Goal: Communication & Community: Answer question/provide support

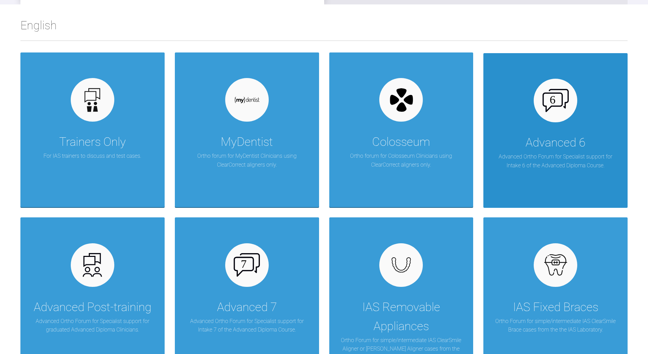
click at [516, 132] on div "Advanced 6 Advanced Ortho Forum for Specialist support for Intake 6 of the Adva…" at bounding box center [556, 130] width 144 height 154
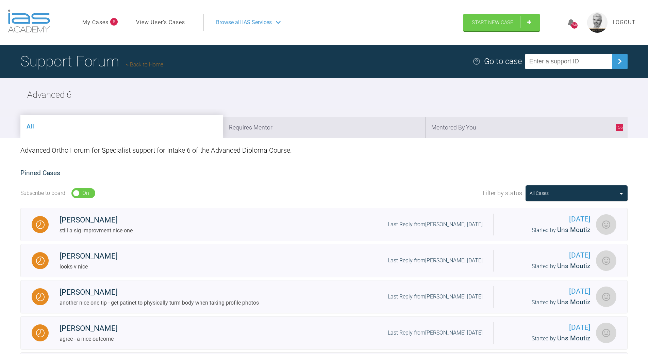
click at [135, 63] on link "Back to Home" at bounding box center [144, 64] width 37 height 6
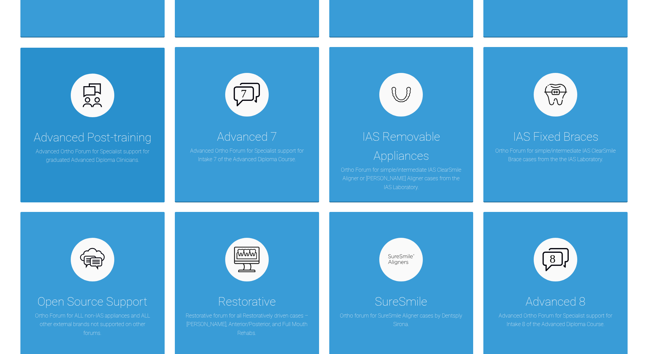
click at [111, 136] on div "Advanced Post-training" at bounding box center [93, 137] width 118 height 19
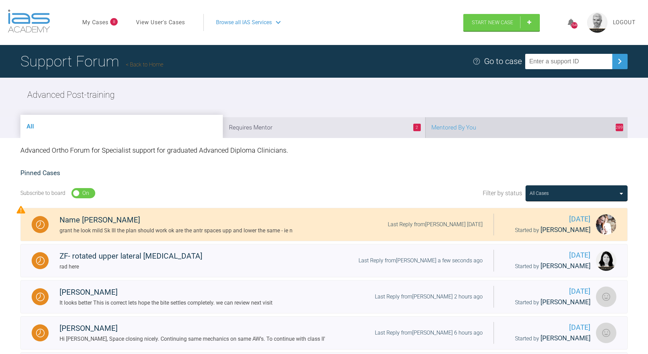
click at [511, 128] on li "289 Mentored By You" at bounding box center [526, 127] width 202 height 21
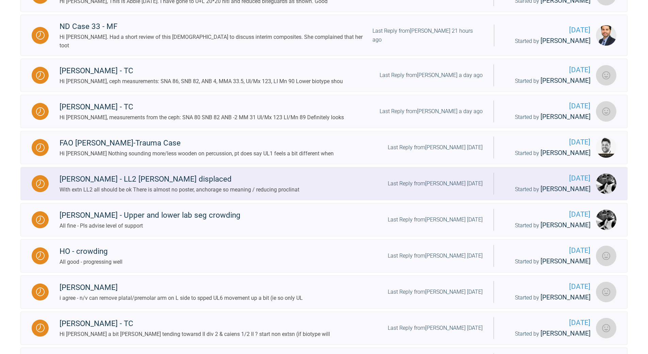
scroll to position [306, 0]
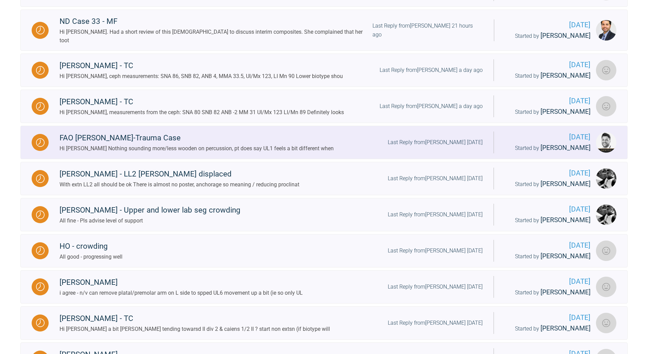
click at [450, 138] on div "Last Reply from [PERSON_NAME] [DATE]" at bounding box center [435, 142] width 95 height 9
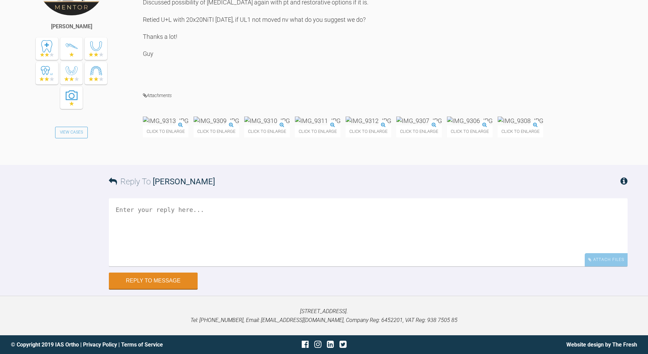
scroll to position [4418, 0]
click at [172, 208] on textarea at bounding box center [368, 232] width 519 height 68
drag, startPoint x: 349, startPoint y: 208, endPoint x: 354, endPoint y: 207, distance: 4.5
click at [352, 207] on textarea "sounging ankylosed - can leave UL1 off and lovwer rest to close AOB don, then" at bounding box center [368, 232] width 519 height 68
click at [352, 208] on textarea "sounging ankylosed - can leave UL1 off and lovwer rest to close AOB don, then" at bounding box center [368, 232] width 519 height 68
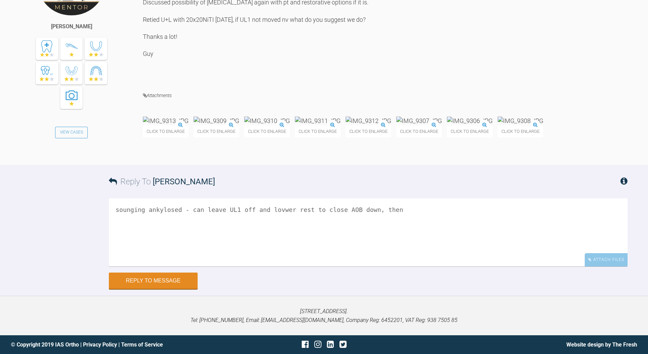
drag, startPoint x: 271, startPoint y: 209, endPoint x: 274, endPoint y: 206, distance: 4.8
click at [272, 207] on textarea "sounging ankylosed - can leave UL1 off and lovwer rest to close AOB down, then" at bounding box center [368, 232] width 519 height 68
click at [131, 209] on textarea "sounging ankylosed - can leave UL1 off and lower rest to close AOB down, then" at bounding box center [368, 232] width 519 height 68
click at [179, 209] on textarea "sounding ankylosed - can leave UL1 off and lower rest to close AOB down, then" at bounding box center [368, 232] width 519 height 68
click at [389, 207] on textarea "sounding ankylosed - can leave UL1 off and lower rest to close AOB down, then" at bounding box center [368, 232] width 519 height 68
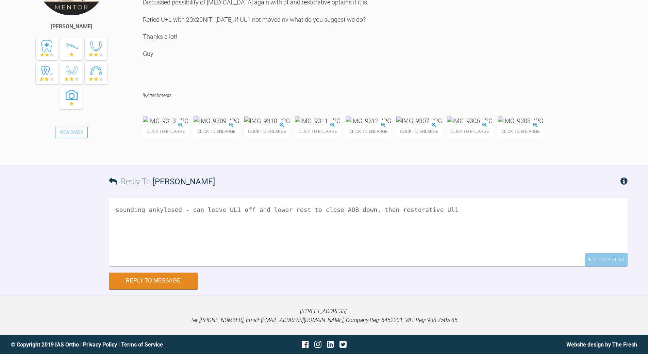
click at [179, 211] on textarea "sounding ankylosed - can leave UL1 off and lower rest to close AOB down, then r…" at bounding box center [368, 232] width 519 height 68
click at [258, 207] on textarea "sounding ankylosed and loo0ks liek UR1 is moving upwards'- can leave UL1 off an…" at bounding box center [368, 232] width 519 height 68
drag, startPoint x: 311, startPoint y: 209, endPoint x: 315, endPoint y: 206, distance: 4.6
click at [313, 207] on textarea "sounding ankylosed and loo0ks liek UR1 is 'moving upwards'- can leave UL1 off a…" at bounding box center [368, 232] width 519 height 68
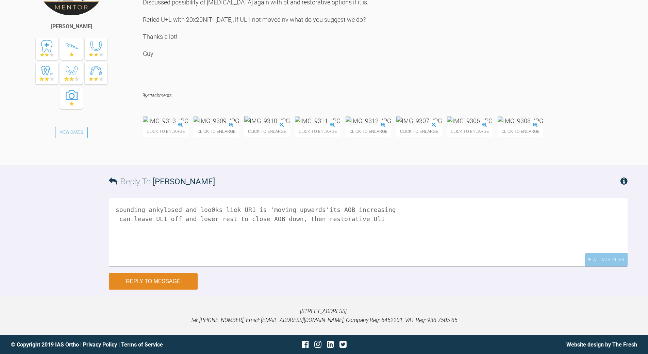
type textarea "sounding ankylosed and loo0ks liek UR1 is 'moving upwards'its AOB increasing ca…"
click at [152, 282] on button "Reply to Message" at bounding box center [153, 281] width 89 height 16
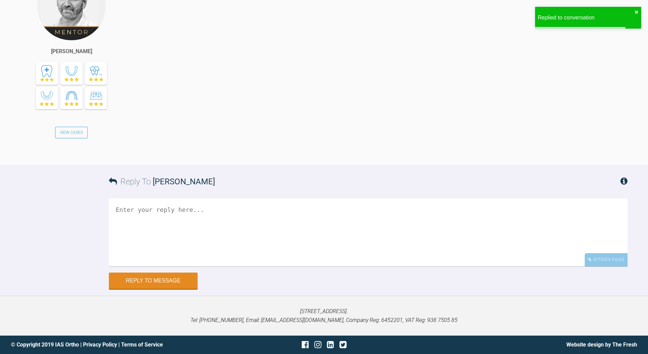
scroll to position [4676, 0]
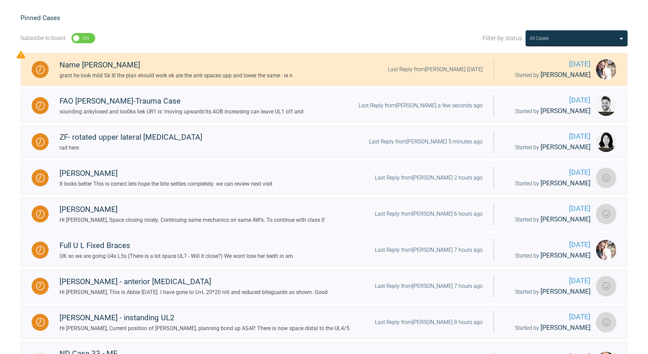
scroll to position [19, 0]
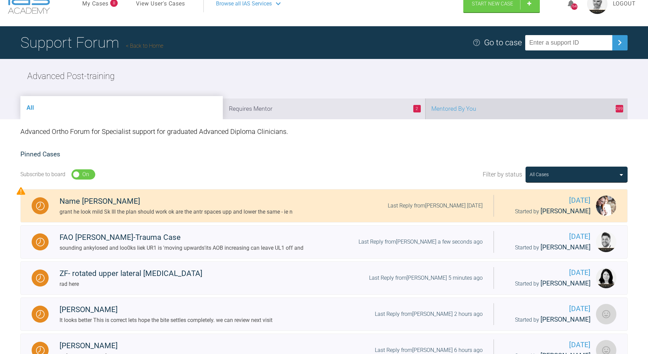
click at [475, 115] on li "289 Mentored By You" at bounding box center [526, 108] width 202 height 21
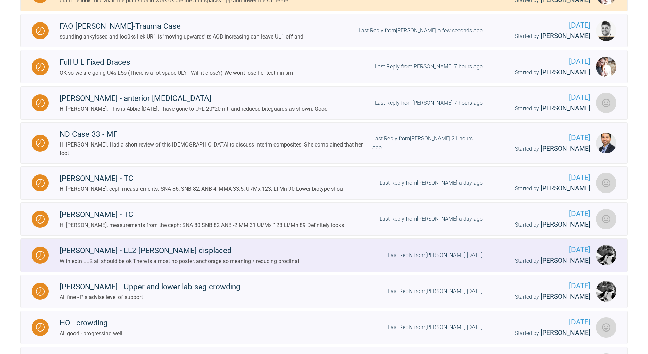
scroll to position [325, 0]
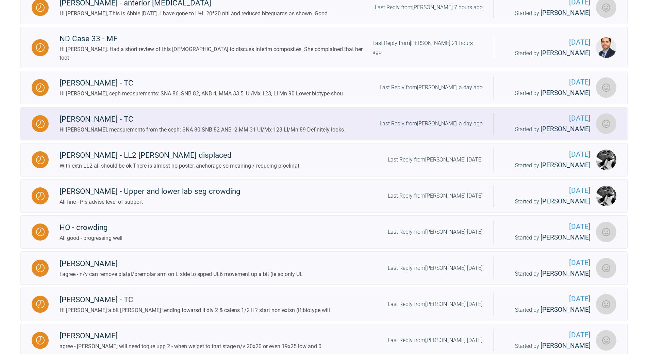
click at [443, 119] on div "Last Reply from [PERSON_NAME] a day ago" at bounding box center [431, 123] width 103 height 9
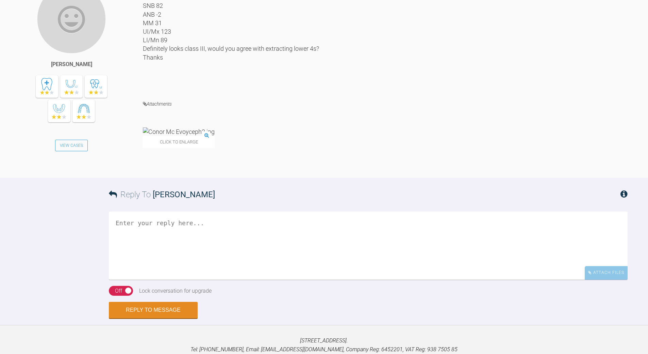
scroll to position [709, 0]
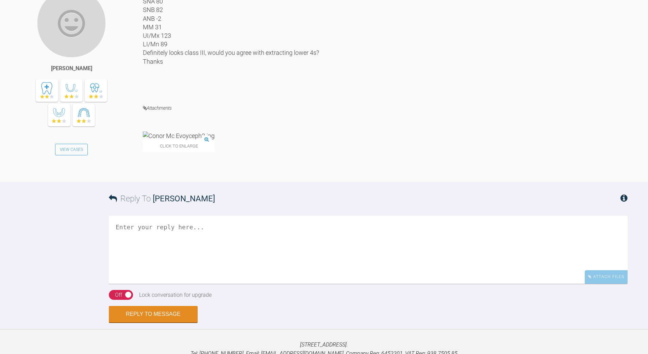
click at [186, 140] on img at bounding box center [179, 135] width 72 height 9
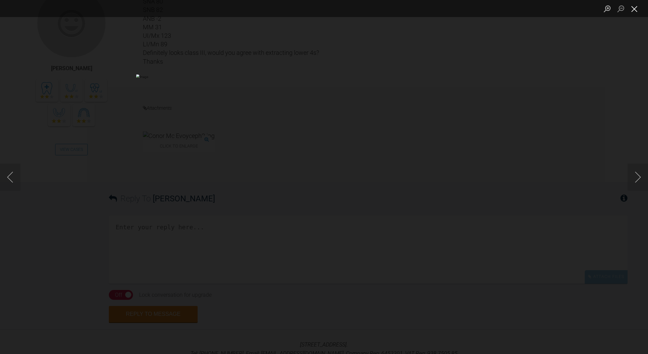
click at [635, 6] on button "Close lightbox" at bounding box center [635, 9] width 14 height 12
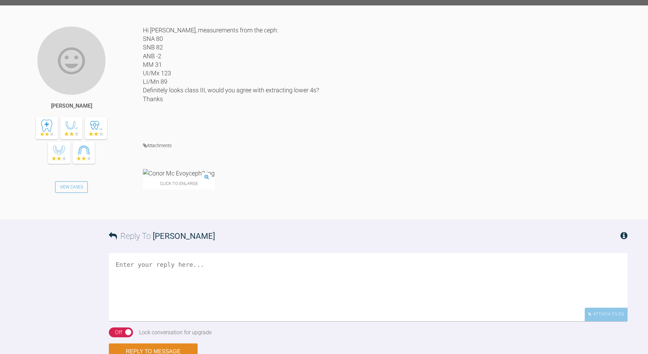
scroll to position [777, 0]
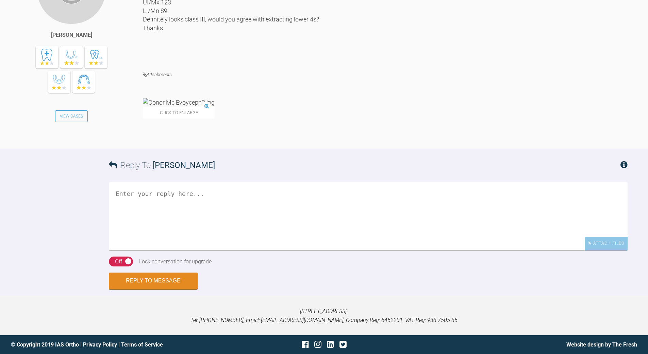
click at [199, 107] on img at bounding box center [179, 102] width 72 height 9
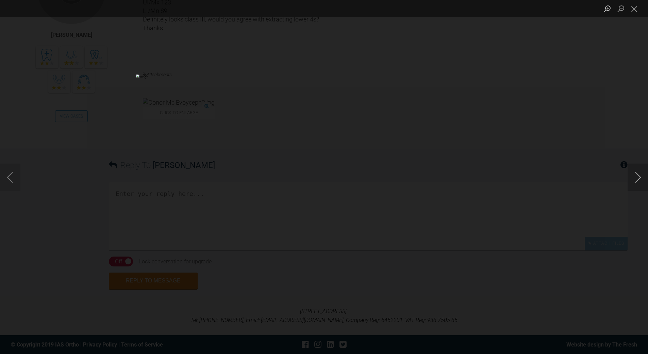
click at [640, 177] on button "Next image" at bounding box center [638, 176] width 20 height 27
drag, startPoint x: 636, startPoint y: 6, endPoint x: 583, endPoint y: 11, distance: 53.0
click at [634, 5] on button "Close lightbox" at bounding box center [635, 9] width 14 height 12
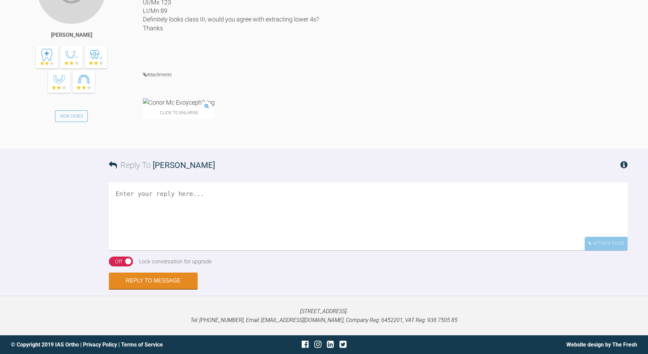
click at [193, 250] on textarea at bounding box center [368, 216] width 519 height 68
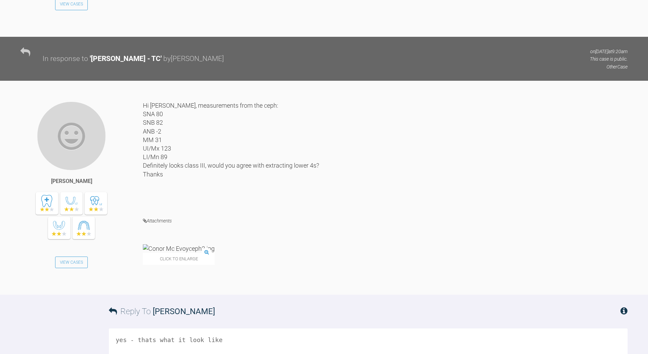
scroll to position [709, 0]
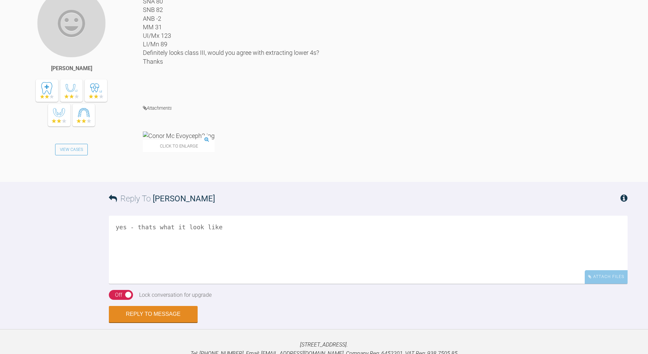
click at [198, 140] on img at bounding box center [179, 135] width 72 height 9
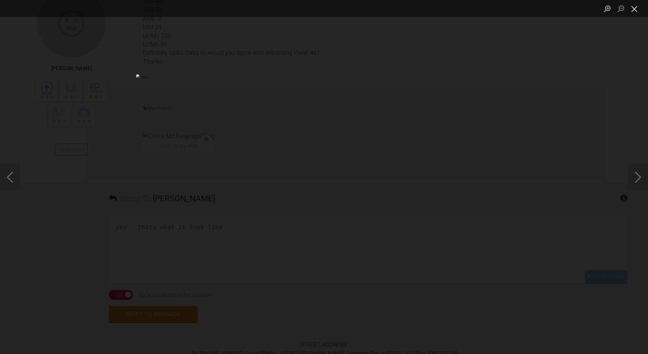
click at [636, 11] on button "Close lightbox" at bounding box center [635, 9] width 14 height 12
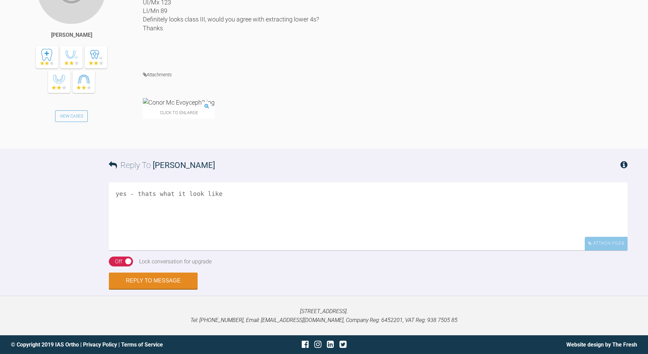
scroll to position [845, 0]
click at [232, 195] on textarea "yes - thats what it look like" at bounding box center [368, 216] width 519 height 68
click at [177, 212] on textarea "yes - thats what it look like pls advise level fo support" at bounding box center [368, 216] width 519 height 68
click at [177, 211] on textarea "yes - thats what it look like pls advise level fo support" at bounding box center [368, 216] width 519 height 68
click at [151, 211] on textarea "yes - thats what it look like pls advise level of support" at bounding box center [368, 216] width 519 height 68
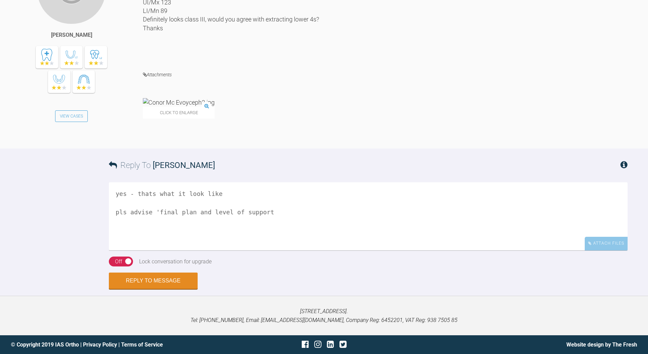
click at [224, 194] on textarea "yes - thats what it look like pls advise 'final plan and level of support" at bounding box center [368, 216] width 519 height 68
type textarea "yes - thats what it look like pls advise 'final plan and level of support"
click at [121, 263] on div "Off" at bounding box center [118, 261] width 7 height 9
click at [160, 281] on button "Reply to Message" at bounding box center [153, 281] width 89 height 16
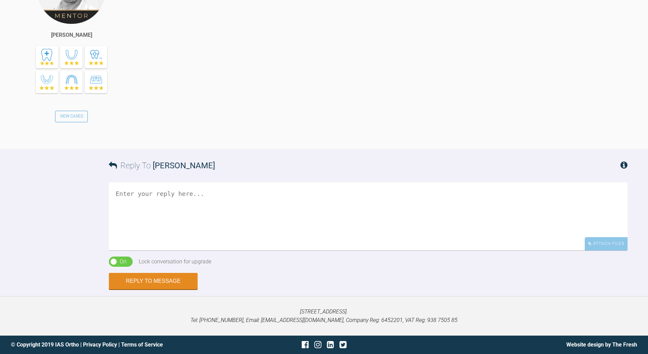
scroll to position [1104, 0]
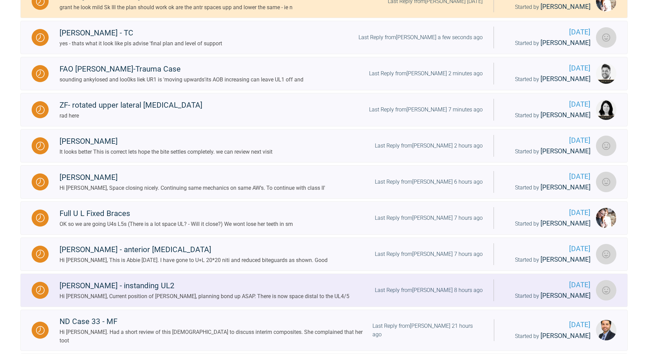
scroll to position [53, 0]
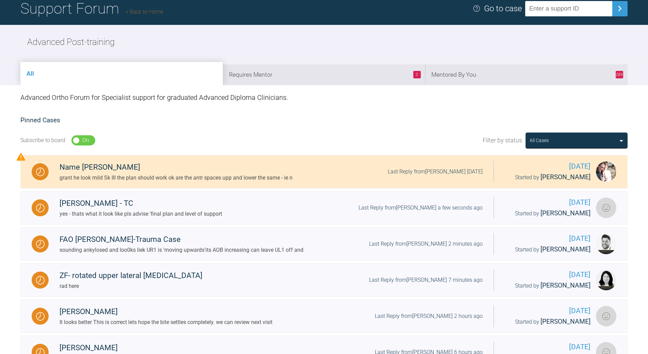
click at [475, 73] on li "289 Mentored By You" at bounding box center [526, 74] width 202 height 21
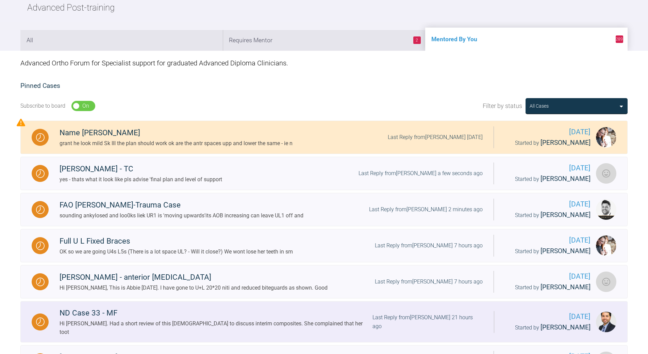
scroll to position [87, 0]
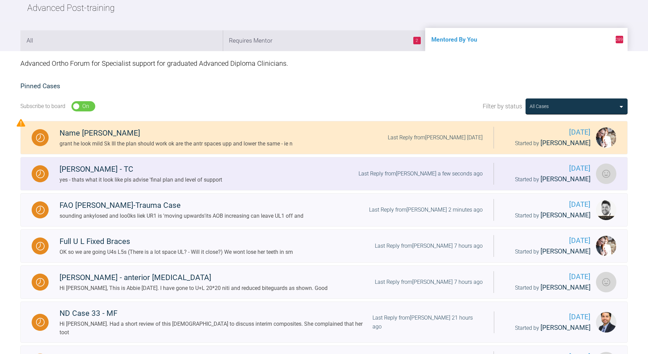
click at [86, 169] on div "[PERSON_NAME] - TC" at bounding box center [141, 169] width 163 height 12
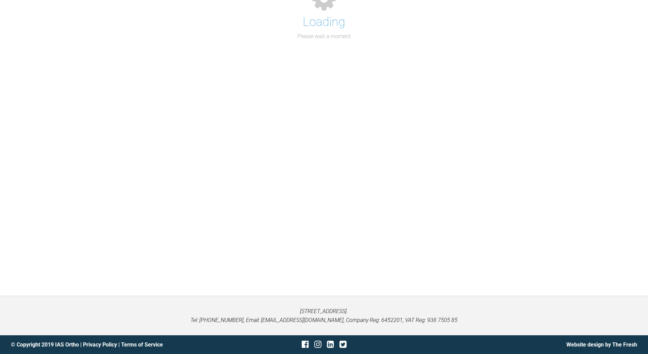
scroll to position [87, 0]
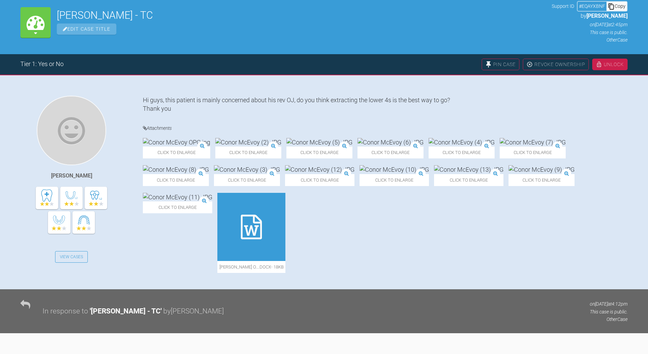
click at [587, 6] on div "# EQAYXBNF" at bounding box center [592, 5] width 29 height 7
click at [624, 5] on div "Copy" at bounding box center [617, 6] width 20 height 9
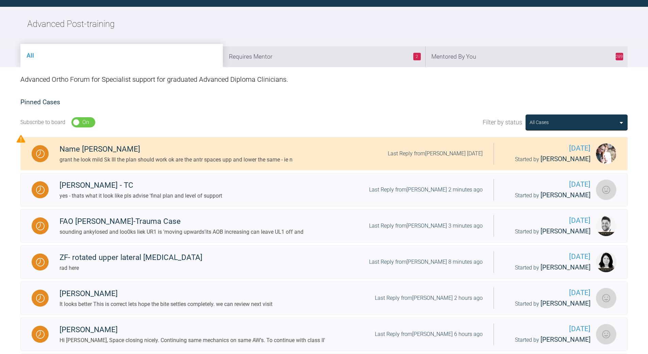
scroll to position [87, 0]
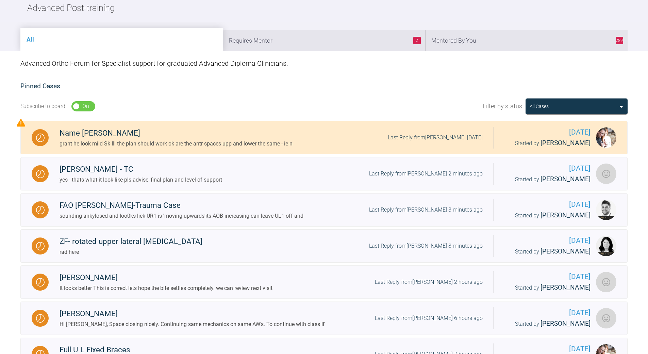
click at [483, 36] on li "289 Mentored By You" at bounding box center [526, 40] width 202 height 21
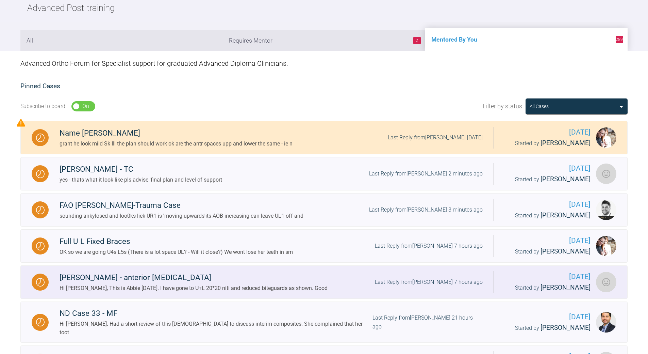
scroll to position [257, 0]
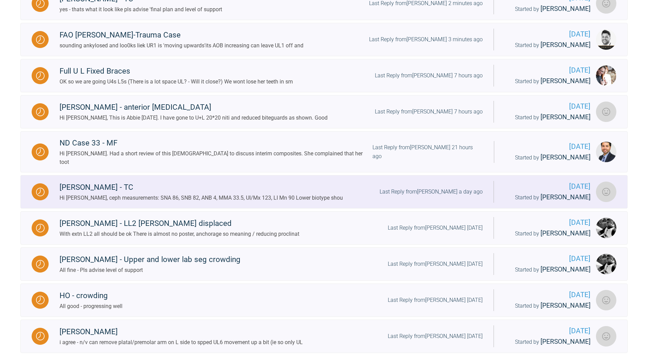
click at [447, 187] on div "Last Reply from [PERSON_NAME] a day ago" at bounding box center [431, 191] width 103 height 9
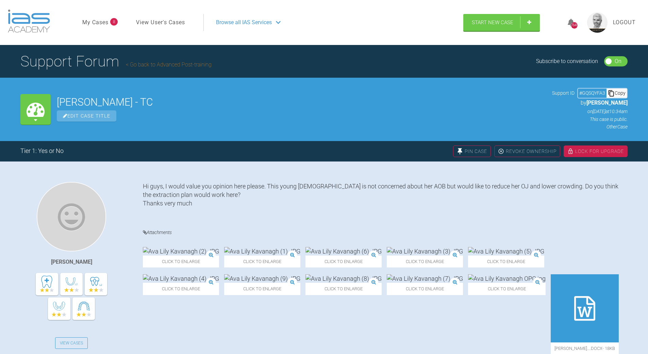
drag, startPoint x: 619, startPoint y: 93, endPoint x: 402, endPoint y: 85, distance: 216.6
click at [618, 93] on div "Copy" at bounding box center [617, 92] width 20 height 9
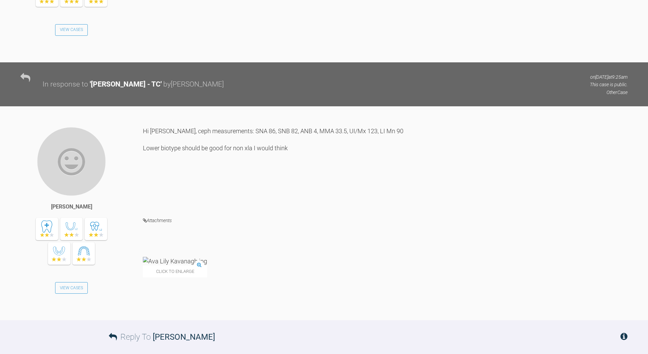
scroll to position [681, 0]
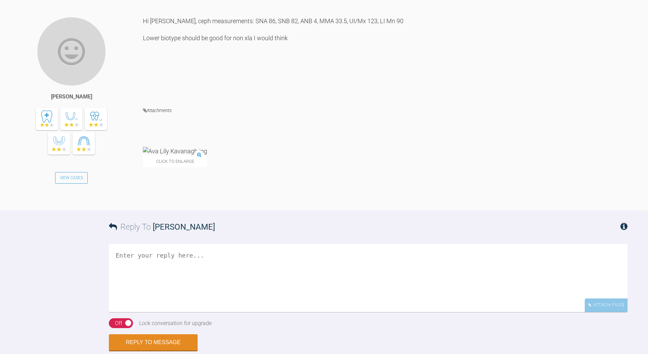
click at [192, 153] on img at bounding box center [175, 151] width 64 height 9
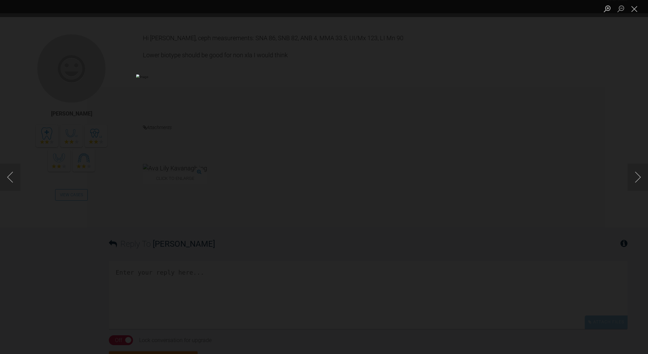
scroll to position [759, 0]
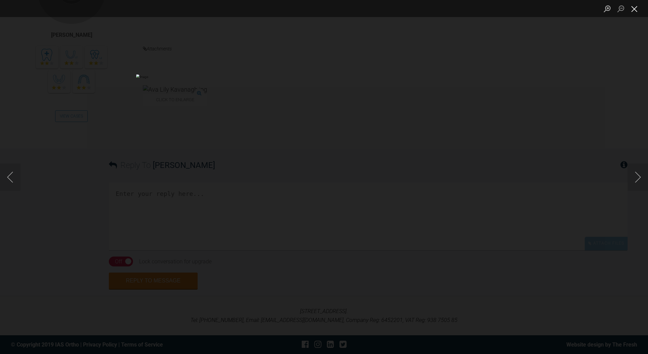
click at [632, 8] on button "Close lightbox" at bounding box center [635, 9] width 14 height 12
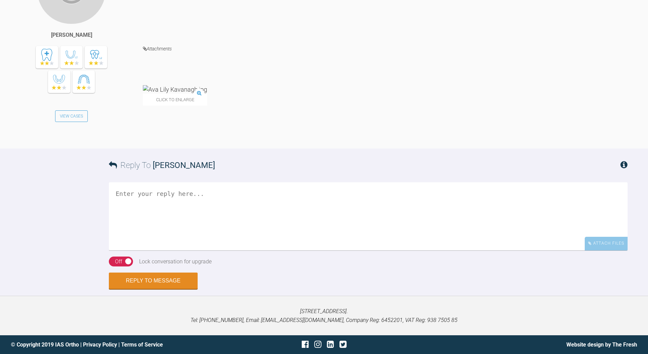
click at [184, 196] on textarea at bounding box center [368, 216] width 519 height 68
type textarea "A"
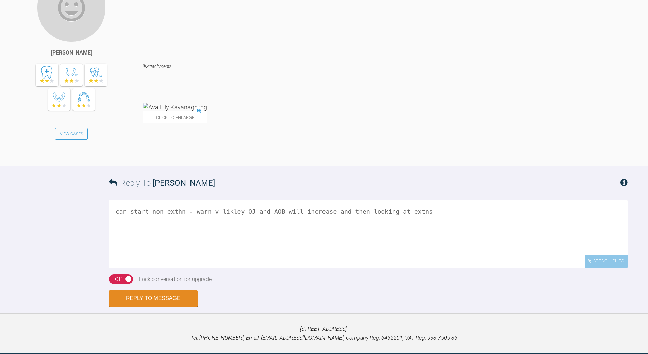
drag, startPoint x: 175, startPoint y: 226, endPoint x: 181, endPoint y: 220, distance: 7.9
click at [176, 224] on textarea "can start non exthn - warn v likley OJ and AOB will increase and then looking a…" at bounding box center [368, 234] width 519 height 68
click at [178, 228] on textarea "can start non extn - warn v likley OJ and AOB will increase and then looking at…" at bounding box center [368, 234] width 519 height 68
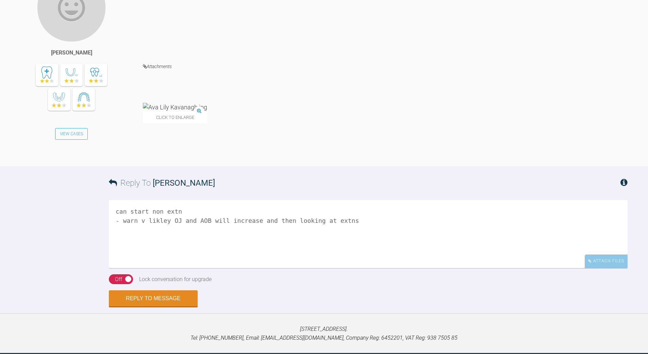
click at [199, 225] on textarea "can start non extn - warn v likley OJ and AOB will increase and then looking at…" at bounding box center [368, 234] width 519 height 68
click at [146, 250] on textarea "can start non extn - warn v likley OJ and AOB will increase and then looking at…" at bounding box center [368, 234] width 519 height 68
click at [349, 237] on textarea "can start non extn - warn v likley OJ and AOB will increase and then looking at…" at bounding box center [368, 234] width 519 height 68
type textarea "can start non extn - warn v likley OJ and AOB will increase and then looking at…"
click at [118, 283] on div "Off" at bounding box center [118, 279] width 7 height 9
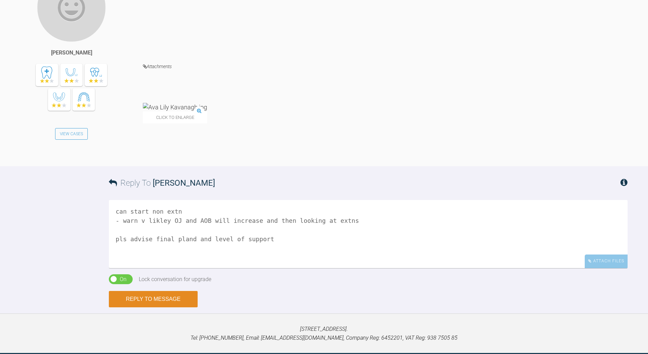
click at [150, 307] on button "Reply to Message" at bounding box center [153, 299] width 89 height 16
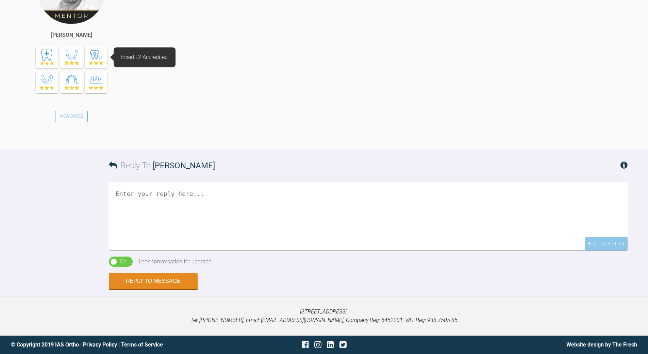
scroll to position [1017, 0]
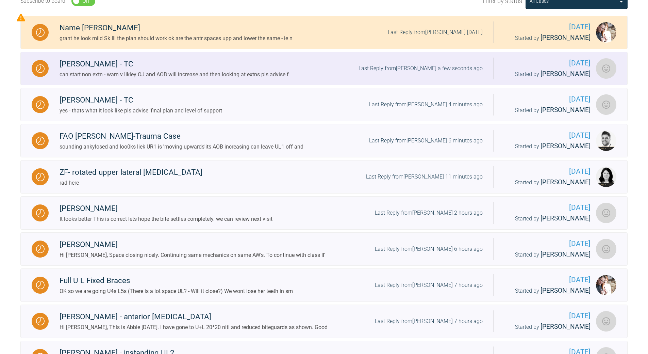
scroll to position [87, 0]
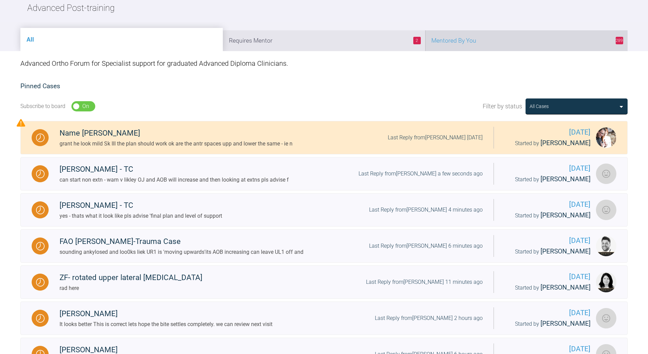
click at [497, 43] on li "289 Mentored By You" at bounding box center [526, 40] width 202 height 21
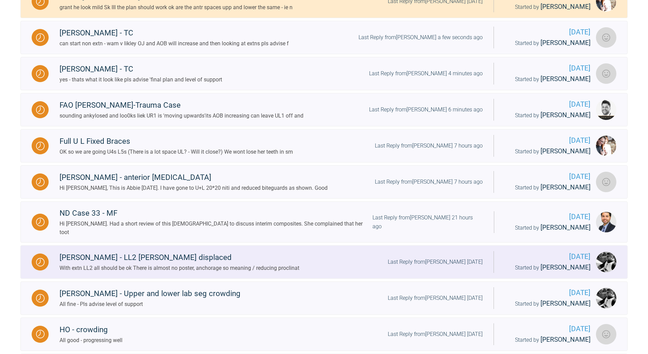
scroll to position [257, 0]
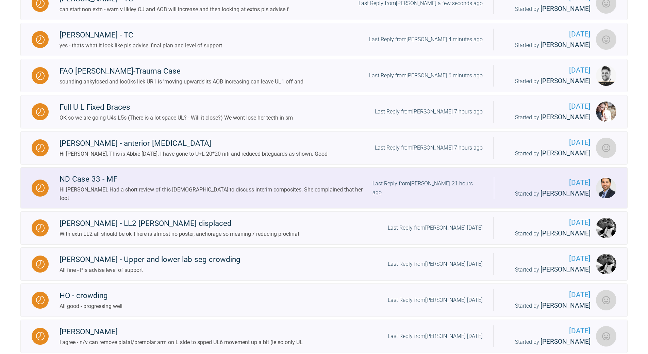
click at [445, 183] on div "Last Reply from [PERSON_NAME] 21 hours ago" at bounding box center [428, 187] width 111 height 17
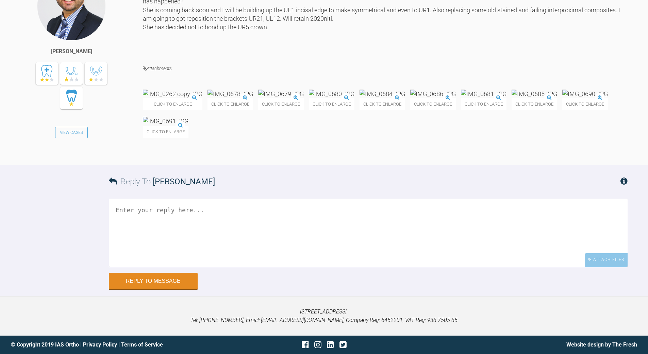
scroll to position [5821, 0]
click at [241, 266] on textarea at bounding box center [368, 232] width 519 height 68
click at [563, 98] on img at bounding box center [586, 93] width 46 height 9
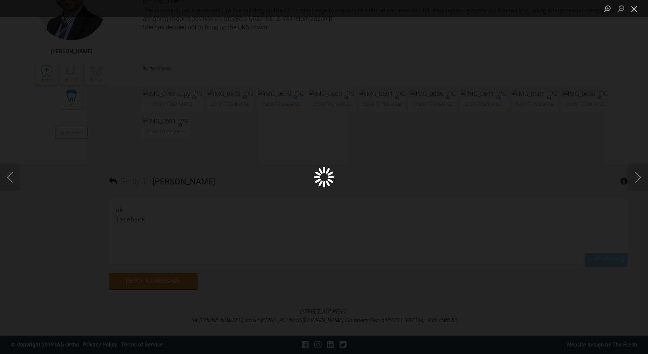
click at [633, 9] on button "Close lightbox" at bounding box center [635, 9] width 14 height 12
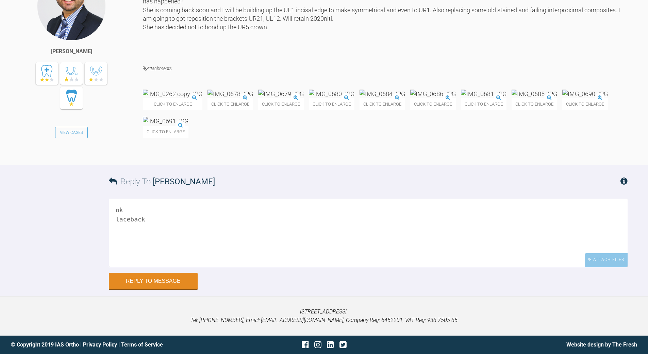
click at [163, 266] on textarea "ok laceback" at bounding box center [368, 232] width 519 height 68
click at [355, 98] on img at bounding box center [332, 93] width 46 height 9
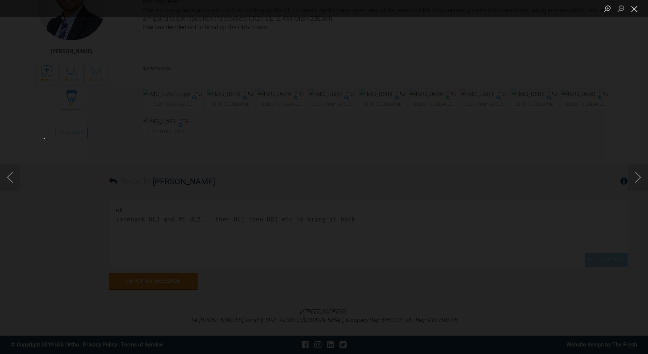
click at [633, 8] on button "Close lightbox" at bounding box center [635, 9] width 14 height 12
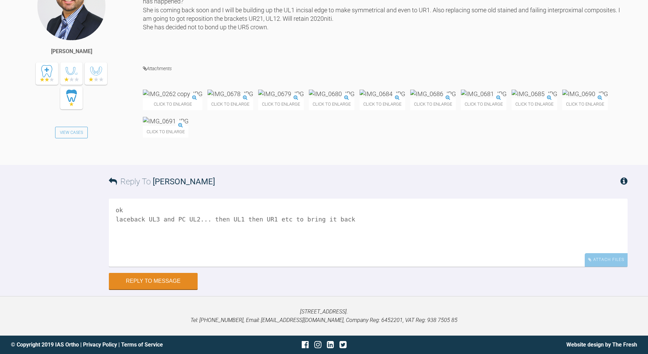
scroll to position [5935, 0]
click at [366, 224] on textarea "ok laceback UL3 and PC UL2... then UL1 then UR1 etc to bring it back" at bounding box center [368, 232] width 519 height 68
click at [214, 226] on textarea "ok laceback UL3 and PC UL2... then UL1 then UR1 etc to bring it back and if her…" at bounding box center [368, 232] width 519 height 68
click at [147, 227] on textarea "ok laceback UL3 and PC UL2... then UL1 then UR1 etc to bring it back and if her…" at bounding box center [368, 232] width 519 height 68
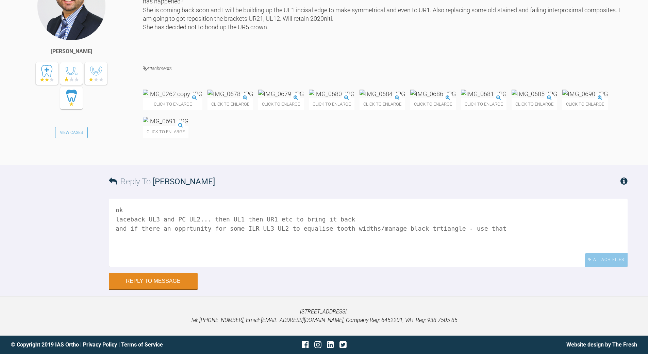
click at [384, 226] on textarea "ok laceback UL3 and PC UL2... then UL1 then UR1 etc to bring it back and if the…" at bounding box center [368, 232] width 519 height 68
click at [414, 266] on textarea "ok laceback UL3 and PC UL2... then UL1 then UR1 etc to bring it back and if the…" at bounding box center [368, 232] width 519 height 68
drag, startPoint x: 241, startPoint y: 328, endPoint x: 245, endPoint y: 321, distance: 8.2
click at [242, 266] on textarea "ok laceback UL3 and PC UL2... then UL1 then UR1 etc to bring it back and if the…" at bounding box center [368, 232] width 519 height 68
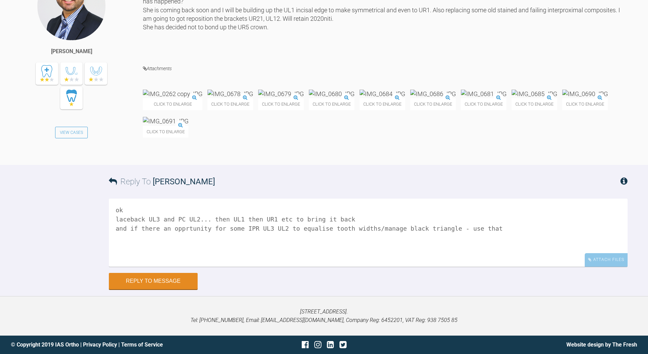
drag, startPoint x: 126, startPoint y: 313, endPoint x: 114, endPoint y: 313, distance: 11.2
click at [114, 266] on textarea "ok laceback UL3 and PC UL2... then UL1 then UR1 etc to bring it back and if the…" at bounding box center [368, 232] width 519 height 68
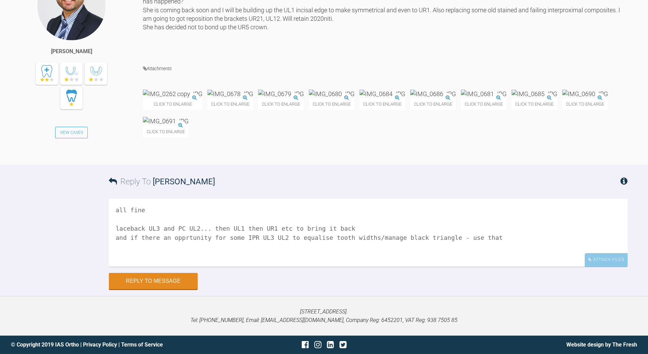
scroll to position [5935, 0]
type textarea "all fine laceback UL3 and PC UL2... then UL1 then UR1 etc to bring it back and …"
click at [168, 278] on button "Reply to Message" at bounding box center [153, 281] width 89 height 16
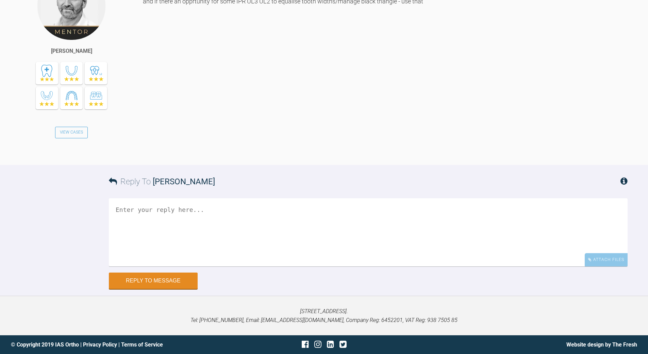
scroll to position [6193, 0]
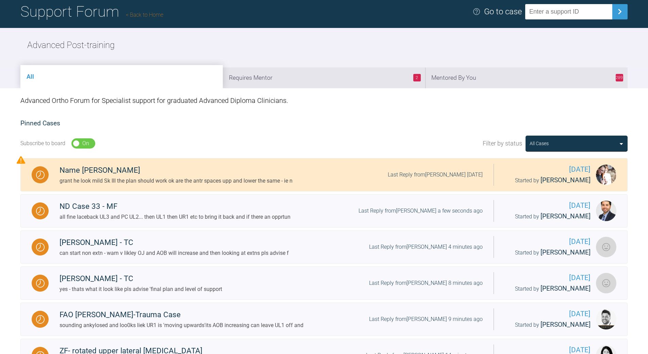
scroll to position [47, 0]
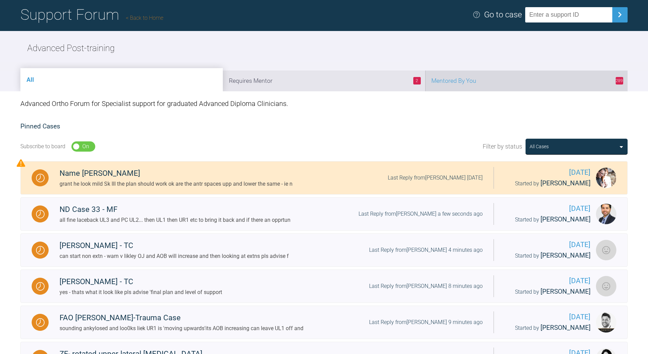
click at [513, 83] on li "289 Mentored By You" at bounding box center [526, 80] width 202 height 21
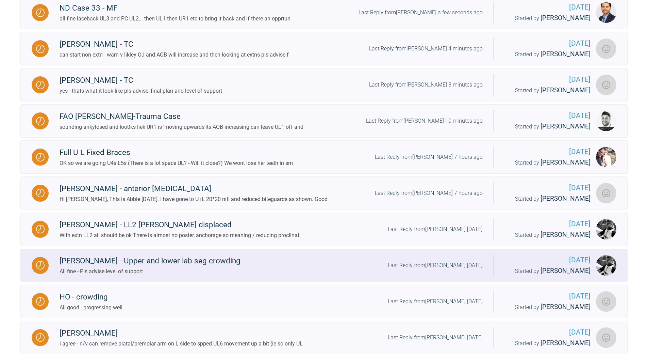
scroll to position [251, 0]
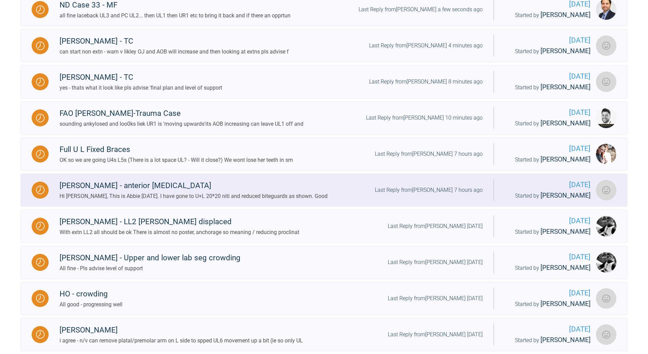
click at [450, 190] on div "Last Reply from [PERSON_NAME] 7 hours ago" at bounding box center [429, 189] width 108 height 9
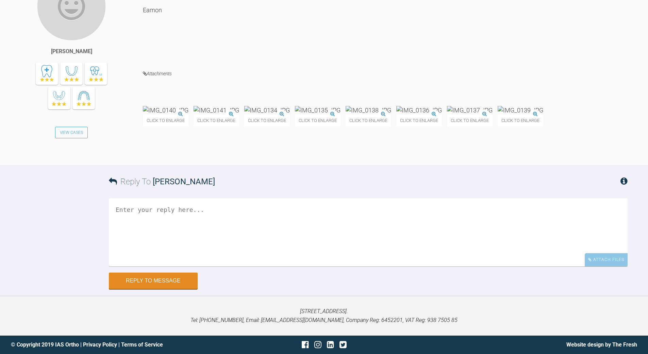
scroll to position [2912, 0]
click at [150, 225] on textarea at bounding box center [368, 232] width 519 height 68
type textarea "agree - may need antr box to increase OB"
click at [163, 280] on button "Reply to Message" at bounding box center [153, 281] width 89 height 16
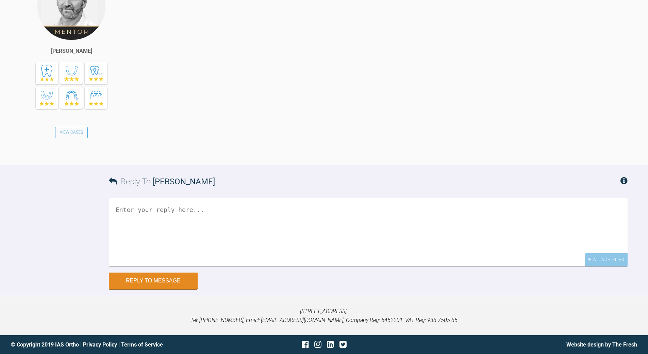
scroll to position [3169, 0]
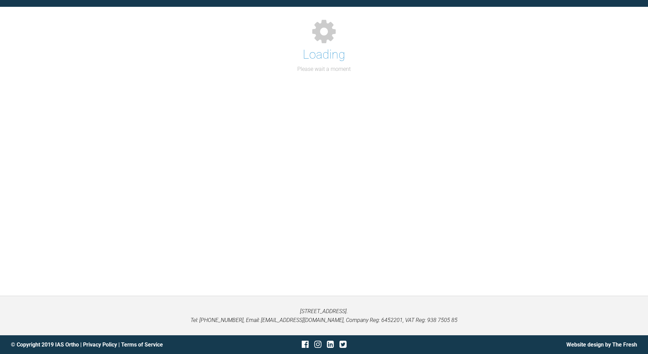
scroll to position [665, 0]
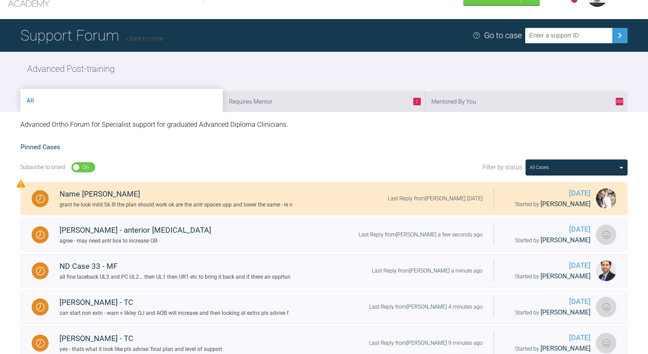
scroll to position [0, 0]
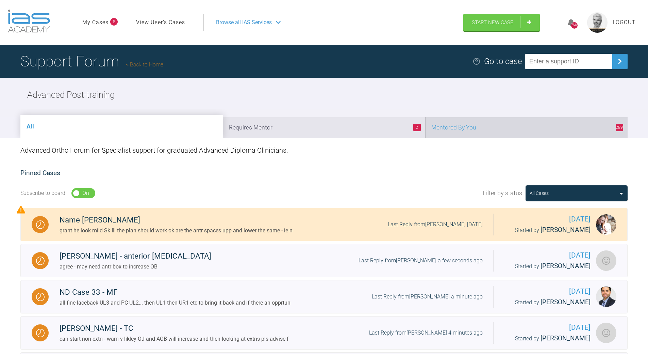
click at [514, 132] on li "289 Mentored By You" at bounding box center [526, 127] width 202 height 21
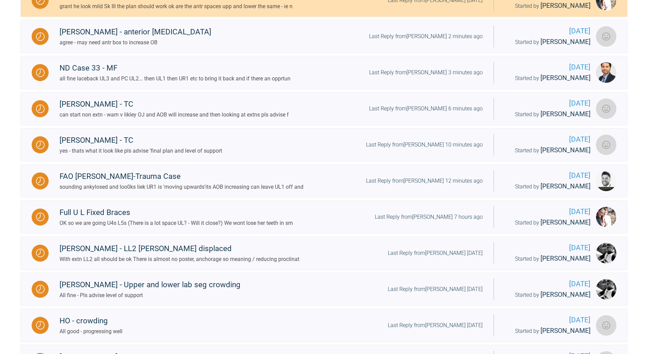
scroll to position [241, 0]
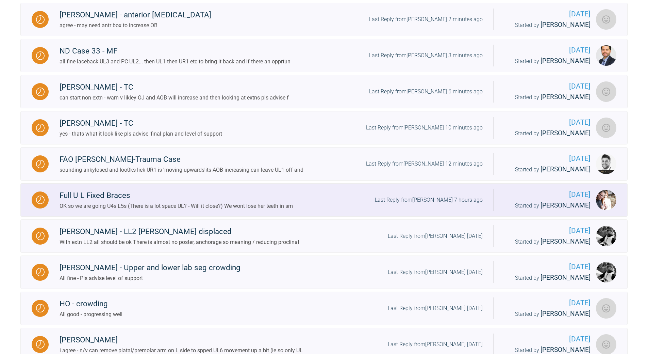
click at [452, 200] on div "Last Reply from [PERSON_NAME] 7 hours ago" at bounding box center [429, 199] width 108 height 9
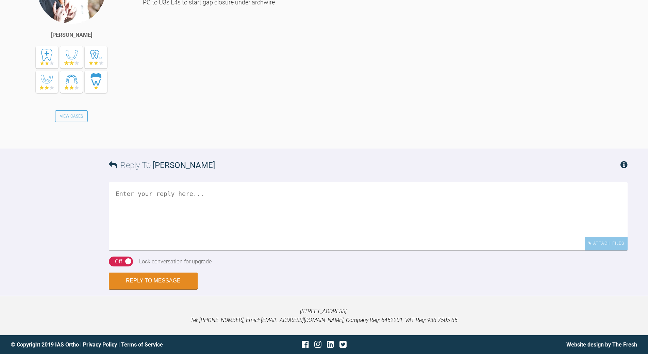
scroll to position [1865, 0]
click at [167, 200] on textarea at bounding box center [368, 216] width 519 height 68
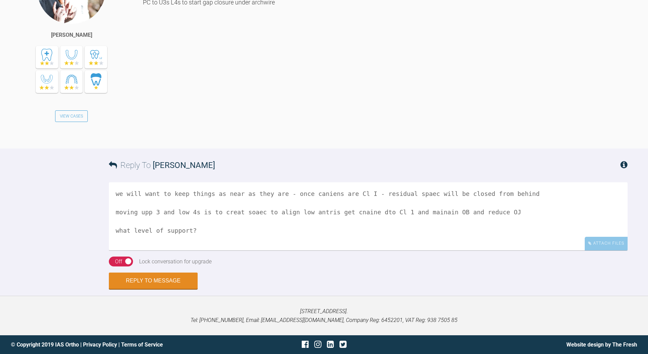
scroll to position [1860, 0]
drag, startPoint x: 244, startPoint y: 217, endPoint x: 256, endPoint y: 202, distance: 19.0
click at [244, 215] on textarea "we will want to keep things as near as they are - once caniens are Cl I - resid…" at bounding box center [368, 216] width 519 height 68
drag, startPoint x: 314, startPoint y: 214, endPoint x: 322, endPoint y: 207, distance: 11.1
click at [315, 213] on textarea "we will want to keep things as near as they are - once caniens are Cl I - resid…" at bounding box center [368, 216] width 519 height 68
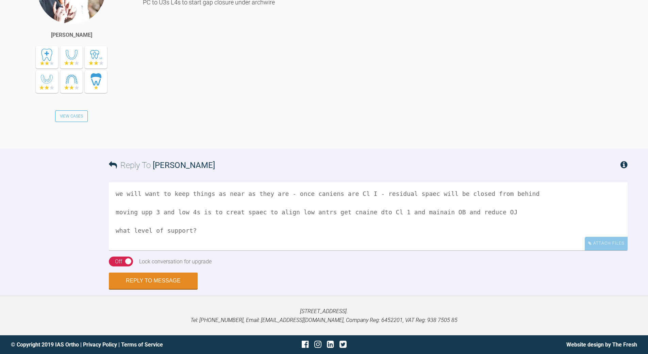
click at [326, 216] on textarea "we will want to keep things as near as they are - once caniens are Cl I - resid…" at bounding box center [368, 216] width 519 height 68
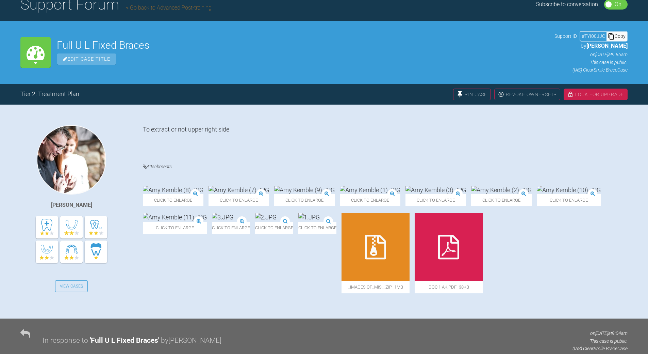
scroll to position [8, 0]
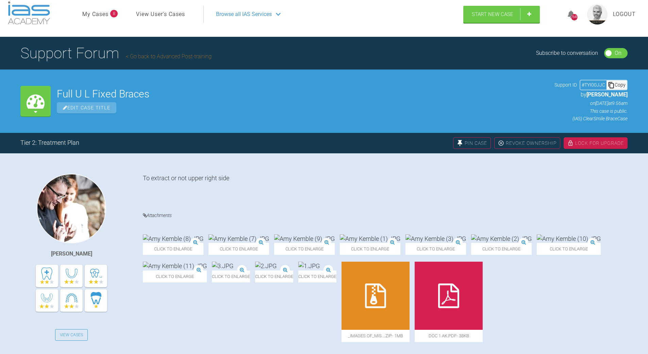
type textarea "we will want to keep things as near as they are - once caniens are Cl I - resid…"
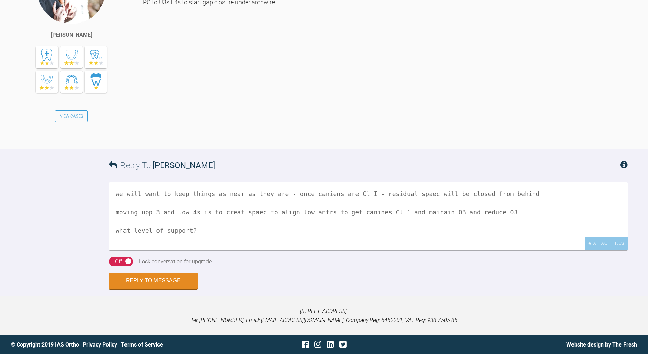
scroll to position [1865, 0]
click at [160, 281] on button "Reply to Message" at bounding box center [153, 281] width 89 height 16
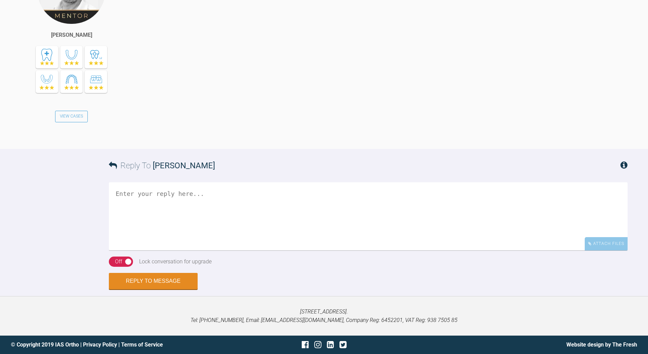
scroll to position [2123, 0]
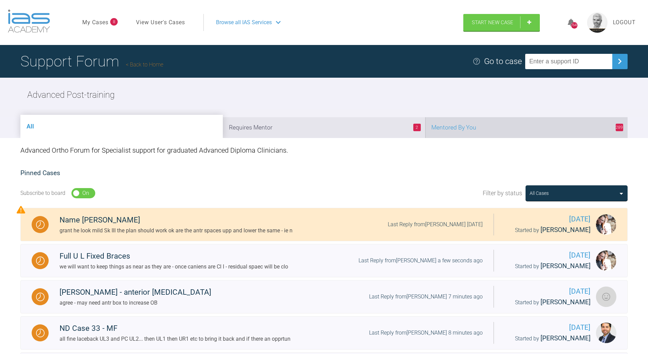
click at [514, 126] on li "289 Mentored By You" at bounding box center [526, 127] width 202 height 21
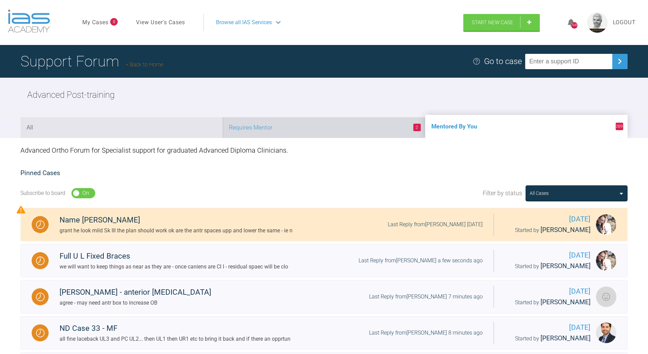
click at [342, 131] on li "2 Requires Mentor" at bounding box center [324, 127] width 202 height 21
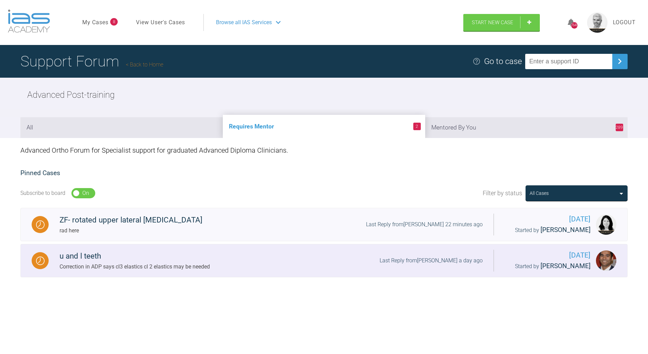
click at [191, 262] on div "u and l teeth" at bounding box center [135, 256] width 150 height 12
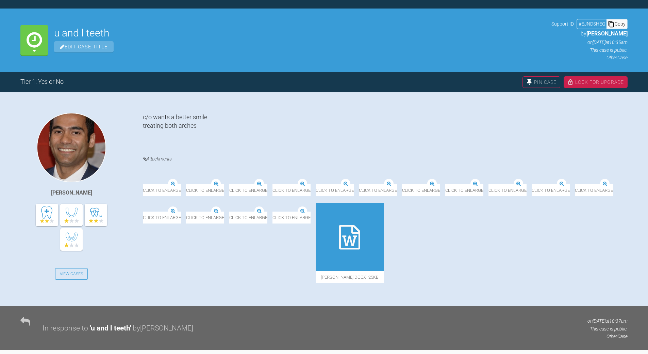
scroll to position [68, 0]
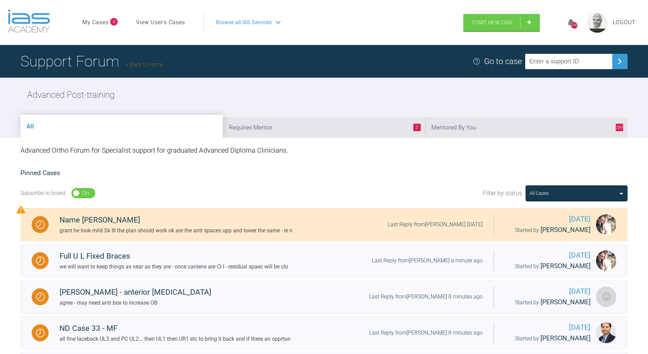
click at [139, 62] on link "Back to Home" at bounding box center [144, 64] width 37 height 6
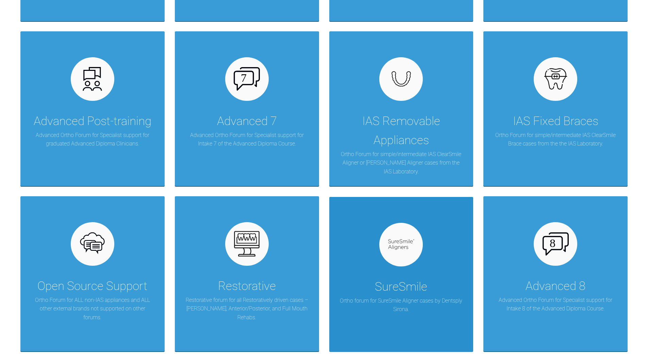
scroll to position [408, 0]
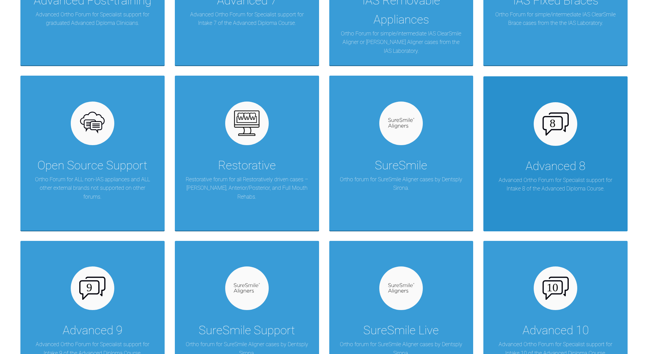
click at [564, 165] on div "Advanced 8" at bounding box center [556, 166] width 60 height 19
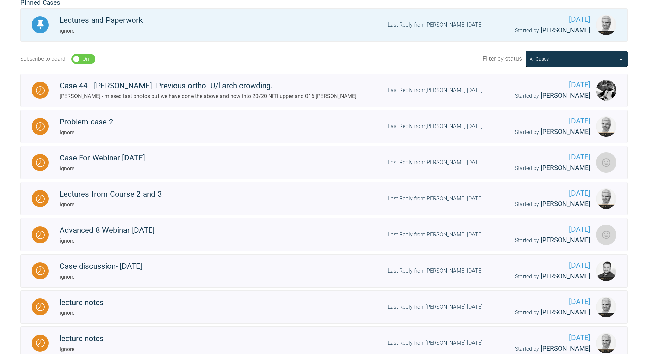
scroll to position [68, 0]
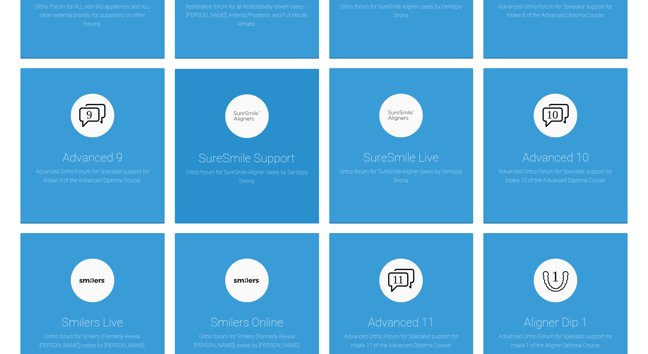
scroll to position [581, 0]
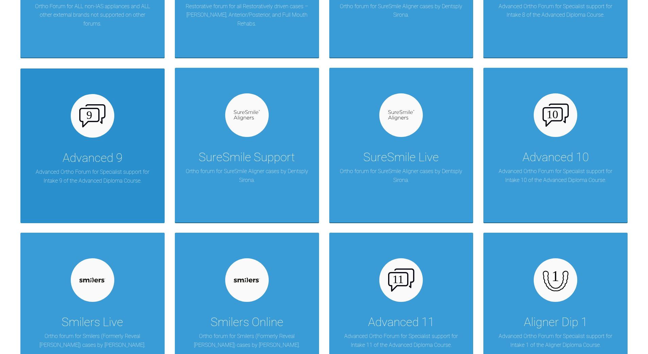
click at [105, 142] on div "Advanced 9 Advanced Ortho Forum for Specialist support for Intake 9 of the Adva…" at bounding box center [92, 145] width 144 height 154
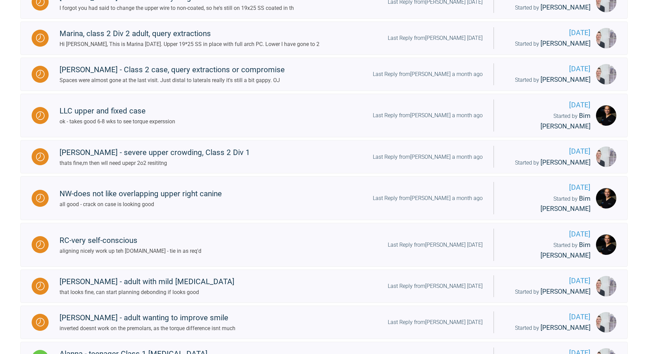
scroll to position [241, 0]
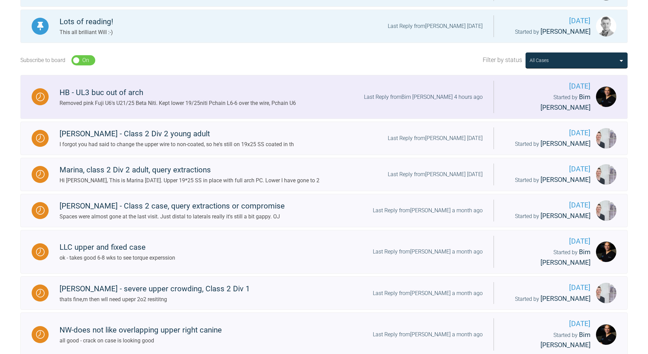
click at [422, 93] on div "Last Reply from Bim [PERSON_NAME] 4 hours ago" at bounding box center [423, 97] width 119 height 9
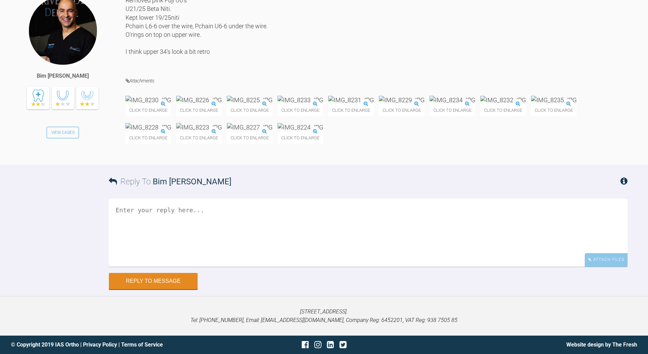
scroll to position [15791, 0]
click at [240, 217] on textarea at bounding box center [368, 232] width 519 height 68
click at [285, 207] on textarea "once torque looks ok - prob 8 weeks - back to 19x26 and PC over to close spaces" at bounding box center [368, 232] width 519 height 68
click at [339, 207] on textarea "once torque looks ok - prob 8 weeks - back to 19x25 ss and PC over to close spa…" at bounding box center [368, 232] width 519 height 68
type textarea "once torque looks ok - prob 8 weeks - back to 19x25 ss and PC over & under to c…"
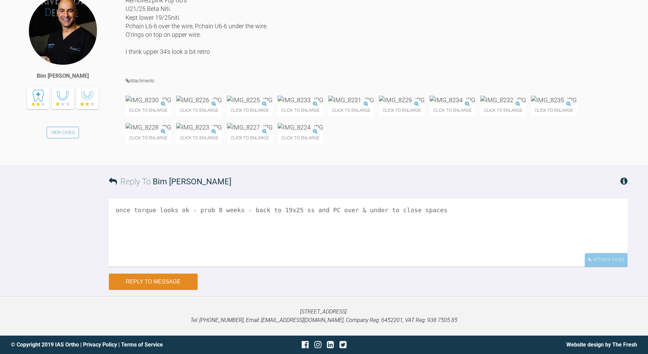
click at [178, 280] on button "Reply to Message" at bounding box center [153, 281] width 89 height 16
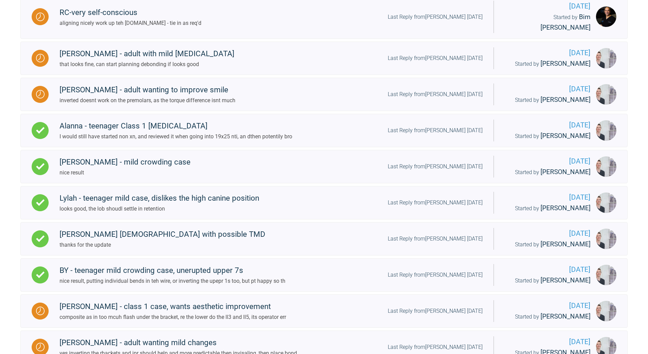
scroll to position [529, 0]
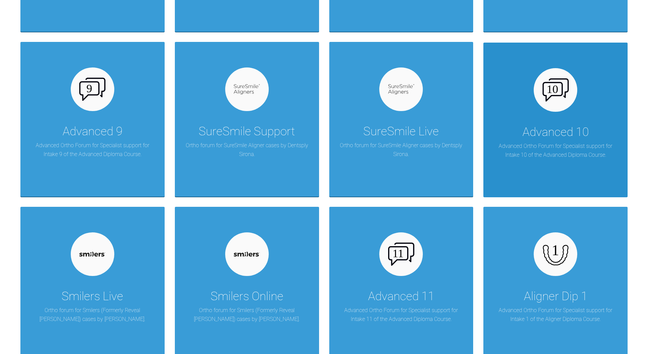
scroll to position [597, 0]
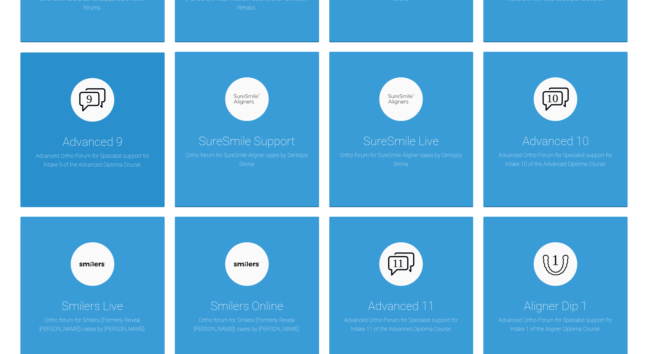
click at [53, 121] on div "Advanced 9 Advanced Ortho Forum for Specialist support for Intake 9 of the Adva…" at bounding box center [92, 129] width 144 height 154
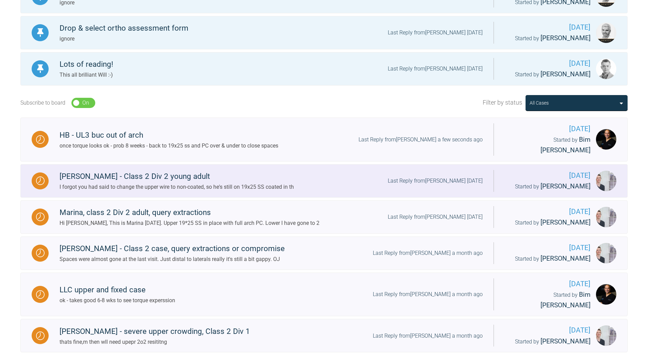
scroll to position [189, 0]
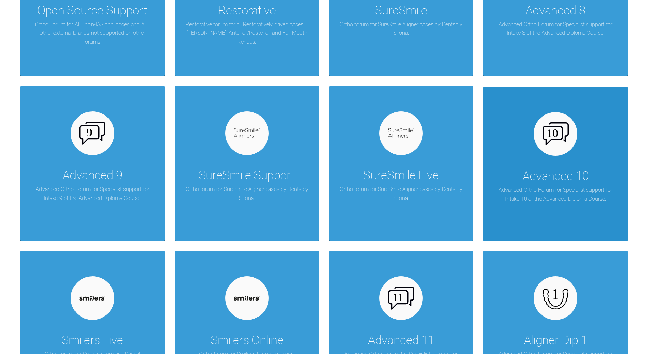
click at [563, 144] on img at bounding box center [556, 133] width 26 height 23
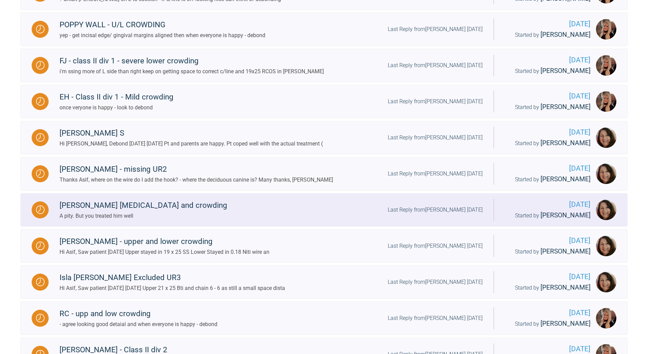
scroll to position [597, 0]
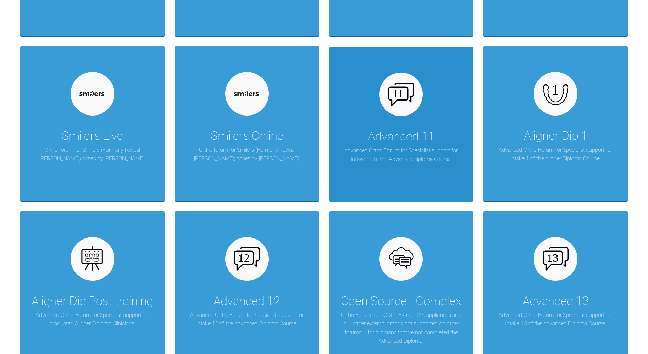
click at [402, 127] on div "Advanced 11" at bounding box center [401, 136] width 66 height 19
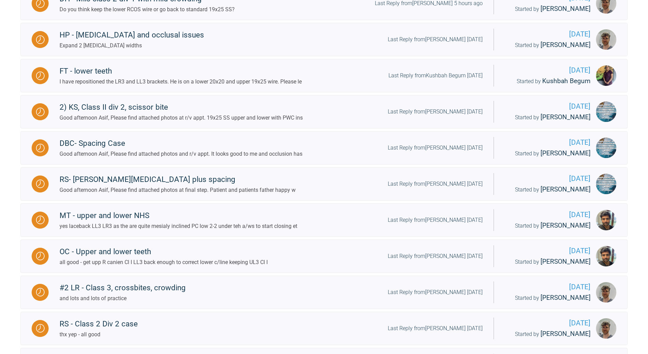
scroll to position [213, 0]
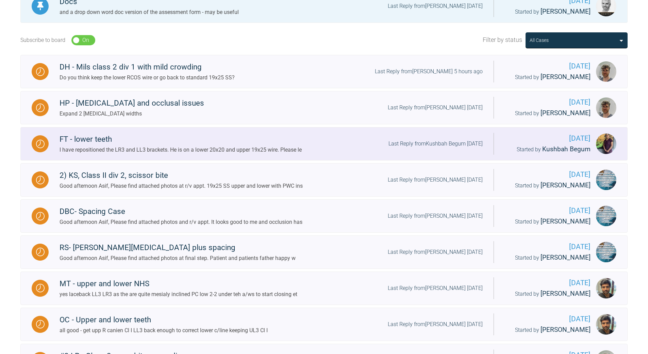
click at [433, 143] on div "Last Reply from [PERSON_NAME] [DATE]" at bounding box center [436, 143] width 94 height 9
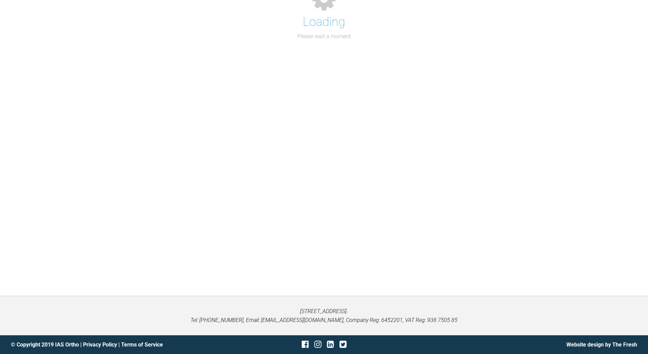
scroll to position [213, 0]
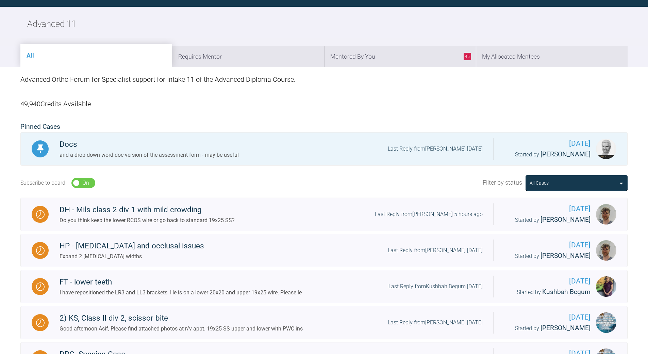
scroll to position [213, 0]
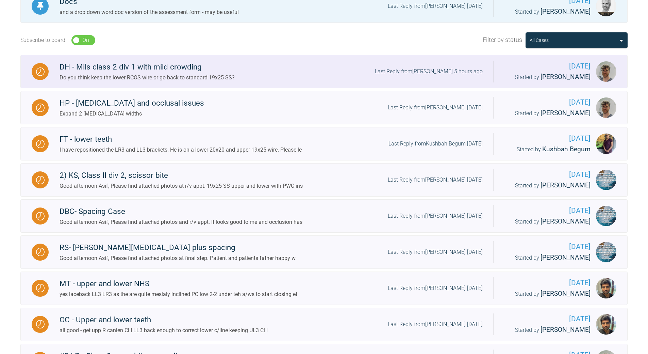
click at [441, 67] on div "DH - Mils class 2 div 1 with mild crowding Do you think keep the lower RCOS wir…" at bounding box center [271, 71] width 445 height 21
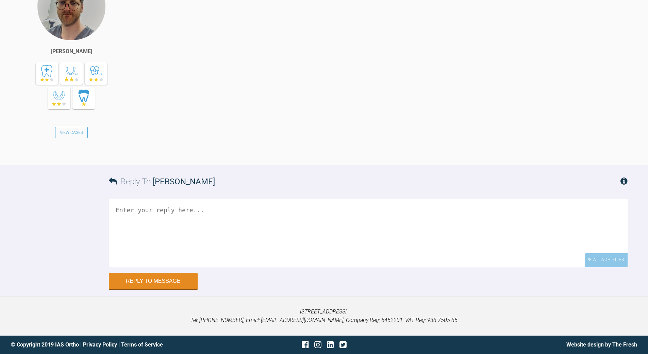
scroll to position [8793, 0]
click at [244, 240] on textarea at bounding box center [368, 232] width 519 height 68
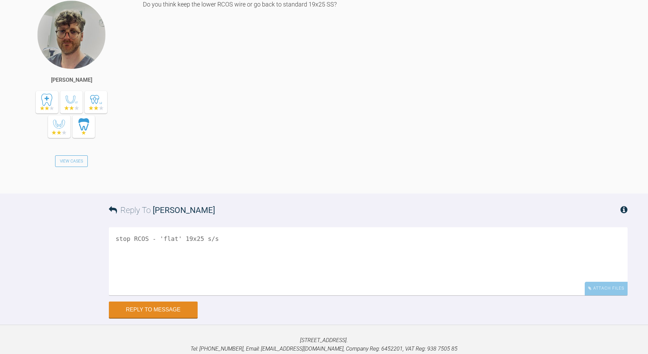
scroll to position [8759, 0]
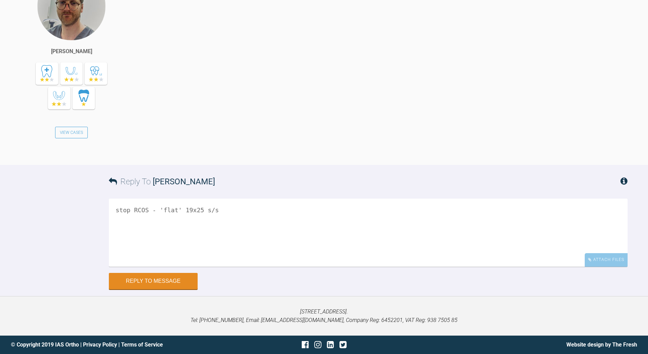
click at [255, 266] on textarea "stop RCOS - 'flat' 19x25 s/s" at bounding box center [368, 232] width 519 height 68
click at [226, 266] on textarea "stop RCOS - 'flat' 19x25 s/s once caniens Cl I - jaceback - sawp [PERSON_NAME] …" at bounding box center [368, 232] width 519 height 68
click at [279, 266] on textarea "stop RCOS - 'flat' 19x25 s/s once caniens Cl I - jaceback - swap the [PERSON_NA…" at bounding box center [368, 232] width 519 height 68
click at [185, 266] on textarea "stop RCOS - 'flat' 19x25 s/s once caniens Cl I - jaceback - swap the [PERSON_NA…" at bounding box center [368, 232] width 519 height 68
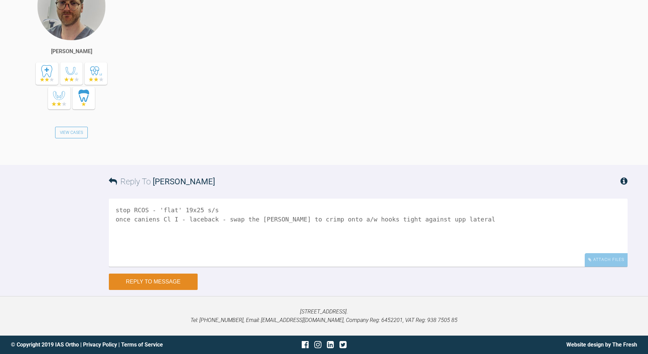
type textarea "stop RCOS - 'flat' 19x25 s/s once caniens Cl I - laceback - swap the [PERSON_NA…"
drag, startPoint x: 154, startPoint y: 336, endPoint x: 197, endPoint y: 314, distance: 48.2
click at [154, 289] on button "Reply to Message" at bounding box center [153, 281] width 89 height 16
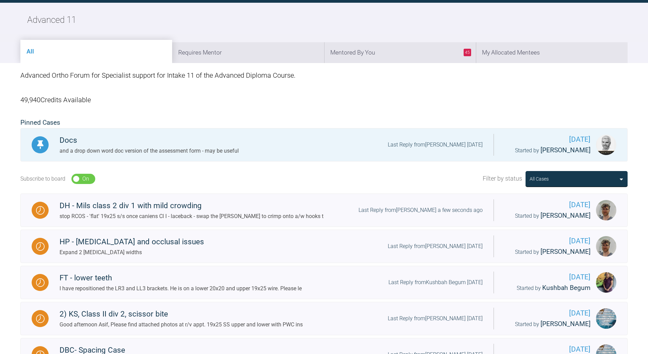
scroll to position [9, 0]
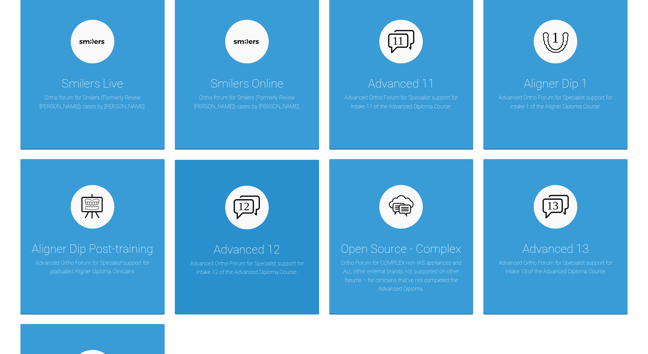
click at [237, 216] on img at bounding box center [247, 206] width 26 height 23
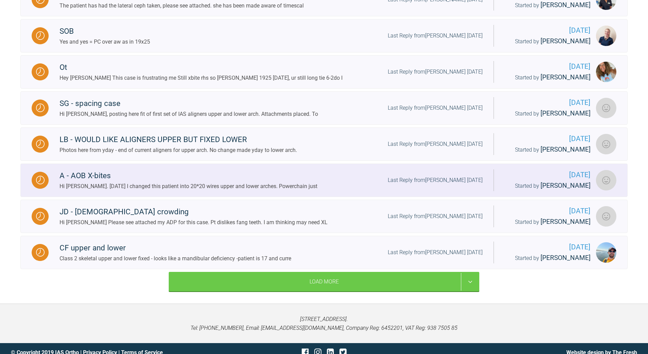
scroll to position [721, 0]
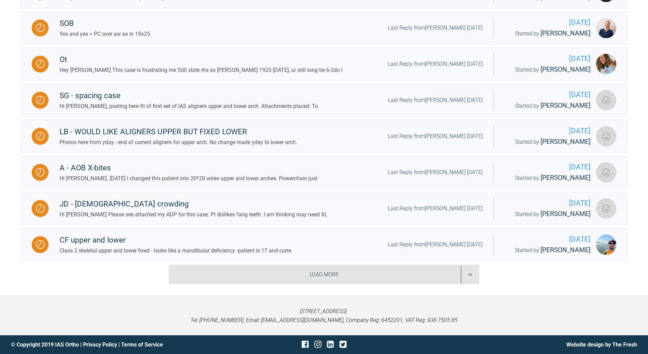
click at [469, 276] on div "Load More" at bounding box center [324, 274] width 311 height 20
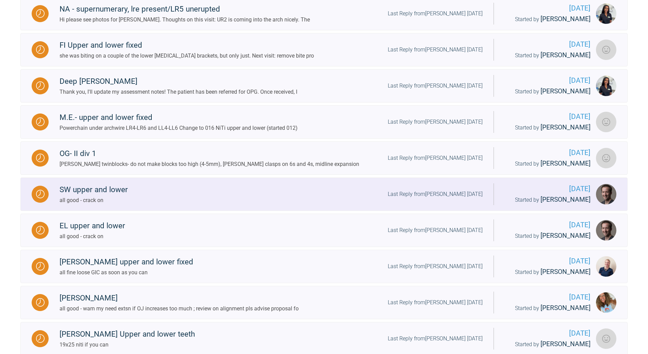
scroll to position [1095, 0]
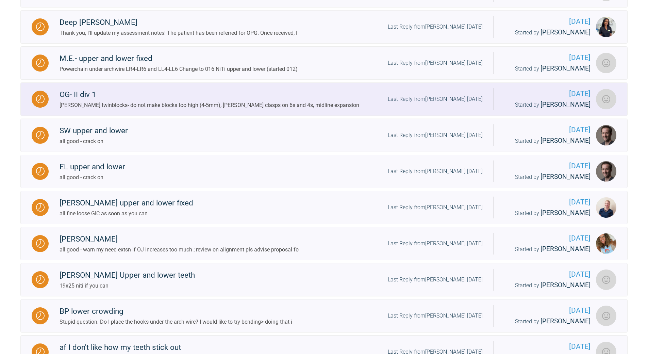
click at [254, 110] on div "[PERSON_NAME] twinblocks- do not make blocks too high (4-5mm), [PERSON_NAME] cl…" at bounding box center [210, 105] width 300 height 9
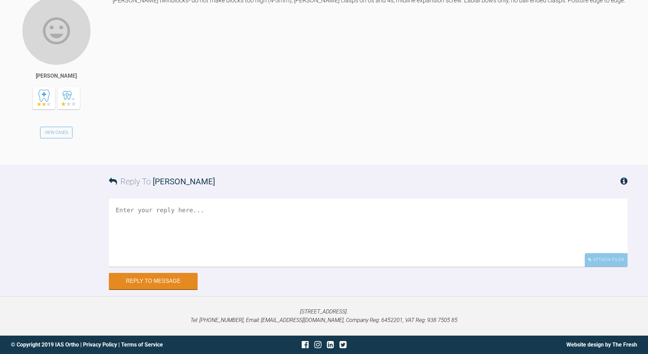
scroll to position [1756, 0]
click at [159, 242] on textarea at bounding box center [368, 232] width 519 height 68
click at [115, 266] on textarea "reverse loop labial bow upp - none on lower" at bounding box center [368, 232] width 519 height 68
click at [207, 266] on textarea "all good reverse loop labial bow upp - none on lower" at bounding box center [368, 232] width 519 height 68
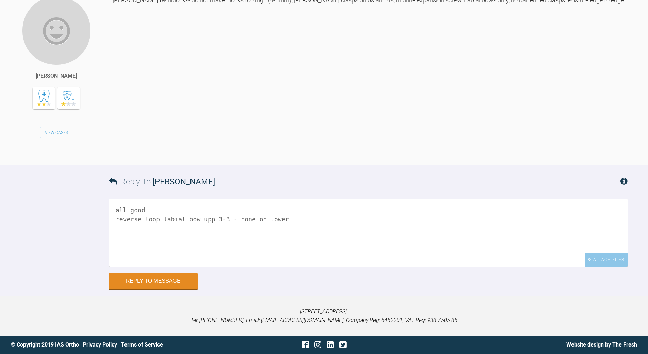
scroll to position [1790, 0]
type textarea "all good reverse loop labial bow upp 3-3 - none on lower"
click at [168, 281] on button "Reply to Message" at bounding box center [153, 281] width 89 height 16
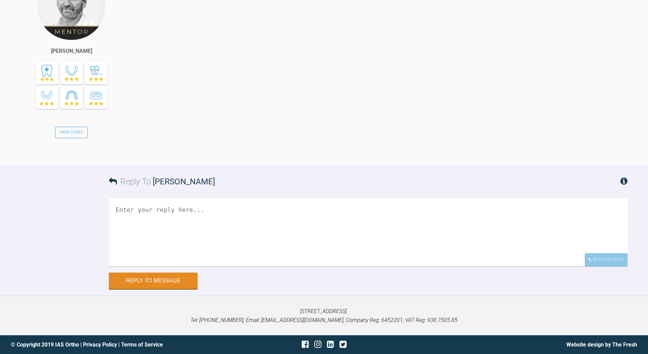
scroll to position [2048, 0]
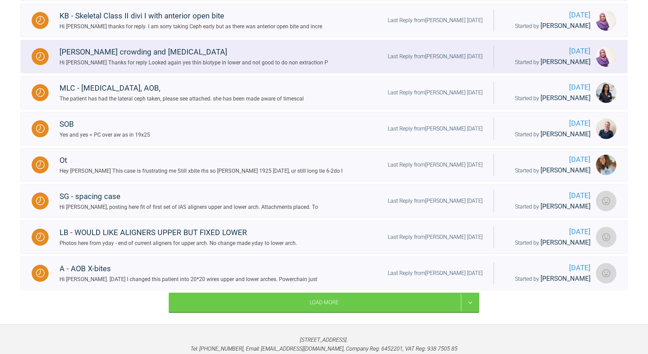
scroll to position [732, 0]
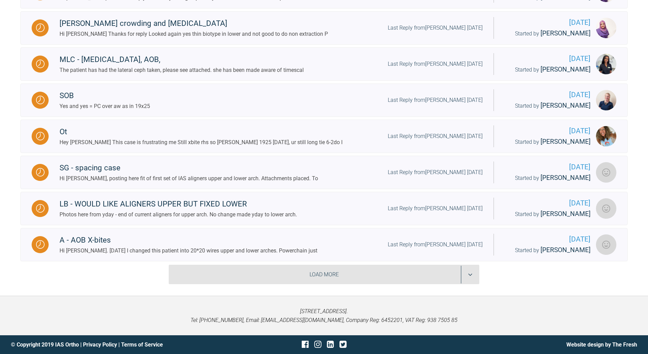
click at [470, 272] on div "Load More" at bounding box center [324, 274] width 311 height 20
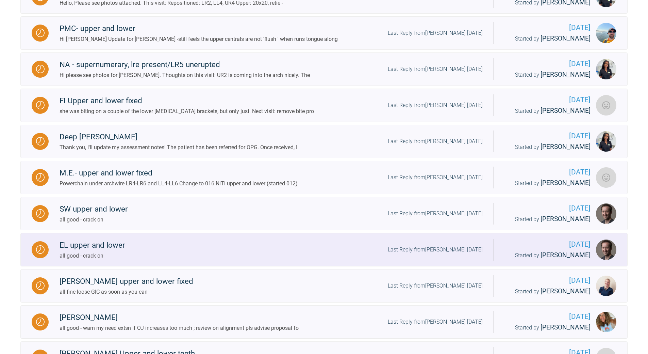
scroll to position [1106, 0]
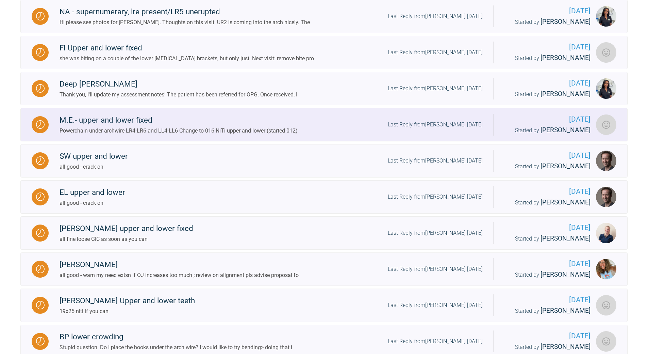
click at [438, 129] on div "Last Reply from [PERSON_NAME] [DATE]" at bounding box center [435, 124] width 95 height 9
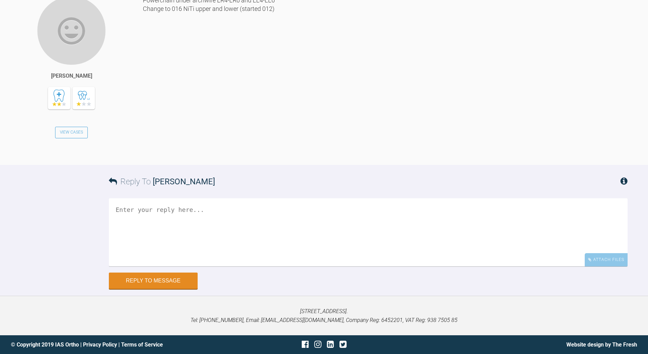
scroll to position [2680, 0]
click at [182, 266] on textarea at bounding box center [368, 232] width 519 height 68
click at [184, 266] on textarea "all good - images ate very visit pls" at bounding box center [368, 232] width 519 height 68
drag, startPoint x: 189, startPoint y: 291, endPoint x: 195, endPoint y: 287, distance: 7.4
click at [189, 266] on textarea "all good - images at very visit pls" at bounding box center [368, 232] width 519 height 68
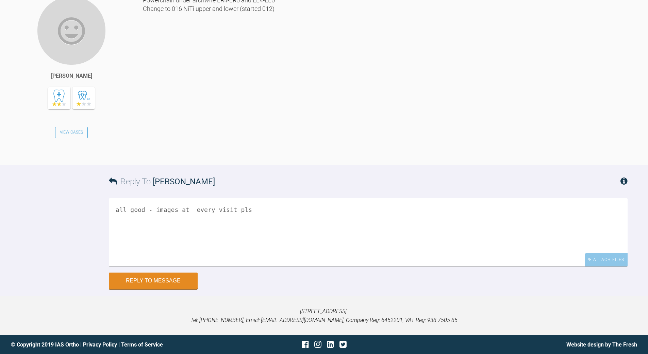
scroll to position [2761, 0]
type textarea "all good - images at every visit pls"
click at [151, 280] on button "Reply to Message" at bounding box center [153, 281] width 89 height 16
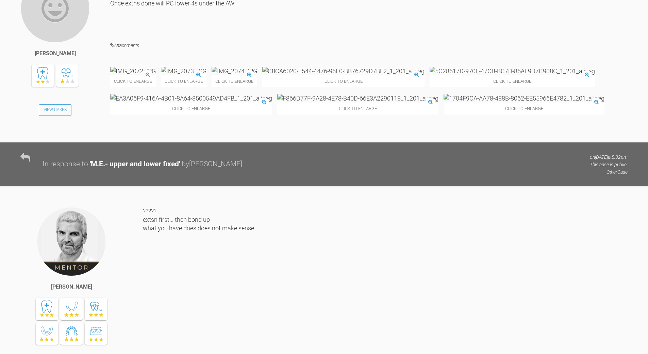
scroll to position [1522, 0]
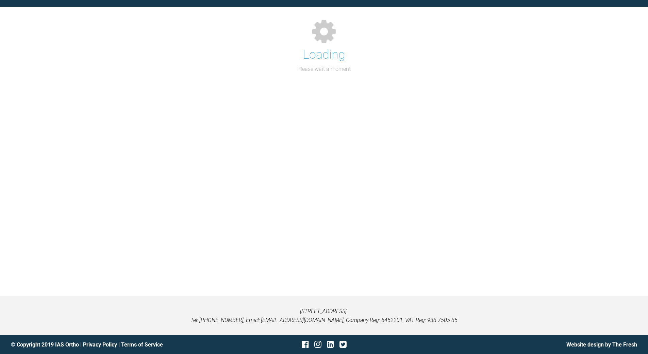
scroll to position [732, 0]
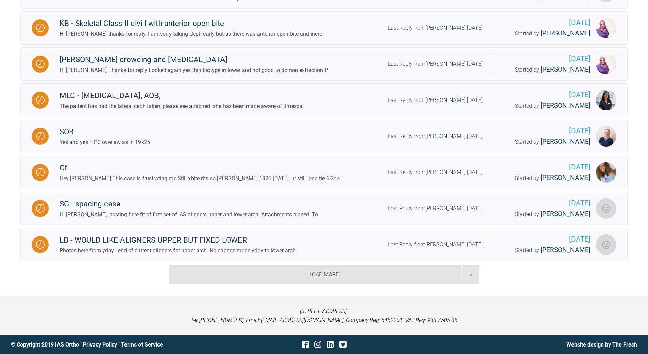
click at [471, 277] on div "Load More" at bounding box center [324, 274] width 311 height 20
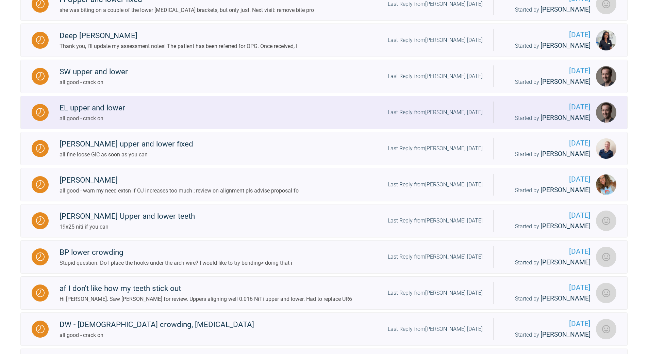
scroll to position [1154, 0]
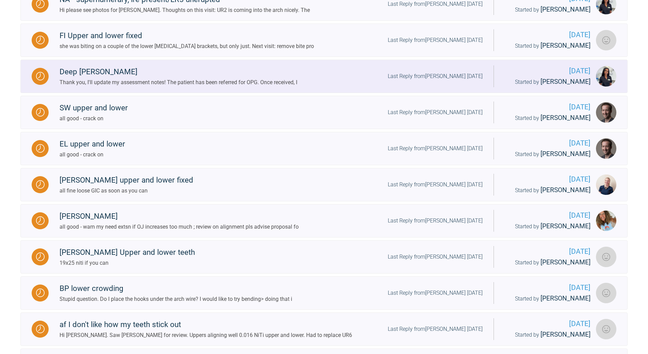
click at [422, 81] on div "Last Reply from [PERSON_NAME] [DATE]" at bounding box center [435, 76] width 95 height 9
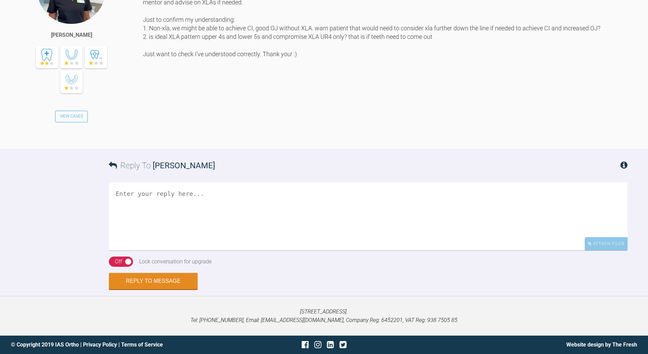
scroll to position [798, 0]
click at [205, 250] on textarea at bounding box center [368, 216] width 519 height 68
click at [207, 250] on textarea at bounding box center [368, 216] width 519 height 68
click at [418, 250] on textarea "can use ceramic anywhere just nee dto be sure upper not biting on teh low brack…" at bounding box center [368, 216] width 519 height 68
click at [232, 250] on textarea "can use ceramic anywhere just nee dto be sure upper not biting on teh low brack…" at bounding box center [368, 216] width 519 height 68
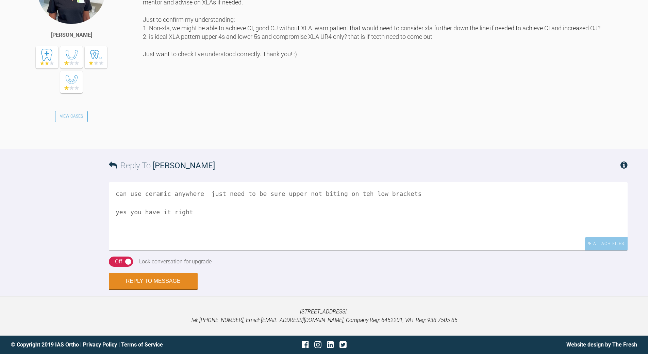
drag, startPoint x: 345, startPoint y: 310, endPoint x: 348, endPoint y: 307, distance: 4.6
click at [345, 250] on textarea "can use ceramic anywhere just need to be sure upper not biting on teh low brack…" at bounding box center [368, 216] width 519 height 68
drag, startPoint x: 188, startPoint y: 331, endPoint x: 208, endPoint y: 327, distance: 20.6
click at [188, 250] on textarea "can use ceramic anywhere just need to be sure upper not biting on the low brack…" at bounding box center [368, 216] width 519 height 68
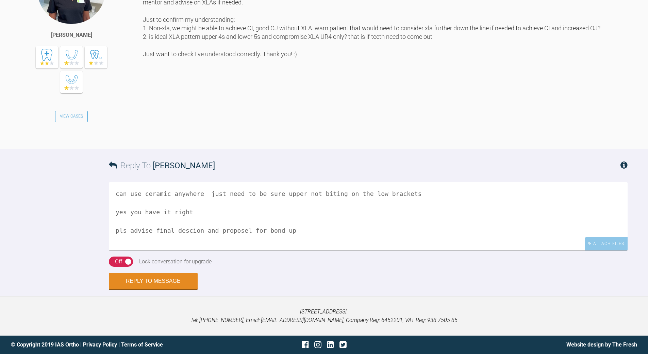
click at [193, 210] on textarea "can use ceramic anywhere just need to be sure upper not biting on the low brack…" at bounding box center [368, 216] width 519 height 68
click at [126, 262] on div "On Off" at bounding box center [121, 261] width 24 height 10
drag, startPoint x: 228, startPoint y: 230, endPoint x: 231, endPoint y: 228, distance: 4.4
click at [228, 230] on textarea "can use ceramic anywhere just need to be sure upper not biting on the low brack…" at bounding box center [368, 216] width 519 height 68
click at [235, 227] on textarea "can use ceramic anywhere just need to be sure upper not biting on the low brack…" at bounding box center [368, 216] width 519 height 68
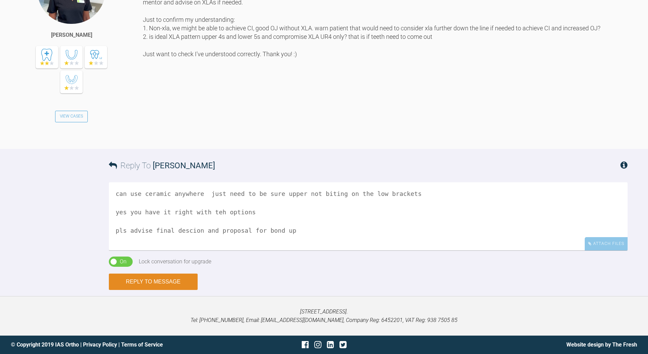
type textarea "can use ceramic anywhere just need to be sure upper not biting on the low brack…"
click at [167, 283] on button "Reply to Message" at bounding box center [153, 281] width 89 height 16
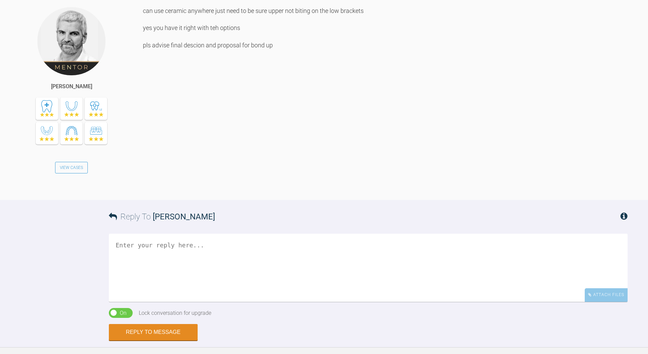
scroll to position [935, 0]
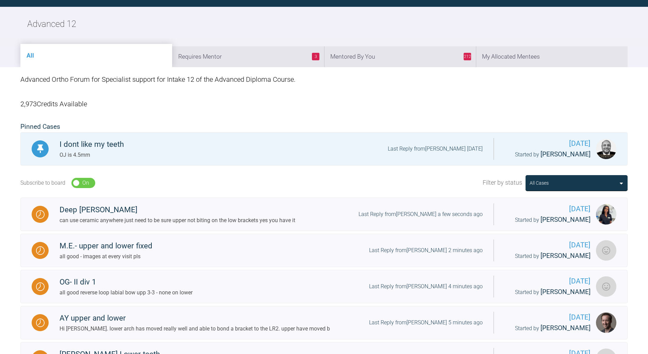
scroll to position [732, 0]
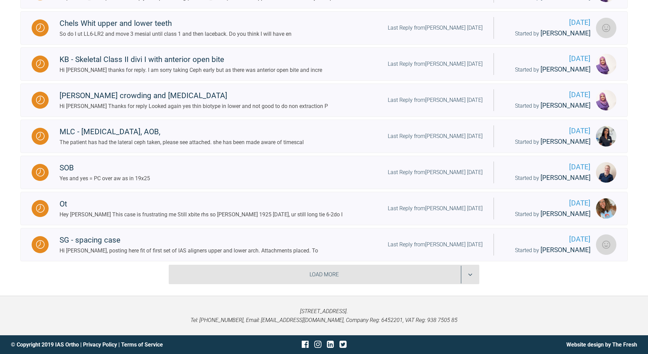
click at [470, 276] on div "Load More" at bounding box center [324, 274] width 311 height 20
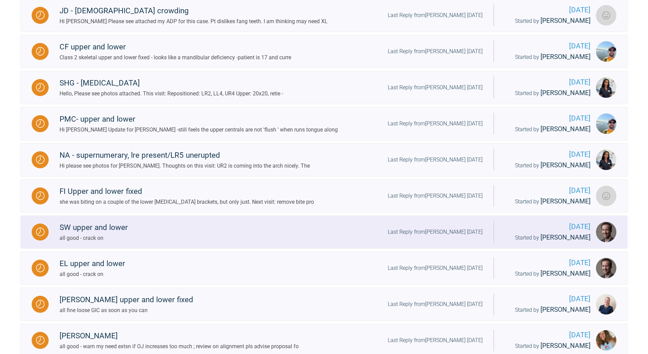
scroll to position [1072, 0]
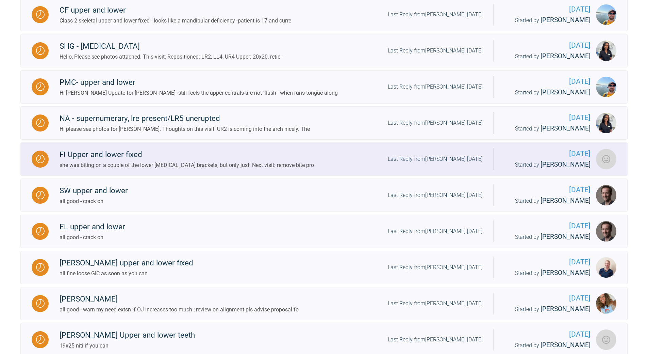
click at [431, 163] on div "Last Reply from [PERSON_NAME] [DATE]" at bounding box center [435, 158] width 95 height 9
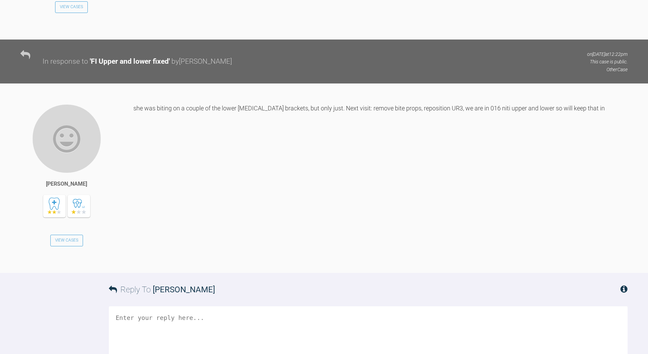
scroll to position [2687, 0]
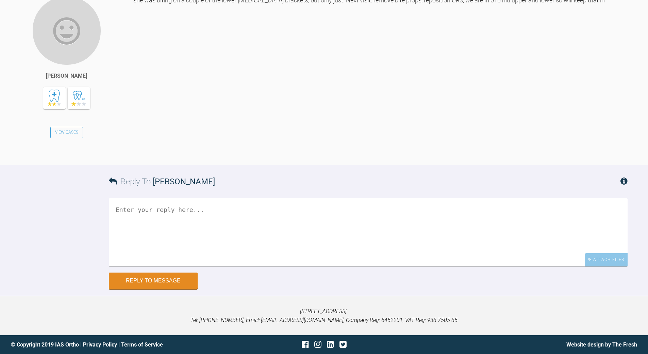
click at [169, 219] on textarea at bounding box center [368, 232] width 519 height 68
drag, startPoint x: 216, startPoint y: 209, endPoint x: 224, endPoint y: 209, distance: 8.2
click at [216, 209] on textarea "if you can 20x20 - prob not teh upper" at bounding box center [368, 232] width 519 height 68
type textarea "if you can 20x20 - prob not the upper"
click at [168, 284] on button "Reply to Message" at bounding box center [153, 281] width 89 height 16
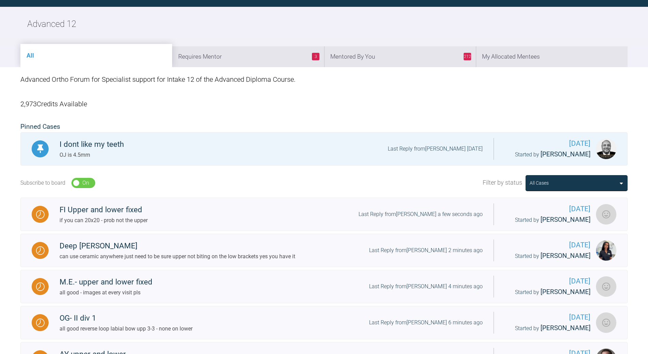
scroll to position [732, 0]
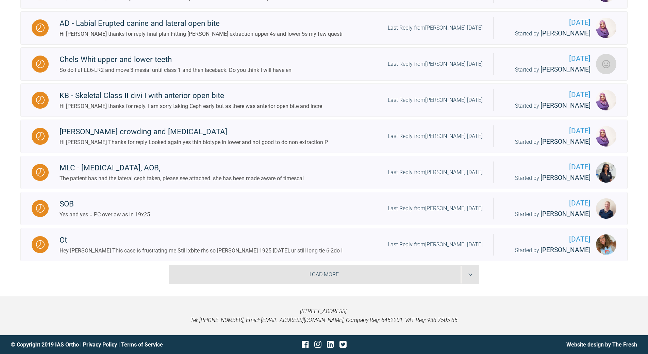
click at [473, 274] on div "Load More" at bounding box center [324, 274] width 311 height 20
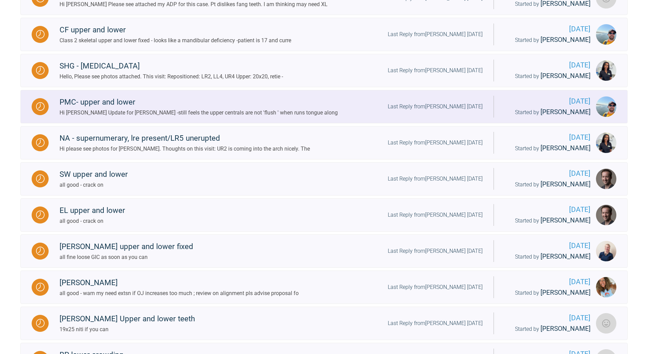
scroll to position [1086, 0]
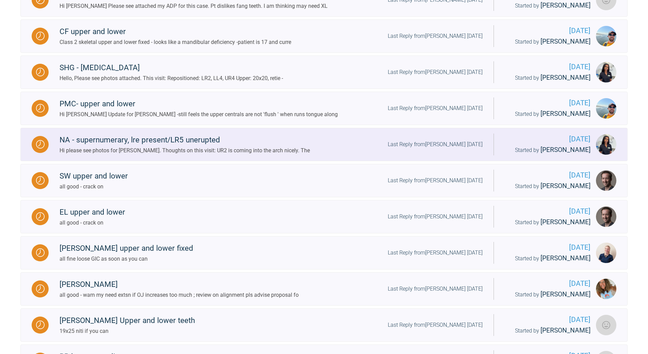
click at [442, 149] on div "Last Reply from [PERSON_NAME] [DATE]" at bounding box center [435, 144] width 95 height 9
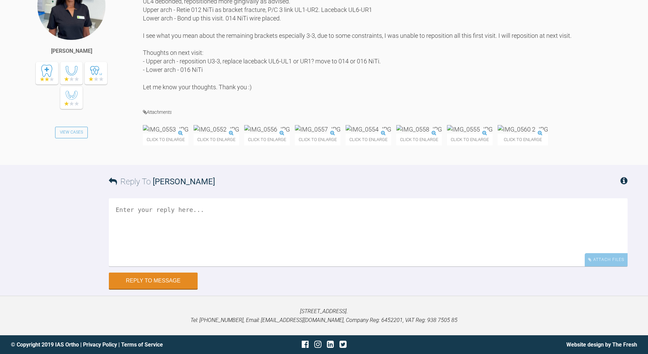
scroll to position [3858, 0]
click at [249, 256] on textarea at bounding box center [368, 232] width 519 height 68
type textarea "all good - crack on as planned"
click at [170, 289] on button "Reply to Message" at bounding box center [153, 281] width 89 height 16
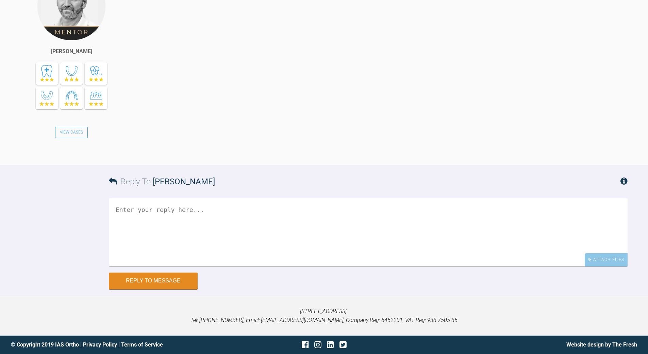
scroll to position [3951, 0]
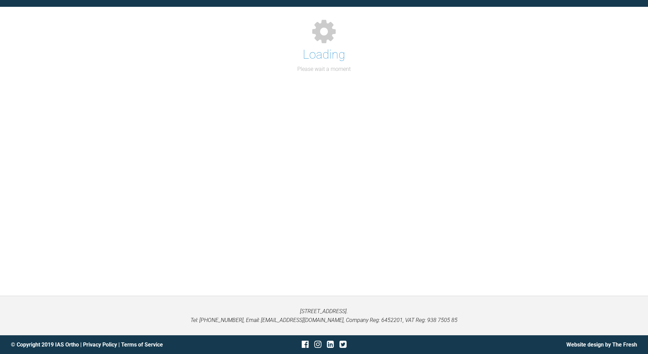
scroll to position [721, 0]
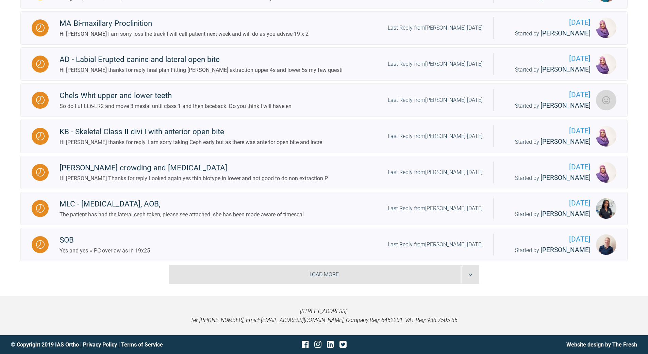
click at [472, 277] on div "Load More" at bounding box center [324, 274] width 311 height 20
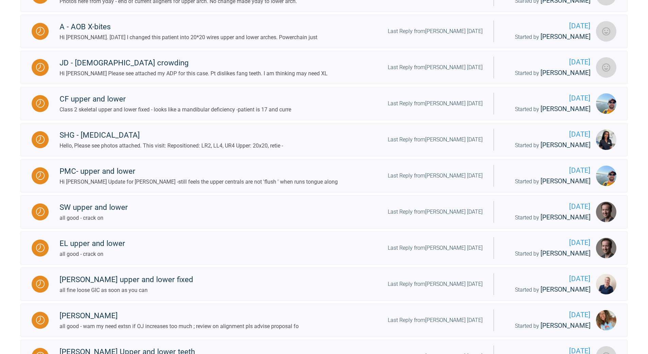
scroll to position [1052, 0]
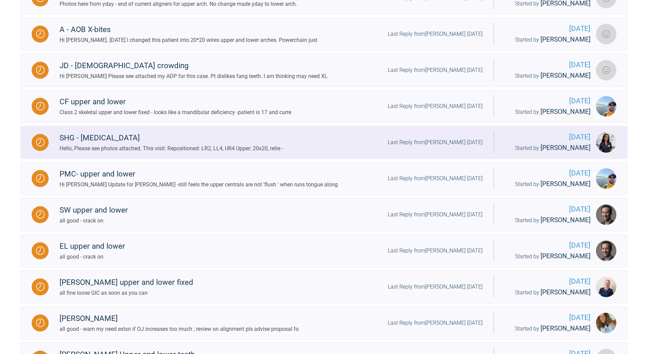
click at [451, 147] on div "Last Reply from [PERSON_NAME] [DATE]" at bounding box center [435, 142] width 95 height 9
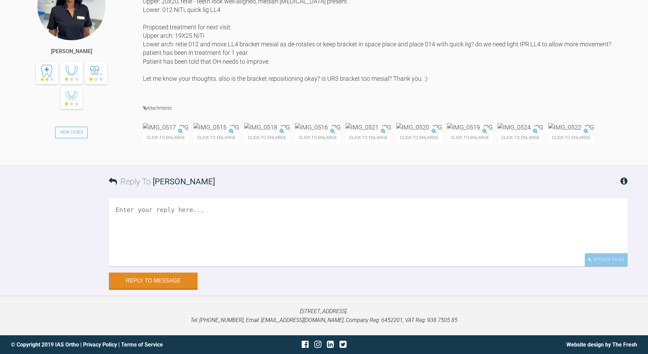
scroll to position [4818, 0]
click at [201, 266] on textarea at bounding box center [368, 232] width 519 height 68
drag, startPoint x: 174, startPoint y: 336, endPoint x: 182, endPoint y: 331, distance: 10.2
click at [175, 266] on textarea "cant see low bracxked clearly" at bounding box center [368, 232] width 519 height 68
click at [158, 266] on textarea "cant see low brackets clearly" at bounding box center [368, 232] width 519 height 68
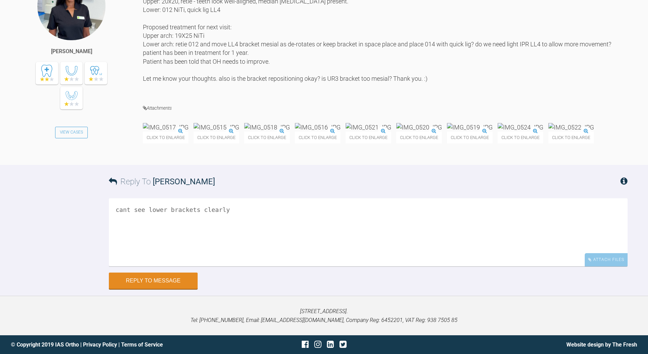
click at [229, 266] on textarea "cant see lower brackets clearly" at bounding box center [368, 232] width 519 height 68
click at [141, 266] on textarea "cant see lower brackets clearly resiet as you see necessary" at bounding box center [368, 232] width 519 height 68
drag, startPoint x: 129, startPoint y: 347, endPoint x: 133, endPoint y: 342, distance: 5.9
click at [129, 266] on textarea "cant see lower brackets clearly resiet lowers as you see necessary" at bounding box center [368, 232] width 519 height 68
click at [234, 266] on textarea "cant see lower brackets clearly resite lowers as you see necessary" at bounding box center [368, 232] width 519 height 68
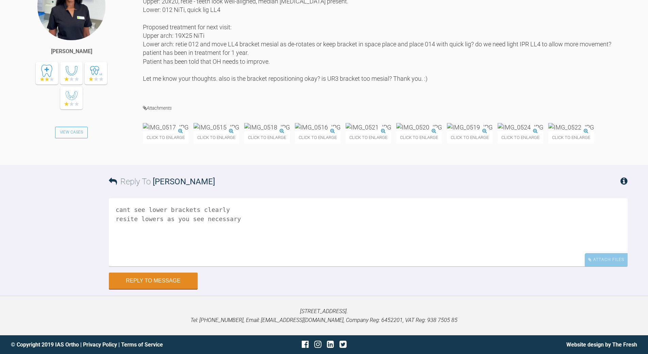
scroll to position [4926, 0]
click at [243, 237] on textarea "cant see lower brackets clearly resite lowers as you see necessary" at bounding box center [368, 232] width 519 height 68
click at [238, 228] on textarea "cant see lower brackets clearly resite lowers as you see necessary" at bounding box center [368, 232] width 519 height 68
click at [363, 227] on textarea "cant see lower brackets clearly - mresite lowers as you see necessary" at bounding box center [368, 232] width 519 height 68
drag, startPoint x: 165, startPoint y: 247, endPoint x: 169, endPoint y: 241, distance: 7.6
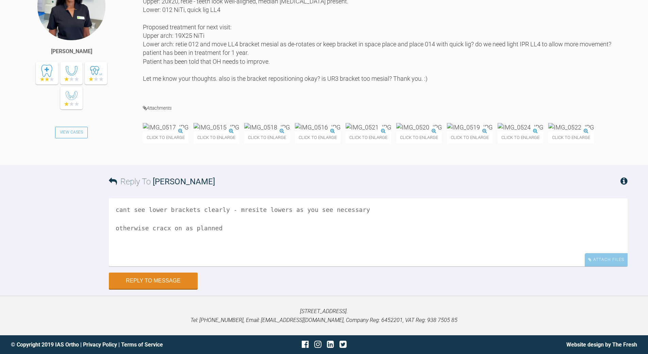
click at [165, 246] on textarea "cant see lower brackets clearly - mresite lowers as you see necessary otherwise…" at bounding box center [368, 232] width 519 height 68
type textarea "cant see lower brackets clearly - mresite lowers as you see necessary otherwise…"
click at [154, 289] on button "Reply to Message" at bounding box center [153, 281] width 89 height 16
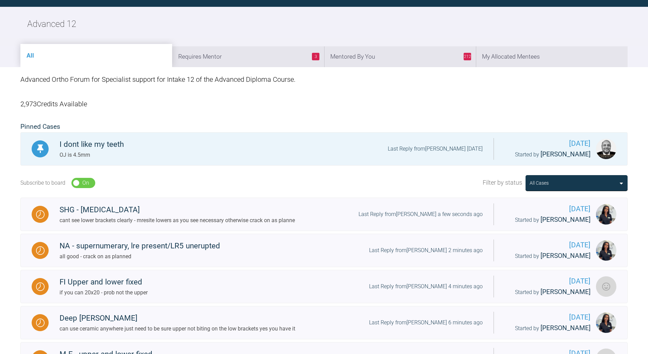
scroll to position [721, 0]
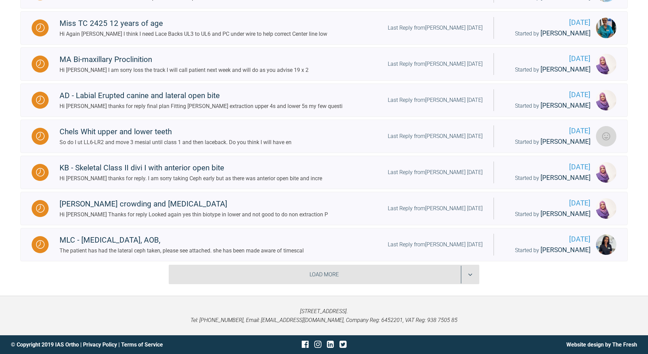
click at [470, 277] on div "Load More" at bounding box center [324, 274] width 311 height 20
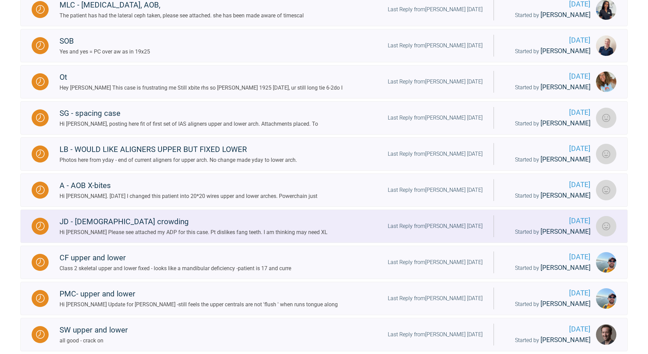
scroll to position [916, 0]
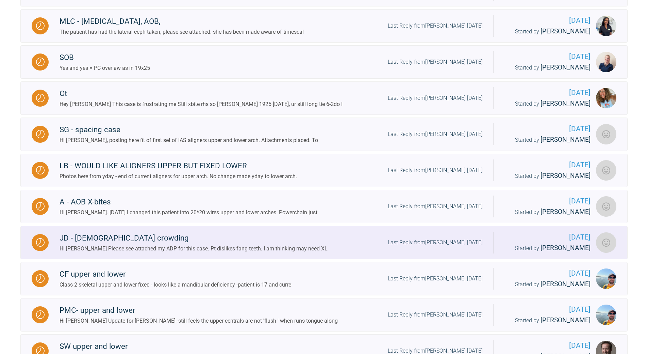
click at [439, 247] on div "Last Reply from [PERSON_NAME] [DATE]" at bounding box center [435, 242] width 95 height 9
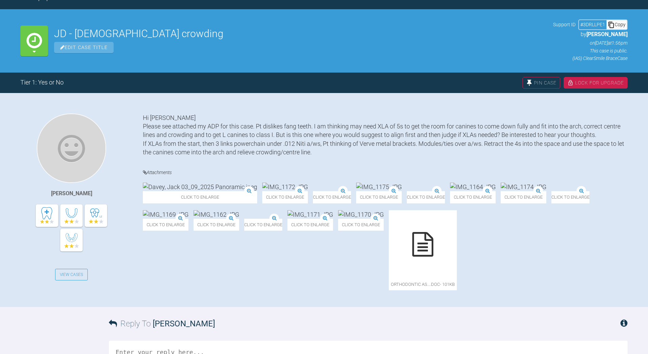
scroll to position [68, 0]
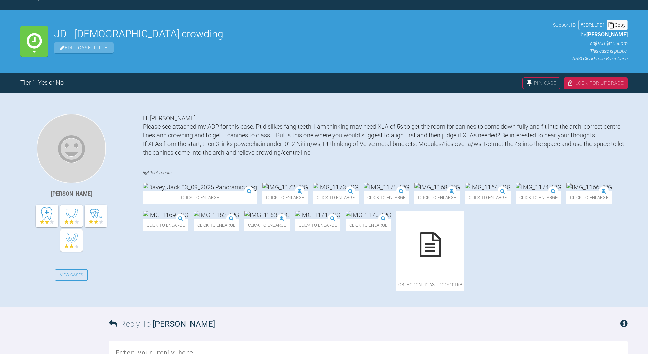
click at [620, 26] on div "Copy" at bounding box center [617, 24] width 20 height 9
drag, startPoint x: 614, startPoint y: 23, endPoint x: 593, endPoint y: 30, distance: 22.3
click at [614, 23] on icon at bounding box center [611, 25] width 5 height 6
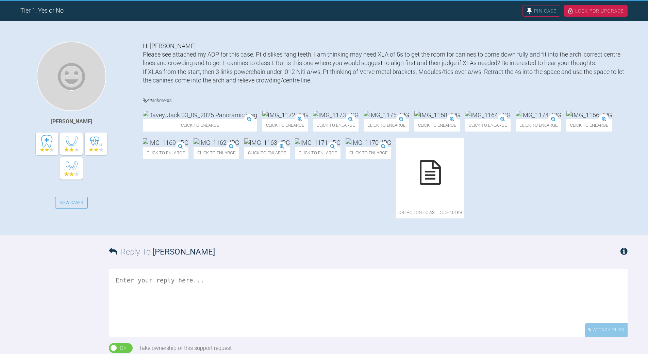
scroll to position [136, 0]
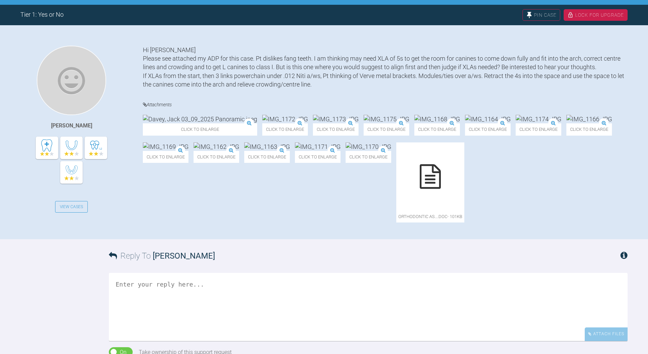
click at [420, 189] on icon at bounding box center [430, 176] width 21 height 25
click at [194, 123] on img at bounding box center [200, 119] width 114 height 9
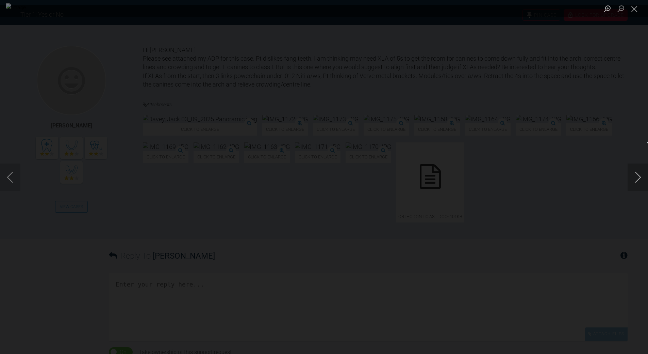
click at [635, 175] on button "Next image" at bounding box center [638, 176] width 20 height 27
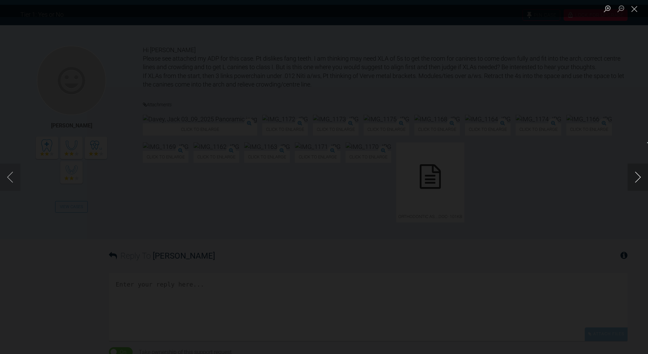
click at [635, 175] on button "Next image" at bounding box center [638, 176] width 20 height 27
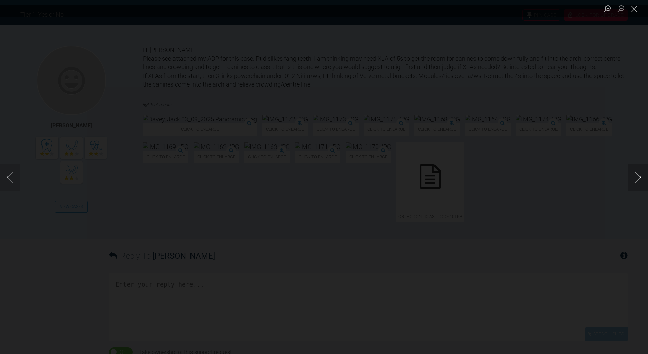
click at [635, 175] on button "Next image" at bounding box center [638, 176] width 20 height 27
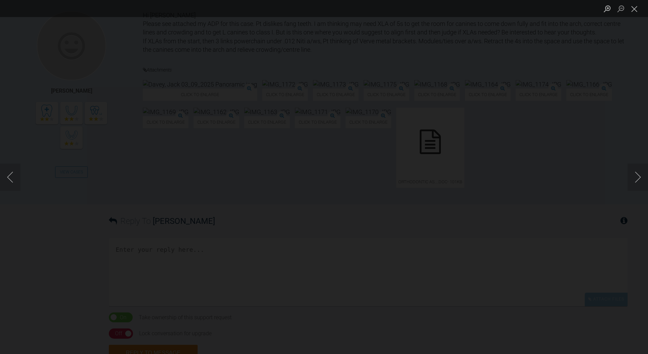
scroll to position [272, 0]
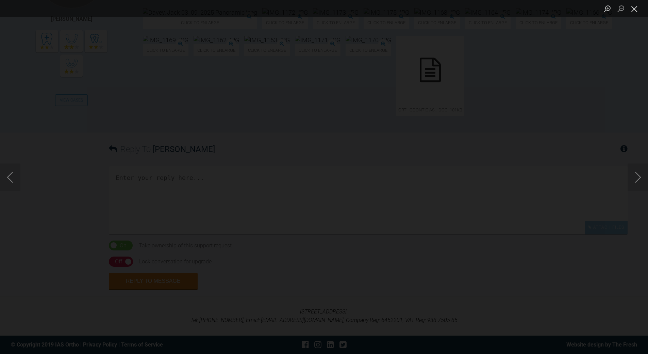
click at [639, 11] on button "Close lightbox" at bounding box center [635, 9] width 14 height 12
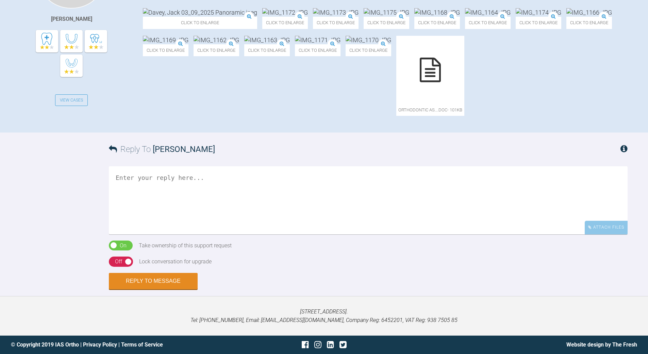
scroll to position [340, 0]
click at [194, 184] on textarea at bounding box center [368, 200] width 519 height 68
click at [220, 176] on textarea "pls go and reveiw lect on use fo retarctors when taking image" at bounding box center [368, 200] width 519 height 68
click at [321, 178] on textarea "pls go and reveiw lect on use of retarctors when taking image" at bounding box center [368, 200] width 519 height 68
click at [304, 176] on textarea "pls go and reveiw lect on use of retarctors when taking images" at bounding box center [368, 200] width 519 height 68
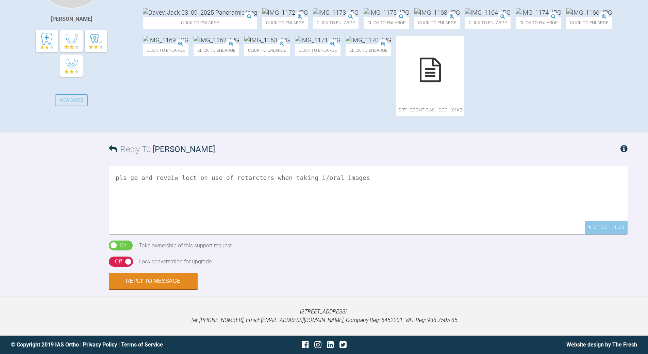
scroll to position [272, 0]
click at [359, 234] on textarea "pls go and reveiw lect on use of retarctors when taking i/oral images" at bounding box center [368, 200] width 519 height 68
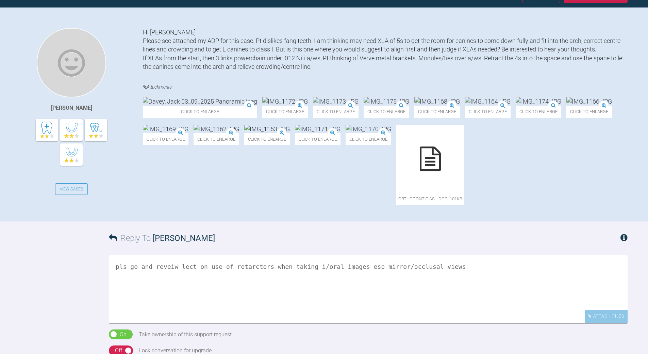
scroll to position [136, 0]
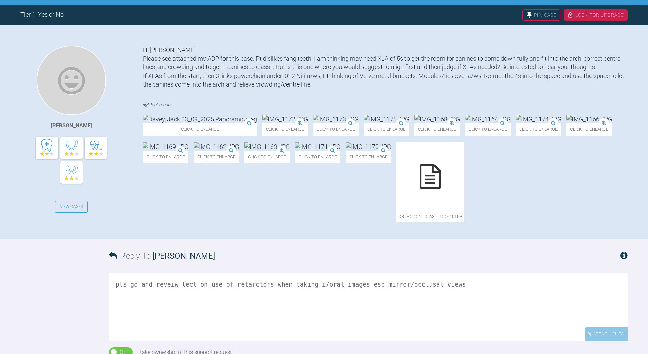
click at [328, 123] on img at bounding box center [336, 119] width 46 height 9
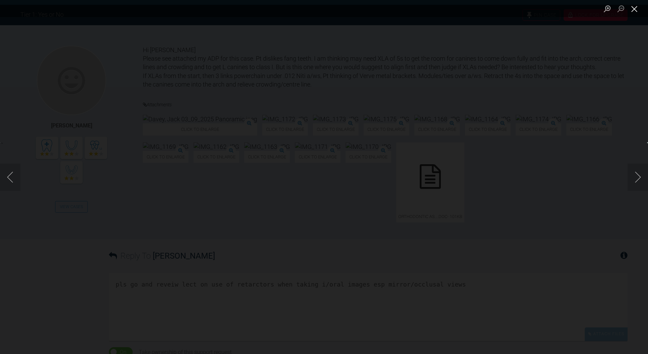
click at [632, 6] on button "Close lightbox" at bounding box center [635, 9] width 14 height 12
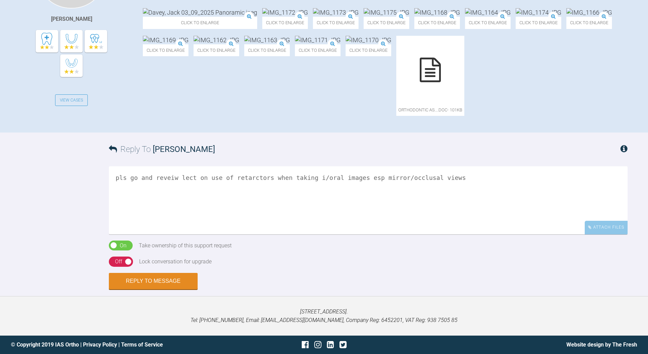
scroll to position [340, 0]
click at [191, 200] on textarea "pls go and reveiw lect on use of retarctors when taking i/oral images esp mirro…" at bounding box center [368, 200] width 519 height 68
click at [452, 176] on textarea "pls go and reveiw lect on use of retarctors when taking i/oral images esp mirro…" at bounding box center [368, 200] width 519 height 68
type textarea "pls go and reveiw lect on use of retarctors when taking i/oral images esp mirro…"
click at [118, 260] on div "Off" at bounding box center [118, 261] width 7 height 9
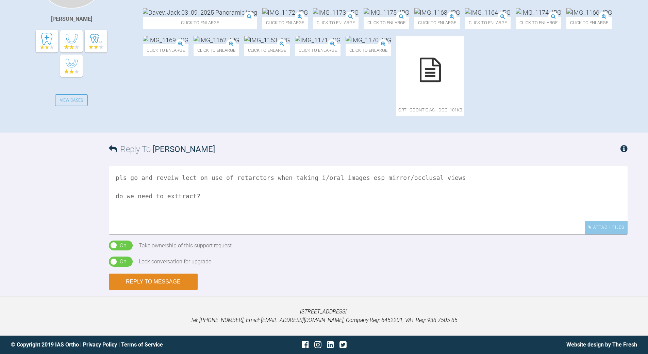
click at [161, 282] on button "Reply to Message" at bounding box center [153, 281] width 89 height 16
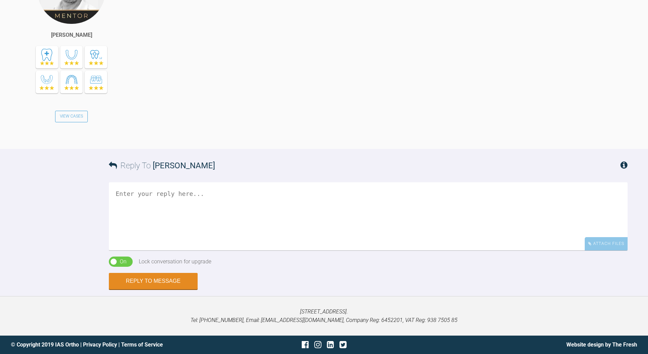
scroll to position [583, 0]
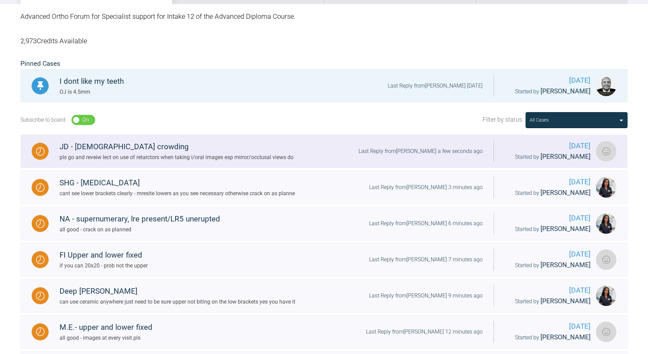
scroll to position [38, 0]
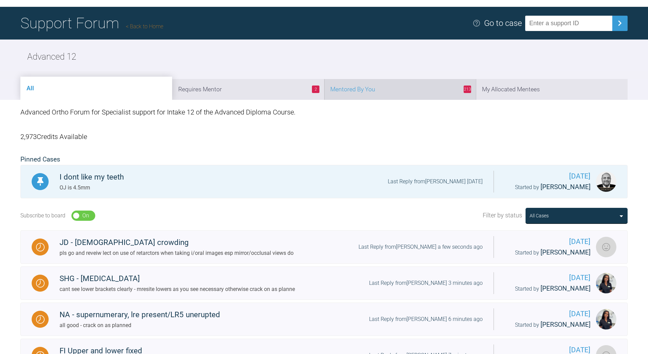
click at [413, 91] on li "213 Mentored By You" at bounding box center [400, 89] width 152 height 21
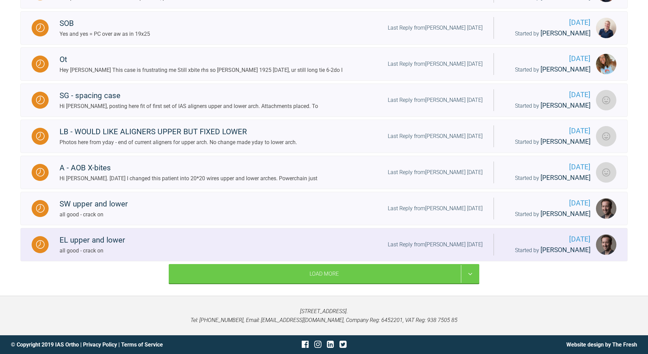
scroll to position [732, 0]
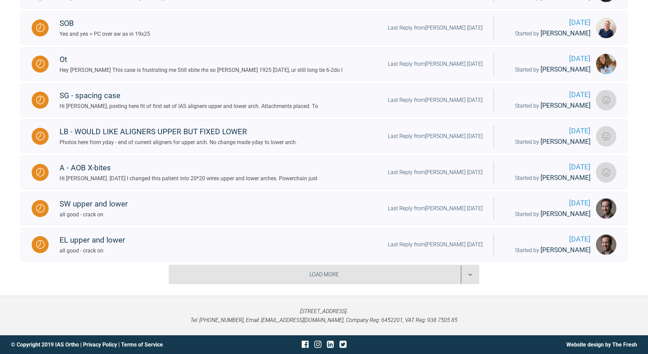
click at [470, 276] on div "Load More" at bounding box center [324, 274] width 311 height 20
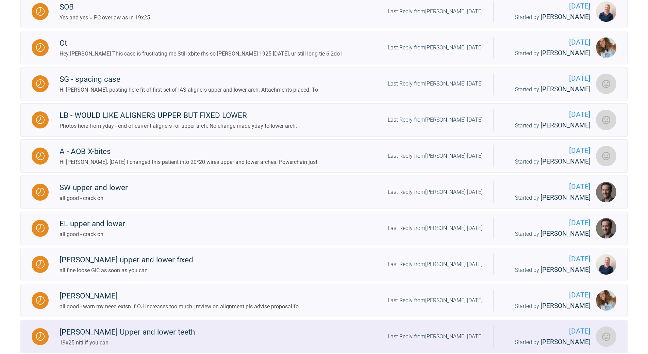
scroll to position [630, 0]
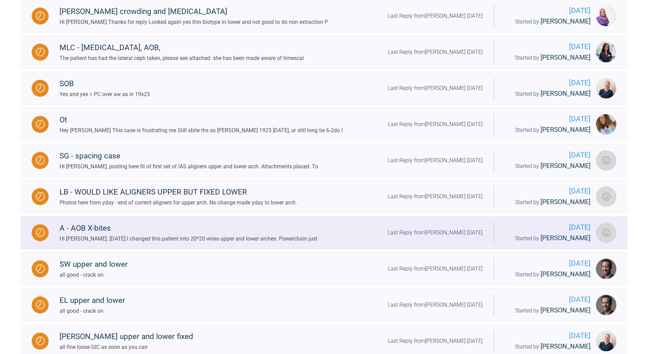
click at [444, 237] on div "Last Reply from [PERSON_NAME] [DATE]" at bounding box center [435, 232] width 95 height 9
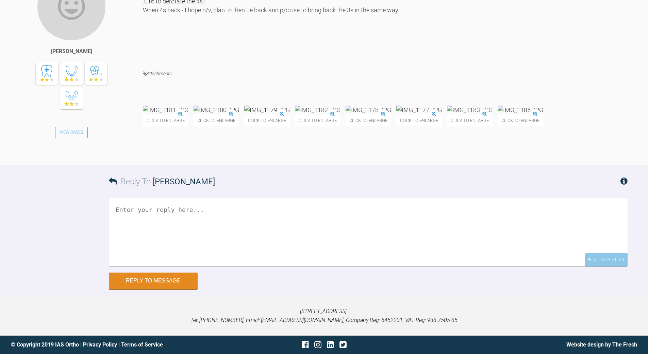
scroll to position [3911, 0]
click at [182, 266] on textarea at bounding box center [368, 232] width 519 height 68
click at [498, 114] on img at bounding box center [521, 109] width 46 height 9
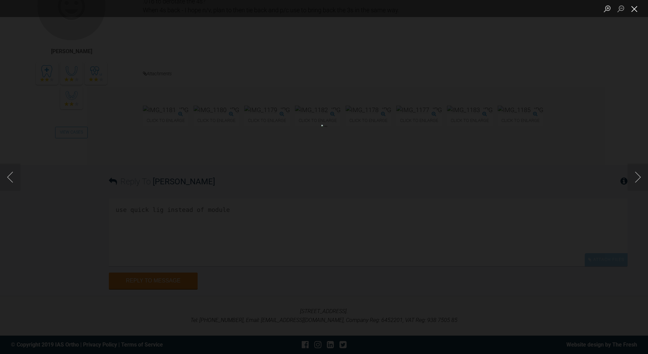
drag, startPoint x: 635, startPoint y: 7, endPoint x: 585, endPoint y: 28, distance: 54.5
click at [635, 8] on button "Close lightbox" at bounding box center [635, 9] width 14 height 12
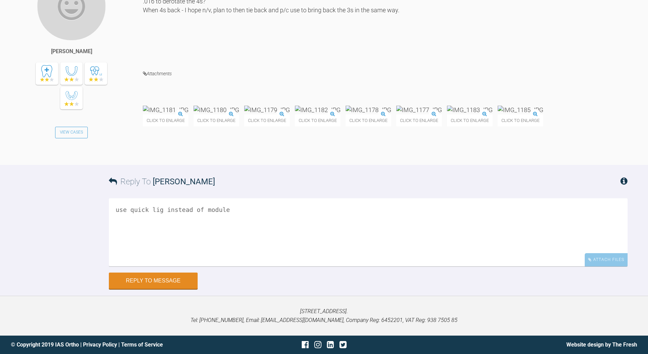
click at [242, 266] on textarea "use quick lig instead of module" at bounding box center [368, 232] width 519 height 68
click at [149, 266] on textarea "use quick lig instead of module needs serios S&P as that will be stopping movem…" at bounding box center [368, 232] width 519 height 68
click at [498, 114] on img at bounding box center [521, 109] width 46 height 9
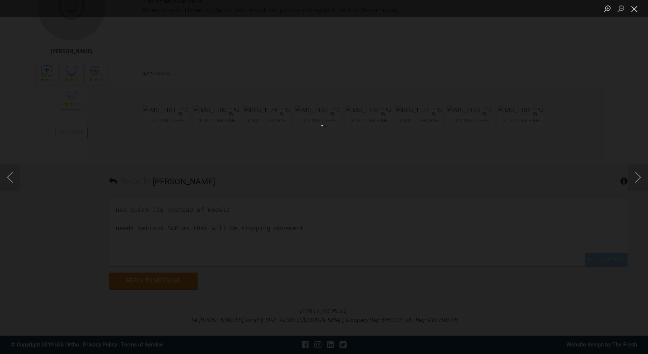
click at [634, 11] on button "Close lightbox" at bounding box center [635, 9] width 14 height 12
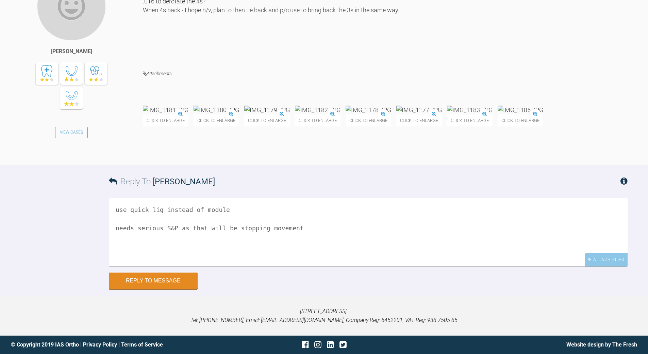
click at [298, 266] on textarea "use quick lig instead of module needs serious S&P as that will be stopping move…" at bounding box center [368, 232] width 519 height 68
click at [230, 266] on textarea "use quick lig instead of module needs serious S&P as that will be stopping move…" at bounding box center [368, 232] width 519 height 68
click at [203, 266] on textarea "use quick lig instead of module needs serious S&P as that will be stopping move…" at bounding box center [368, 232] width 519 height 68
type textarea "use quick lig instead of module needs serious S&P as that [PERSON_NAME] will be…"
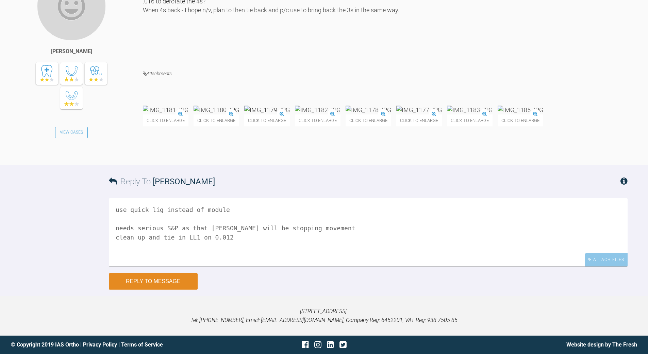
click at [179, 285] on button "Reply to Message" at bounding box center [153, 281] width 89 height 16
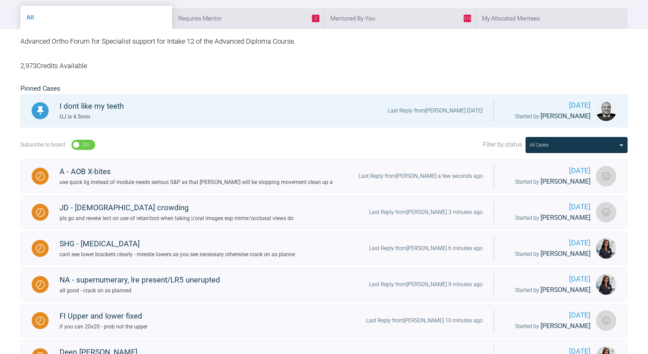
scroll to position [109, 0]
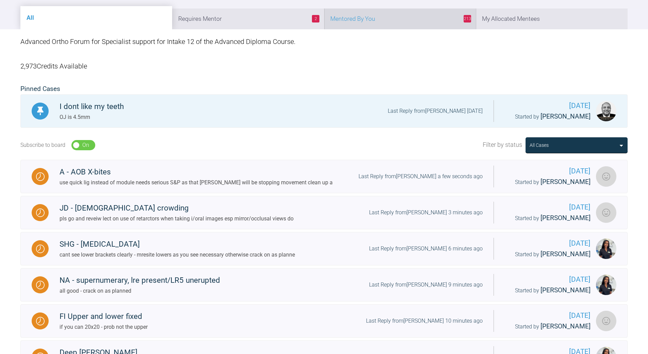
click at [419, 22] on li "213 Mentored By You" at bounding box center [400, 19] width 152 height 21
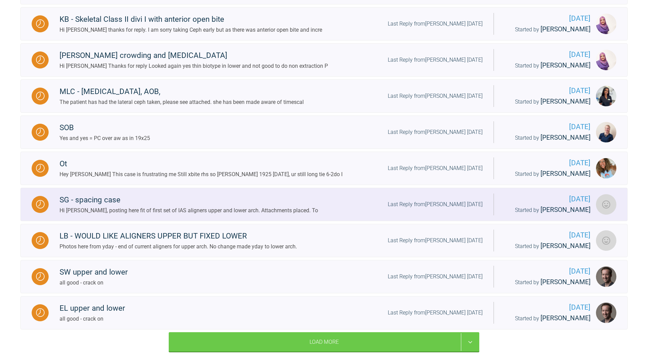
scroll to position [653, 0]
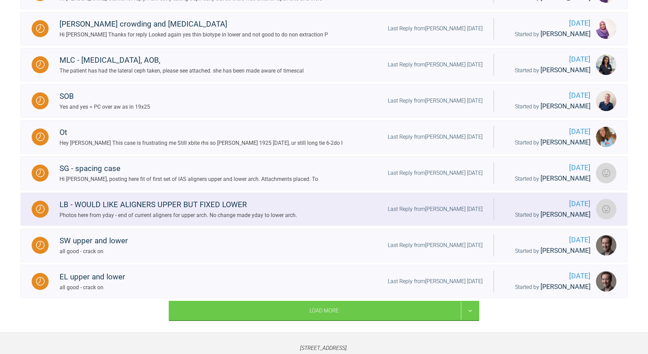
click at [450, 213] on div "Last Reply from [PERSON_NAME] [DATE]" at bounding box center [435, 209] width 95 height 9
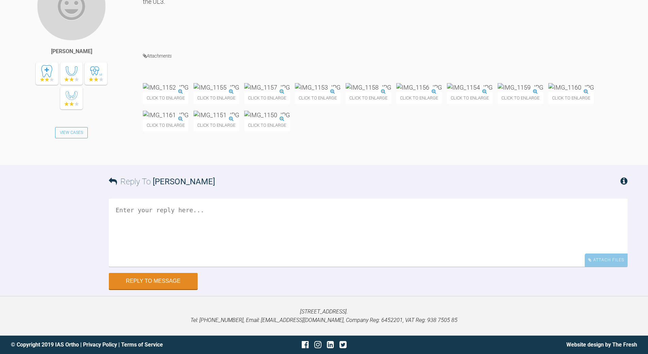
scroll to position [9450, 0]
click at [549, 92] on img at bounding box center [572, 87] width 46 height 9
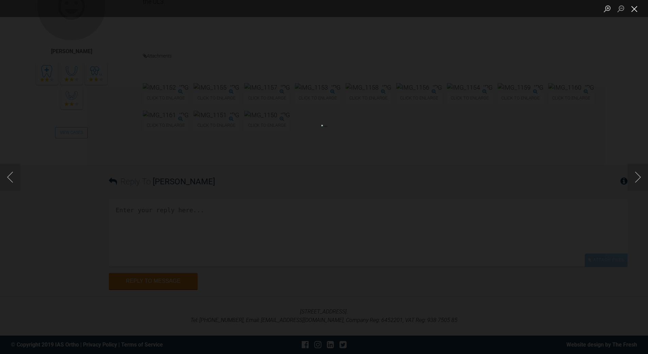
click at [633, 8] on button "Close lightbox" at bounding box center [635, 9] width 14 height 12
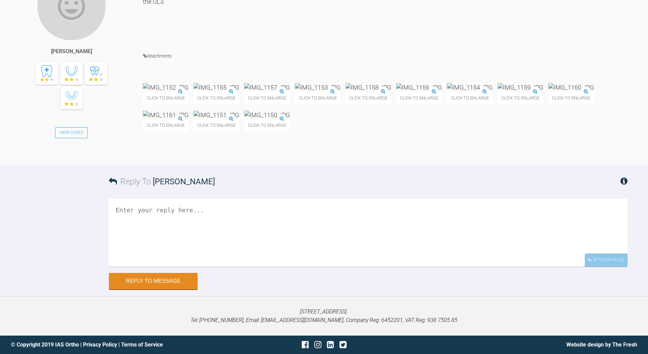
click at [177, 266] on textarea at bounding box center [368, 232] width 519 height 68
click at [372, 266] on textarea "UL5 ask them to extrude allowing antrs to procline ; we may be at edge of wht t…" at bounding box center [368, 232] width 519 height 68
drag, startPoint x: 406, startPoint y: 303, endPoint x: 415, endPoint y: 293, distance: 13.0
click at [408, 266] on textarea "UL5 ask them to extrude allowing antrs to procline ; we may be at edge of what …" at bounding box center [368, 232] width 519 height 68
click at [209, 266] on textarea "UL5 ask them to extrude allowing antrs to procline ; we may be at edge of what …" at bounding box center [368, 232] width 519 height 68
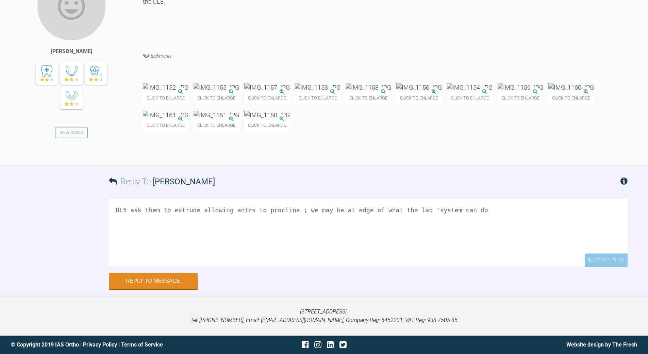
drag, startPoint x: 209, startPoint y: 302, endPoint x: 215, endPoint y: 300, distance: 6.4
click at [211, 266] on textarea "UL5 ask them to extrude allowing antrs to procline ; we may be at edge of what …" at bounding box center [368, 232] width 519 height 68
click at [198, 266] on textarea "UL5 ask them to extrude and antrs to procline ; we may be at edge of what the l…" at bounding box center [368, 232] width 519 height 68
click at [189, 119] on img at bounding box center [166, 115] width 46 height 9
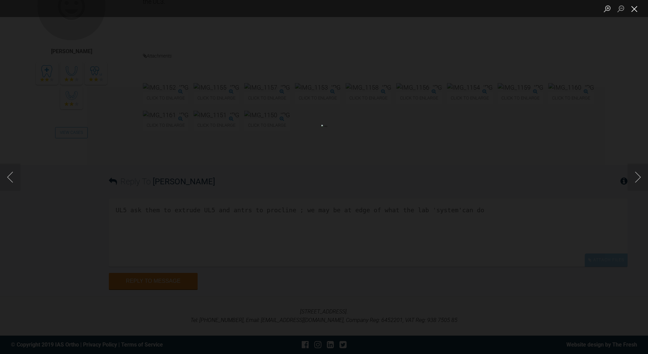
drag, startPoint x: 634, startPoint y: 9, endPoint x: 627, endPoint y: 14, distance: 8.6
click at [634, 9] on button "Close lightbox" at bounding box center [635, 9] width 14 height 12
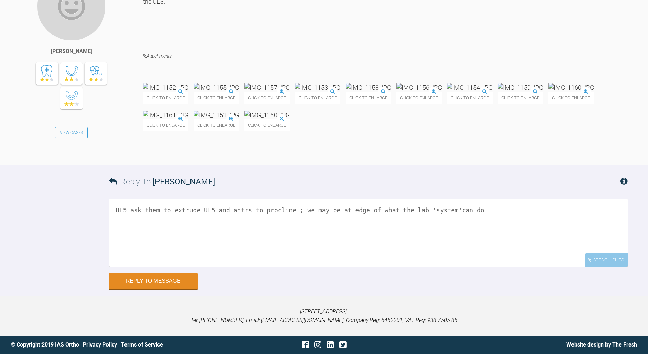
click at [189, 119] on img at bounding box center [166, 115] width 46 height 9
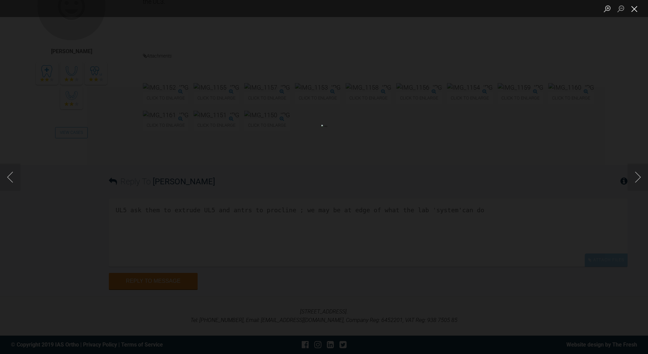
click at [631, 7] on button "Close lightbox" at bounding box center [635, 9] width 14 height 12
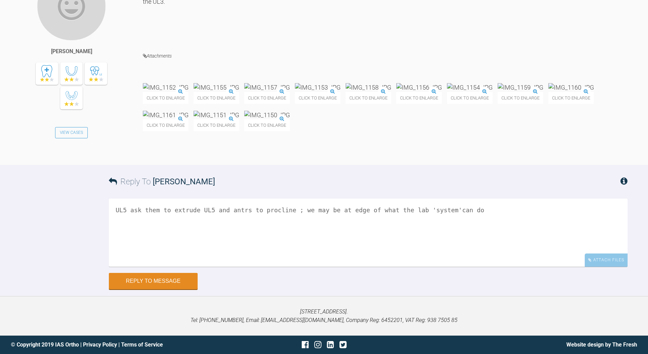
click at [462, 266] on textarea "UL5 ask them to extrude UL5 and antrs to procline ; we may be at edge of what t…" at bounding box center [368, 232] width 519 height 68
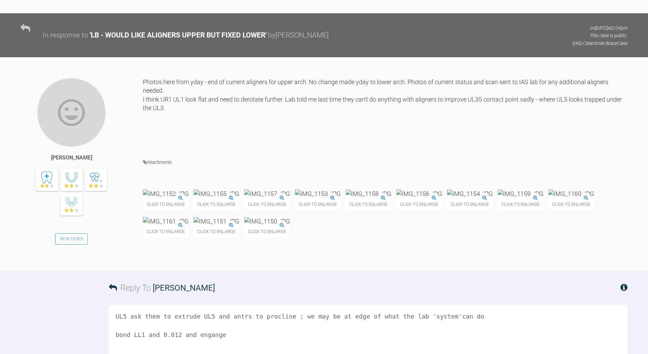
scroll to position [9543, 0]
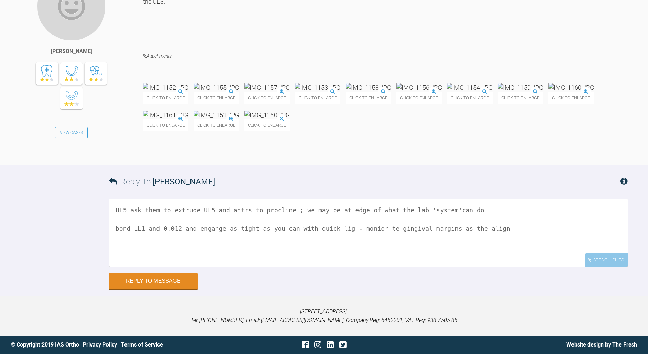
click at [456, 226] on textarea "UL5 ask them to extrude UL5 and antrs to procline ; we may be at edge of what t…" at bounding box center [368, 232] width 519 height 68
type textarea "UL5 ask them to extrude UL5 and antrs to procline ; we may be at edge of what t…"
click at [167, 280] on button "Reply to Message" at bounding box center [153, 281] width 89 height 16
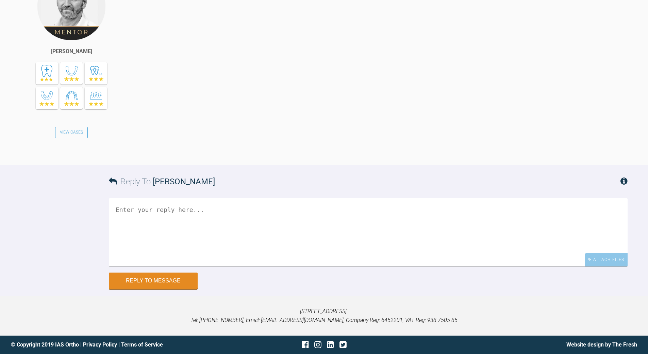
scroll to position [9800, 0]
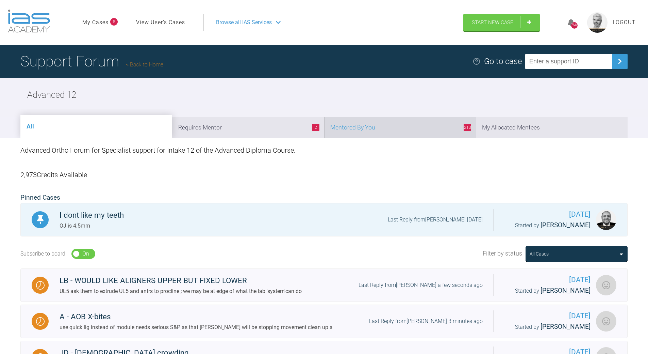
click at [413, 129] on li "213 Mentored By You" at bounding box center [400, 127] width 152 height 21
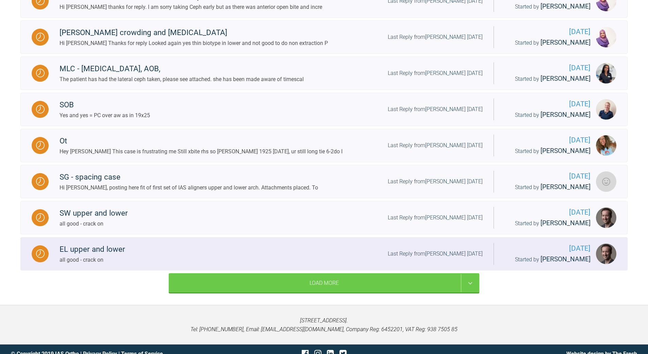
scroll to position [732, 0]
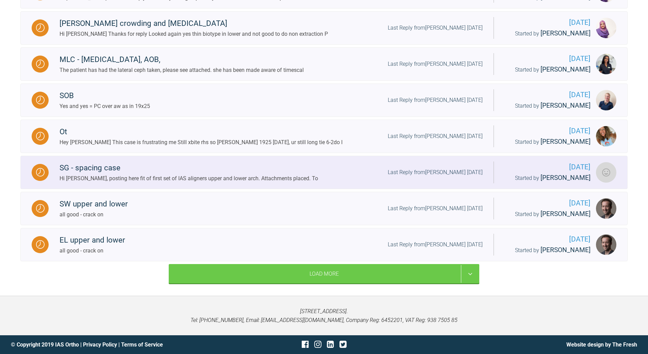
click at [439, 168] on div "Last Reply from [PERSON_NAME] [DATE]" at bounding box center [435, 172] width 95 height 9
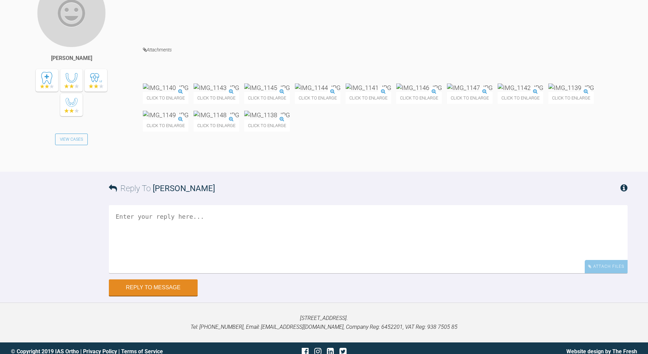
scroll to position [2778, 0]
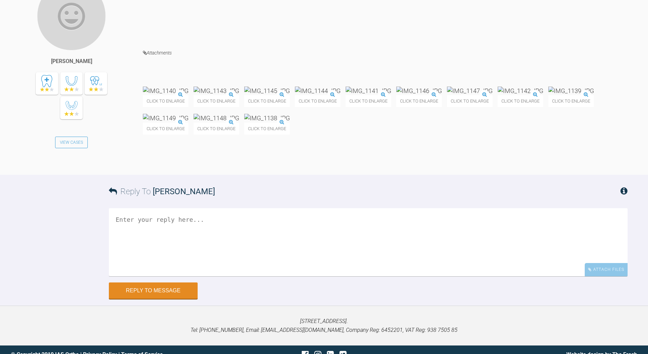
click at [189, 95] on img at bounding box center [166, 90] width 46 height 9
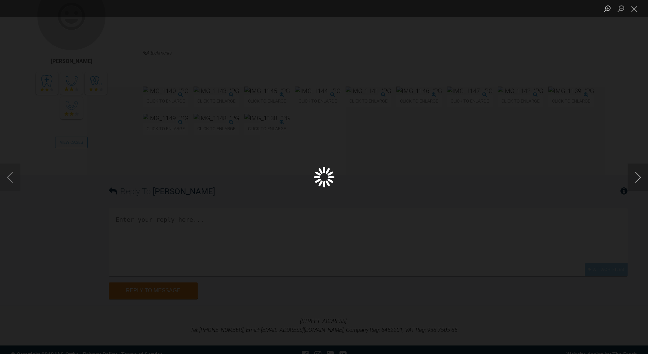
click at [637, 176] on button "Next image" at bounding box center [638, 176] width 20 height 27
click at [638, 9] on button "Close lightbox" at bounding box center [635, 9] width 14 height 12
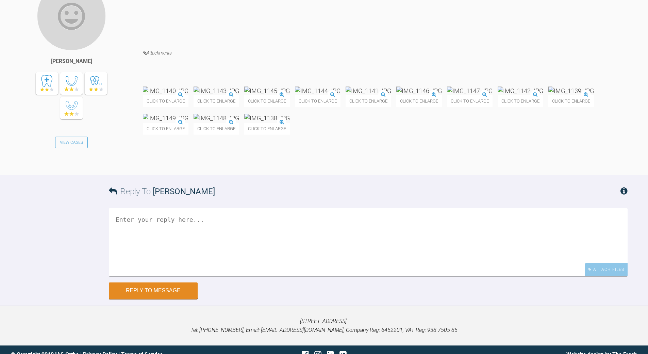
click at [498, 95] on img at bounding box center [521, 90] width 46 height 9
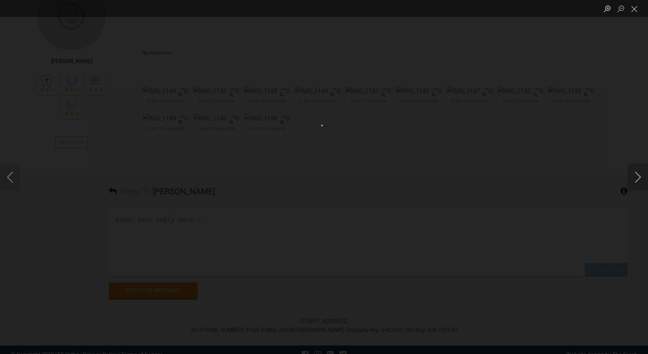
click at [639, 177] on button "Next image" at bounding box center [638, 176] width 20 height 27
click at [631, 9] on button "Close lightbox" at bounding box center [635, 9] width 14 height 12
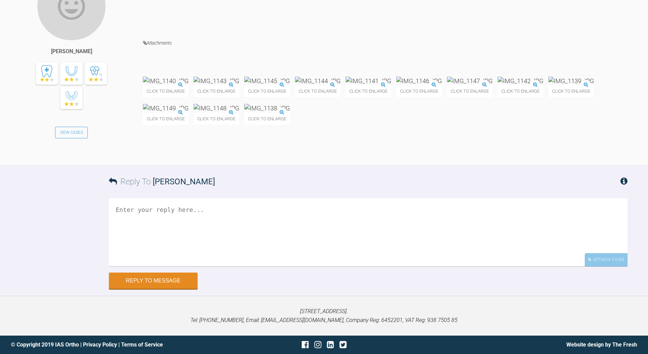
scroll to position [2869, 0]
click at [193, 224] on textarea at bounding box center [368, 232] width 519 height 68
click at [297, 210] on textarea "need to remnove 'flash' from aroind attachemenst - prevnst aligner engaging ful…" at bounding box center [368, 232] width 519 height 68
drag, startPoint x: 300, startPoint y: 208, endPoint x: 304, endPoint y: 208, distance: 3.8
click at [302, 208] on textarea "need to remnove 'flash' from aroind attachemenst - prevnst aligner engaging ful…" at bounding box center [368, 232] width 519 height 68
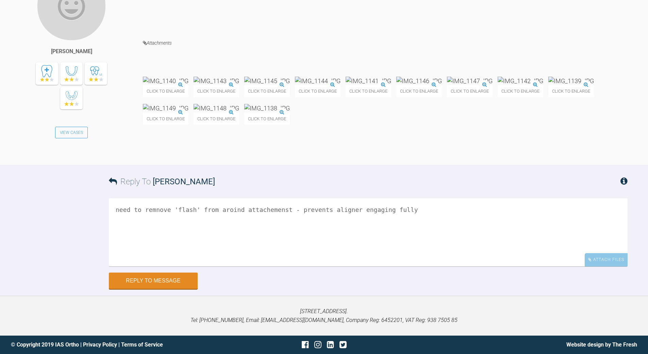
click at [343, 207] on textarea "need to remnove 'flash' from aroind attachemenst - prevents aligner engaging fu…" at bounding box center [368, 232] width 519 height 68
click at [220, 208] on textarea "need to remnove 'flash' from aroind attachemenst - prevents aligner from engagi…" at bounding box center [368, 232] width 519 height 68
click at [153, 208] on textarea "need to remnove 'flash' from aroundattachemenst - prevents aligner from engagin…" at bounding box center [368, 232] width 519 height 68
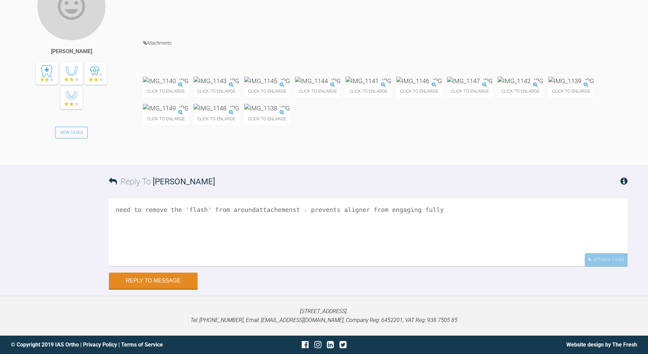
drag, startPoint x: 245, startPoint y: 243, endPoint x: 250, endPoint y: 237, distance: 7.7
click at [245, 242] on textarea "need to remove the 'flash' from aroundattachemenst - prevents aligner from enga…" at bounding box center [368, 232] width 519 height 68
click at [280, 241] on textarea "need to remove the 'flash' from around attachemenst - prevents aligner from eng…" at bounding box center [368, 232] width 519 height 68
type textarea "need to remove the 'flash' from around attachements - prevents aligner from eng…"
click at [161, 289] on button "Reply to Message" at bounding box center [153, 281] width 89 height 16
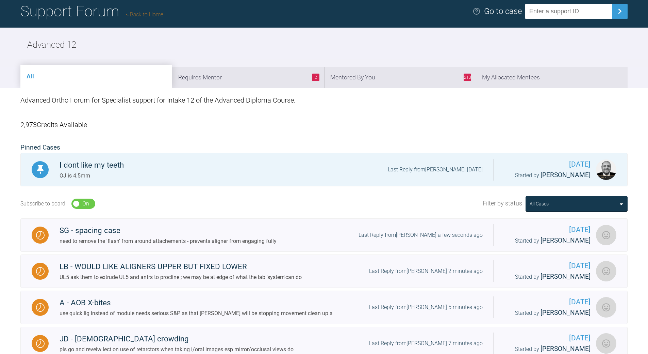
scroll to position [40, 0]
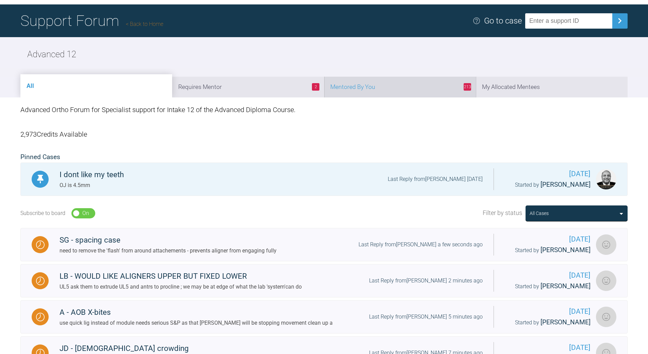
click at [408, 86] on li "213 Mentored By You" at bounding box center [400, 87] width 152 height 21
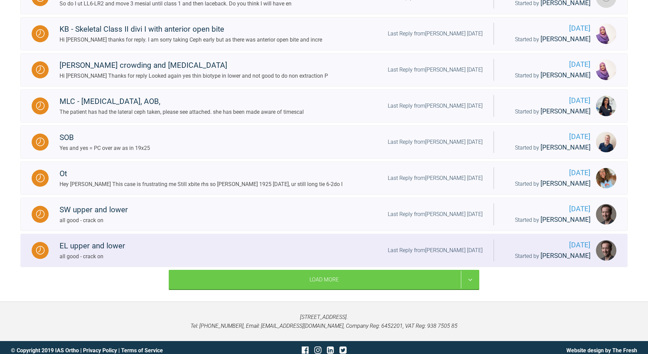
scroll to position [732, 0]
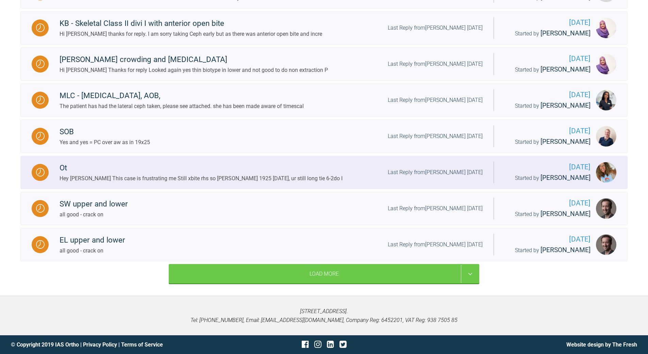
click at [427, 168] on div "Last Reply from [PERSON_NAME] [DATE]" at bounding box center [435, 172] width 95 height 9
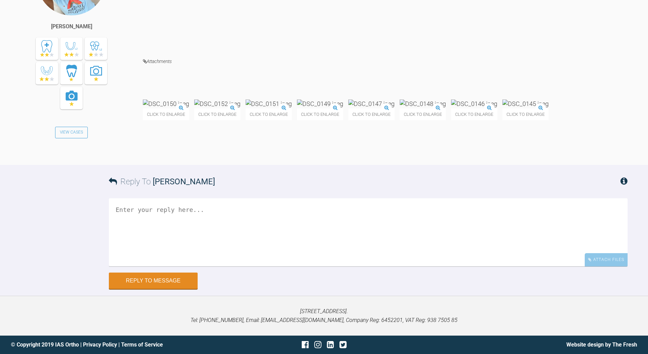
scroll to position [18925, 0]
click at [188, 108] on img at bounding box center [166, 103] width 46 height 9
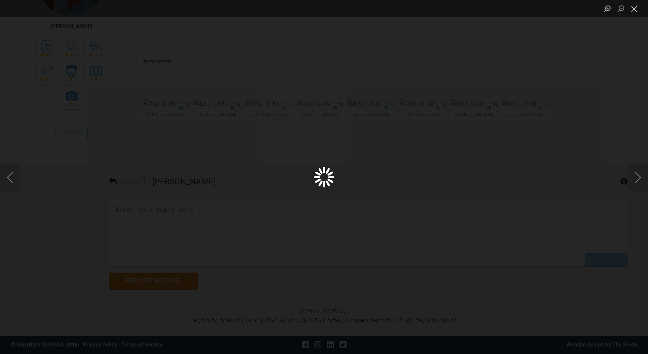
click at [633, 7] on button "Close lightbox" at bounding box center [635, 9] width 14 height 12
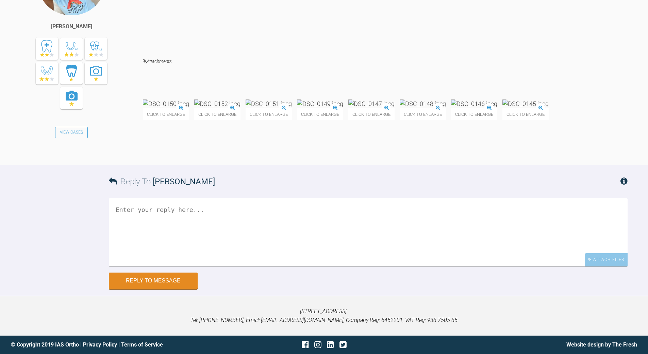
scroll to position [19017, 0]
click at [214, 233] on textarea at bounding box center [368, 232] width 519 height 68
click at [141, 218] on textarea "can close space now once clsoed 19x25 [PERSON_NAME] and 0.018 ss low and custom…" at bounding box center [368, 232] width 519 height 68
click at [158, 219] on textarea "can close space now once clsoed 19x25 [PERSON_NAME] and 0.018 ss low and custom…" at bounding box center [368, 232] width 519 height 68
type textarea "can close space now once clsoed then 19x25 [PERSON_NAME] and 0.018 ss low and c…"
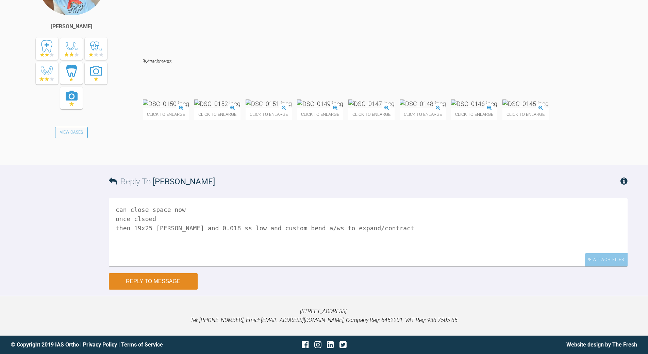
click at [173, 277] on button "Reply to Message" at bounding box center [153, 281] width 89 height 16
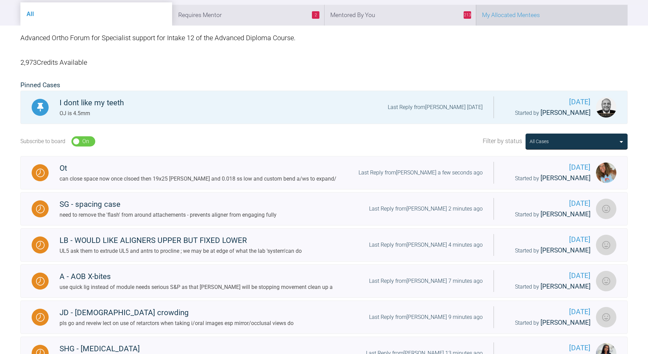
scroll to position [51, 0]
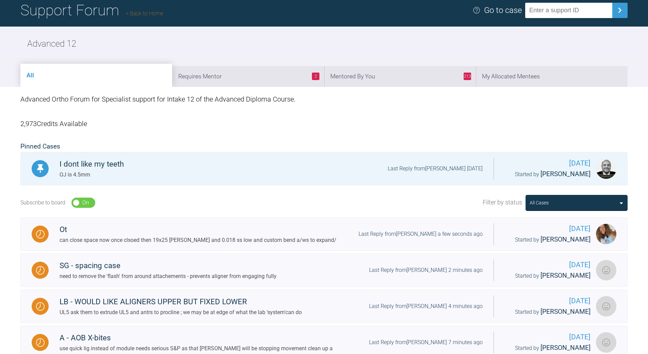
drag, startPoint x: 424, startPoint y: 78, endPoint x: 442, endPoint y: 76, distance: 18.2
click at [424, 79] on li "213 Mentored By You" at bounding box center [400, 76] width 152 height 21
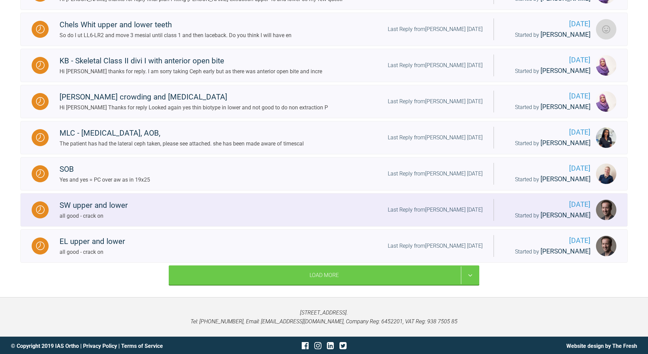
scroll to position [698, 0]
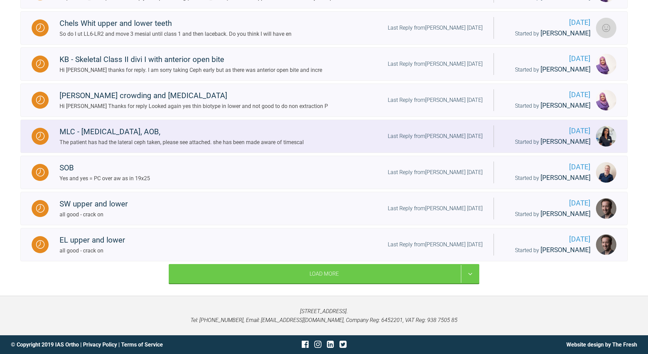
click at [445, 141] on div "Last Reply from [PERSON_NAME] [DATE]" at bounding box center [435, 136] width 95 height 9
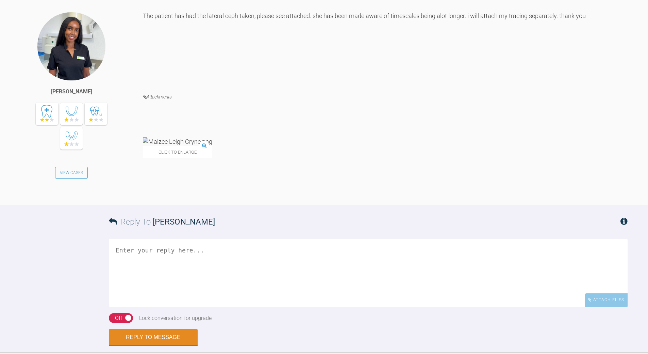
scroll to position [2236, 0]
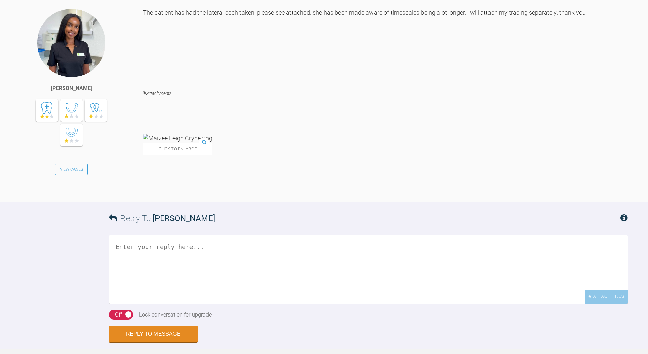
click at [188, 142] on img at bounding box center [177, 138] width 69 height 9
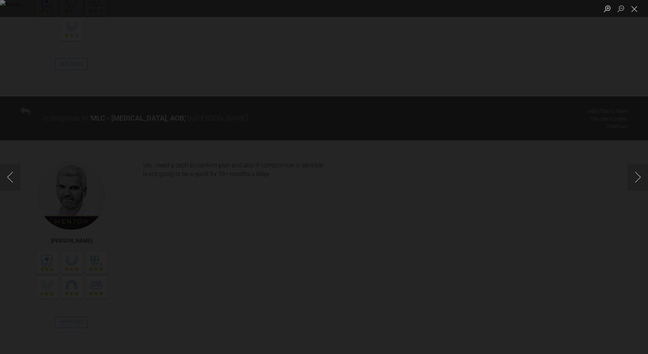
scroll to position [1760, 0]
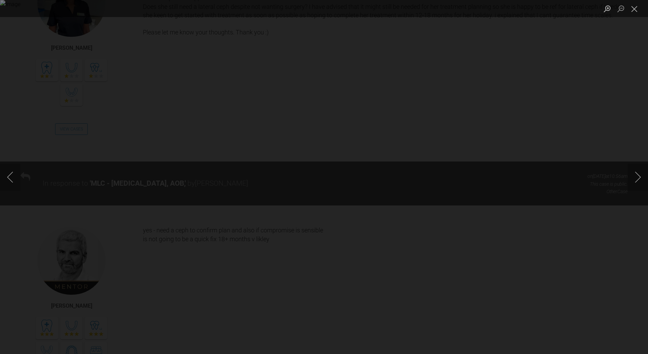
drag, startPoint x: 631, startPoint y: 7, endPoint x: 581, endPoint y: 26, distance: 53.4
click at [631, 7] on button "Close lightbox" at bounding box center [635, 9] width 14 height 12
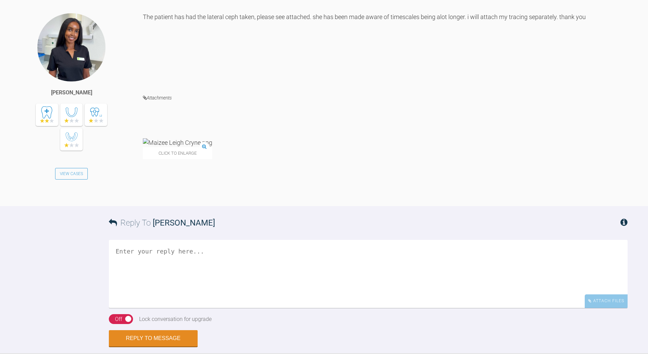
scroll to position [2305, 0]
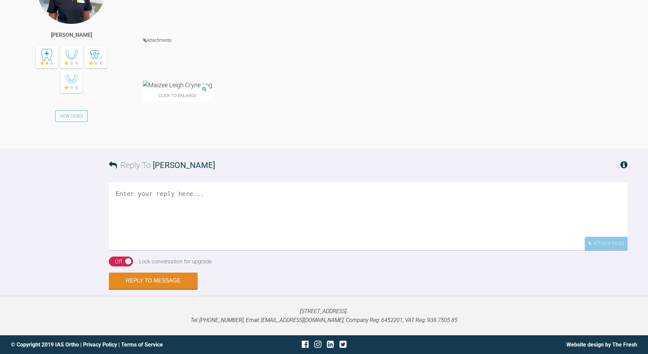
click at [199, 250] on textarea at bounding box center [368, 216] width 519 height 68
type textarea "tracing , numbers adn intreretation ?"
click at [120, 261] on div "Off" at bounding box center [118, 261] width 7 height 9
click at [147, 282] on button "Reply to Message" at bounding box center [153, 281] width 89 height 16
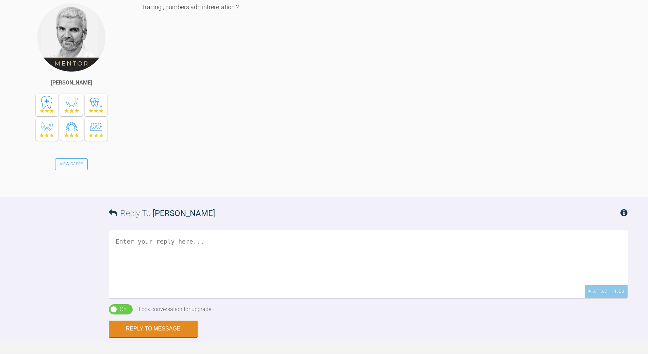
scroll to position [2494, 0]
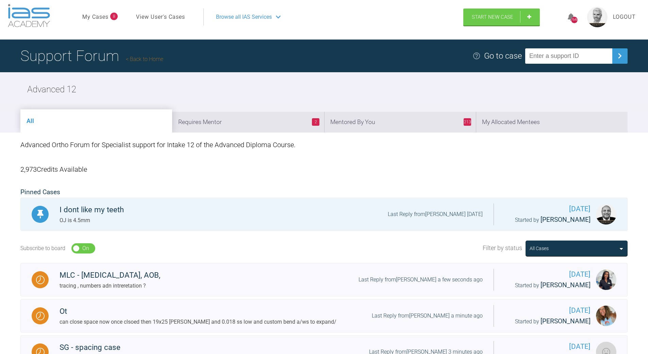
scroll to position [20, 0]
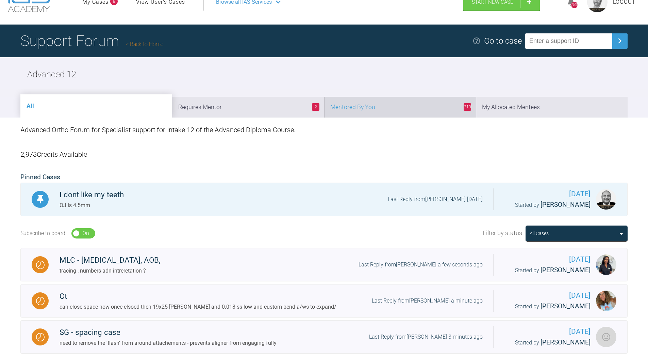
click at [405, 108] on li "213 Mentored By You" at bounding box center [400, 107] width 152 height 21
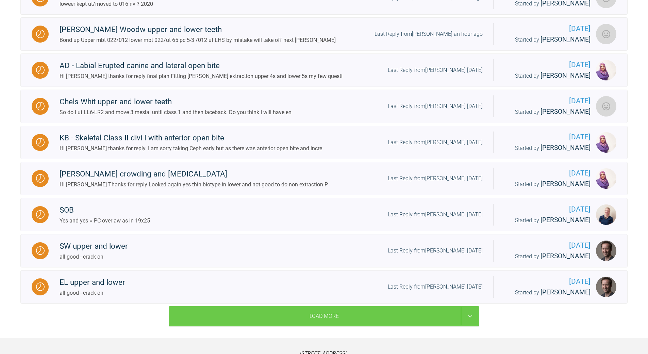
scroll to position [715, 0]
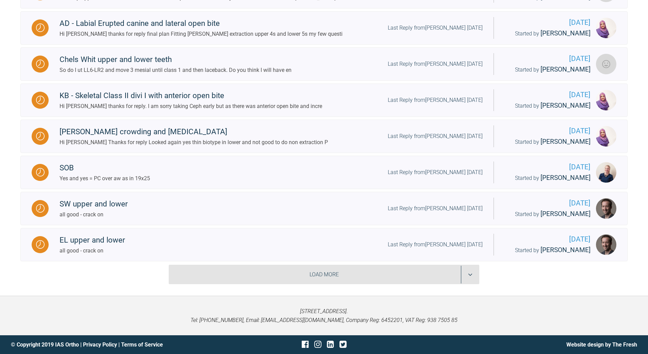
click at [467, 284] on div "Load More" at bounding box center [324, 274] width 311 height 20
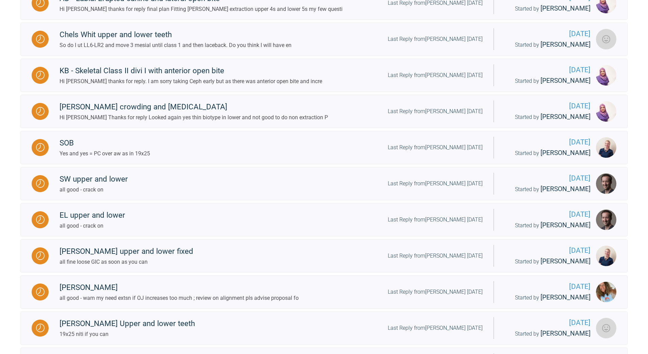
scroll to position [647, 0]
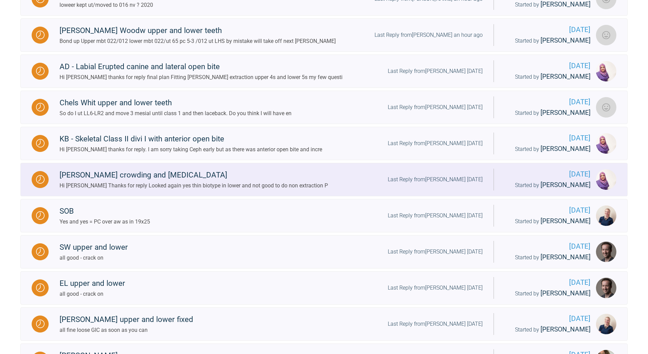
click at [441, 184] on div "Last Reply from [PERSON_NAME] [DATE]" at bounding box center [435, 179] width 95 height 9
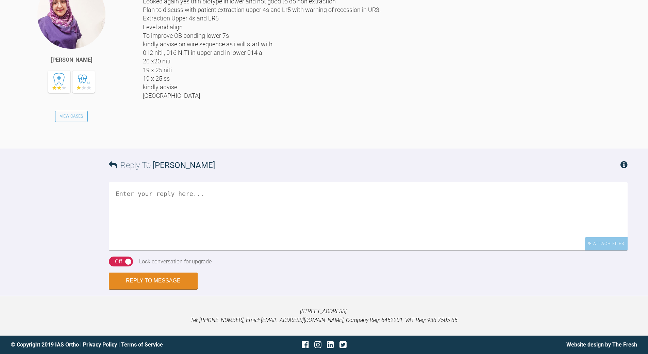
scroll to position [679, 0]
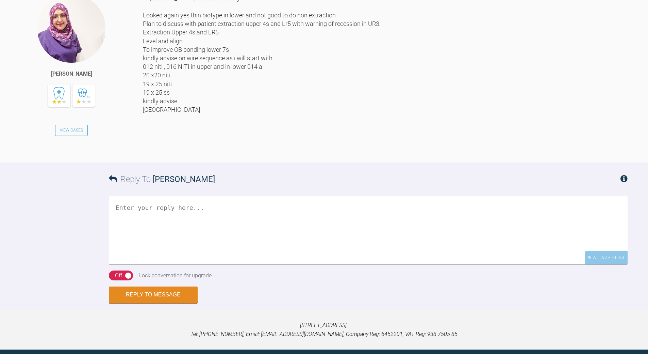
click at [185, 264] on textarea at bounding box center [368, 230] width 519 height 68
click at [121, 264] on textarea "one visit at a time..,. wahts are you proposing for bond up" at bounding box center [368, 230] width 519 height 68
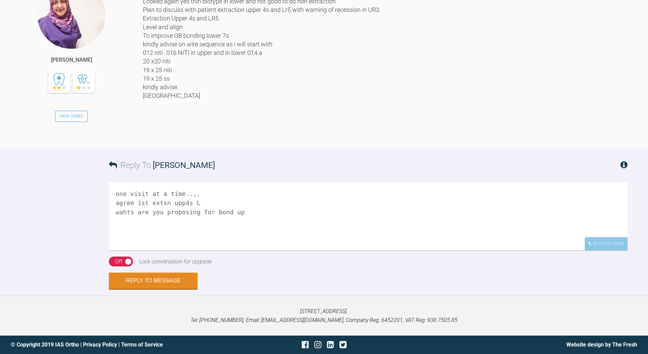
scroll to position [781, 0]
click at [141, 202] on textarea "one visit at a time..,. agree ist extsn upp4s LR5 wahts are you proposing for b…" at bounding box center [368, 216] width 519 height 68
click at [120, 212] on textarea "one visit at a time..,. agree its extn upp4s LR5 wahts are you proposing for bo…" at bounding box center [368, 216] width 519 height 68
click at [209, 201] on textarea "one visit at a time..,. agree its extn upp4s LR5 whats are you proposing for bo…" at bounding box center [368, 216] width 519 height 68
type textarea "one visit at a time..,. agree its extn upp4s LR5 whats are you proposing for bo…"
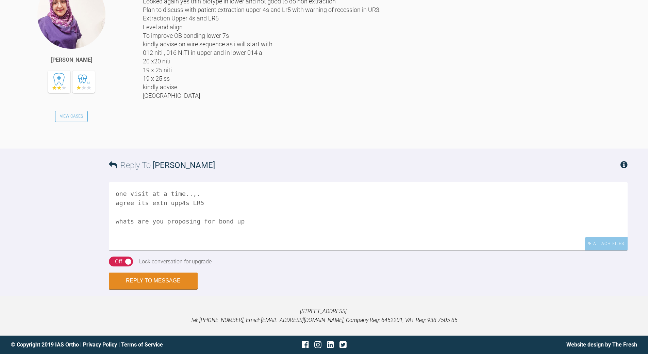
click at [123, 261] on div "On Off" at bounding box center [121, 261] width 24 height 10
click at [154, 280] on button "Reply to Message" at bounding box center [153, 281] width 89 height 16
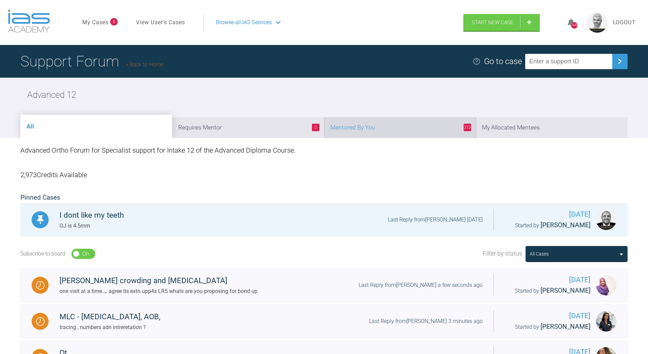
click at [411, 124] on li "213 Mentored By You" at bounding box center [400, 127] width 152 height 21
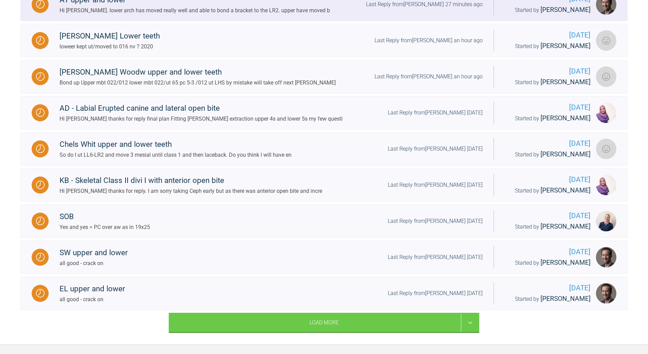
scroll to position [681, 0]
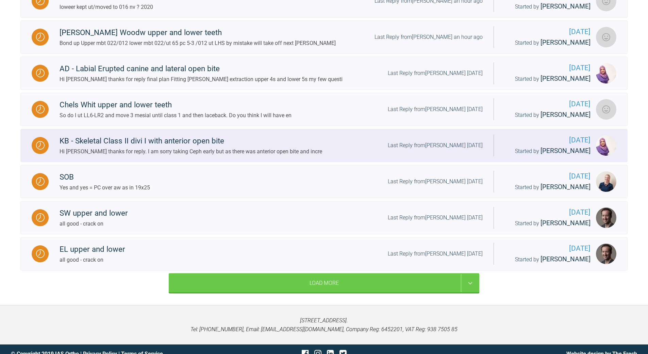
click at [438, 150] on div "Last Reply from [PERSON_NAME] [DATE]" at bounding box center [435, 145] width 95 height 9
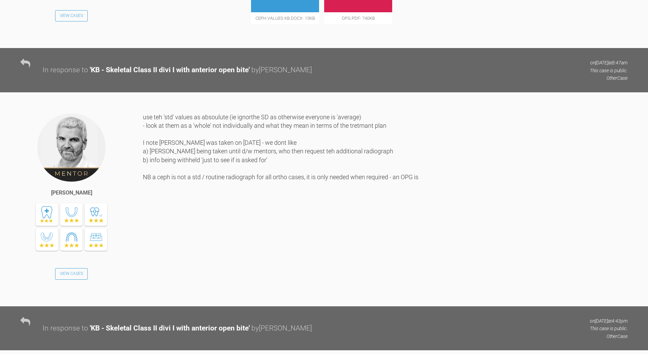
scroll to position [702, 0]
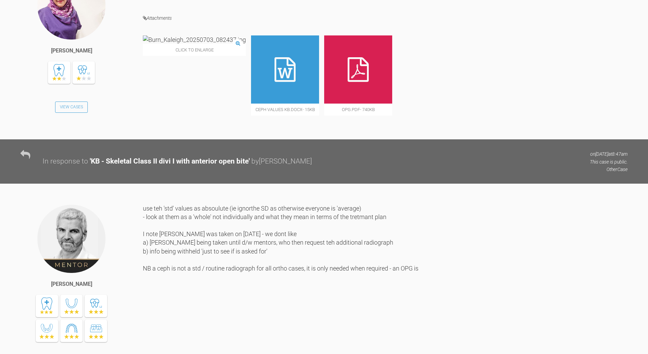
click at [191, 44] on img at bounding box center [194, 39] width 103 height 9
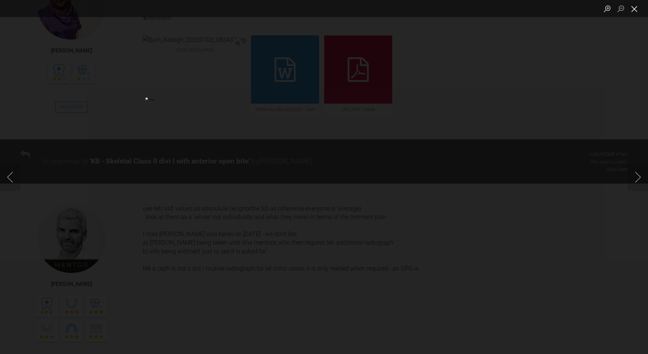
click at [635, 10] on button "Close lightbox" at bounding box center [635, 9] width 14 height 12
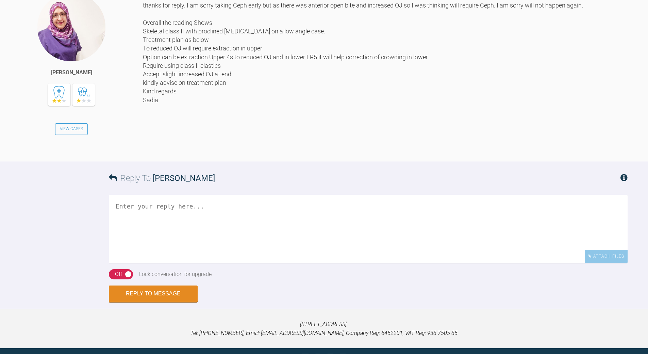
scroll to position [1187, 0]
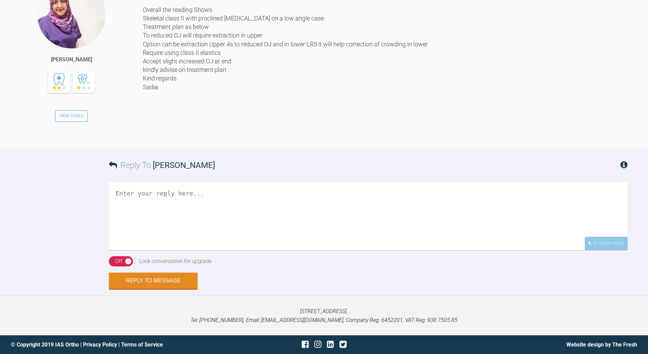
click at [169, 224] on textarea at bounding box center [368, 216] width 519 height 68
click at [145, 219] on textarea "whats teh ideal?" at bounding box center [368, 216] width 519 height 68
click at [157, 238] on textarea "whats the ideal? you ahe propsed a compromise" at bounding box center [368, 216] width 519 height 68
click at [135, 239] on textarea "whats the ideal? you ahe proposed a compromise" at bounding box center [368, 216] width 519 height 68
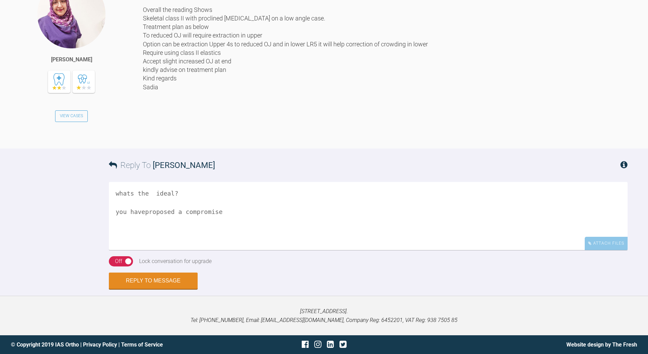
drag, startPoint x: 184, startPoint y: 219, endPoint x: 112, endPoint y: 218, distance: 72.1
click at [112, 218] on textarea "whats the ideal? you haveproposed a compromise" at bounding box center [368, 216] width 519 height 68
click at [231, 220] on textarea "you haveproposed a compromise" at bounding box center [368, 216] width 519 height 68
paste textarea "whats the ideal?"
drag, startPoint x: 150, startPoint y: 230, endPoint x: 157, endPoint y: 222, distance: 11.1
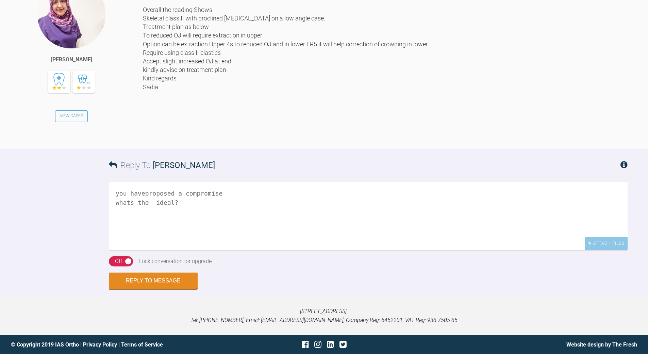
click at [150, 228] on textarea "you haveproposed a compromise whats the ideal?" at bounding box center [368, 216] width 519 height 68
type textarea "you haveproposed a compromise whats the ideal?"
click at [159, 289] on button "Reply to Message" at bounding box center [153, 281] width 89 height 16
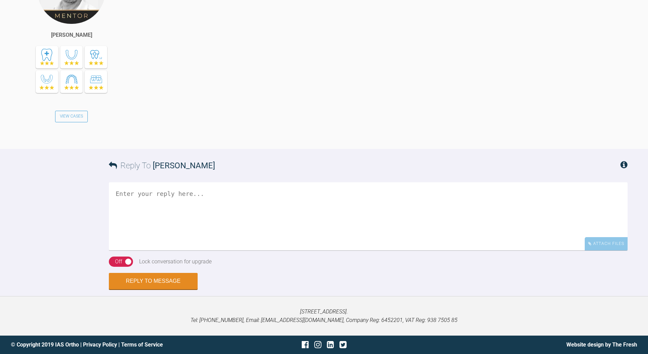
scroll to position [1470, 0]
click at [117, 259] on div "Off" at bounding box center [118, 261] width 7 height 9
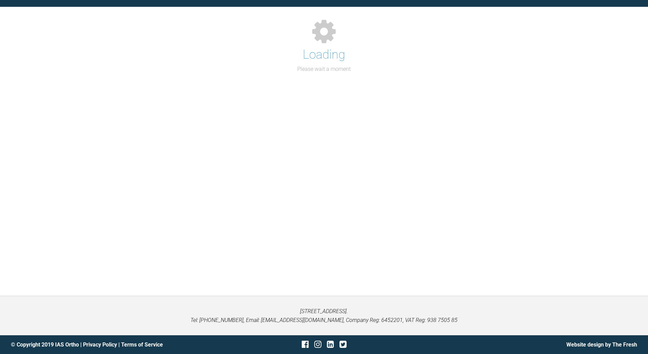
scroll to position [711, 0]
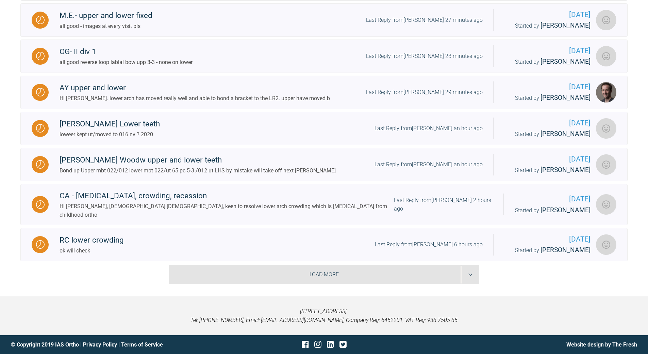
click at [469, 275] on div "Load More" at bounding box center [324, 274] width 311 height 20
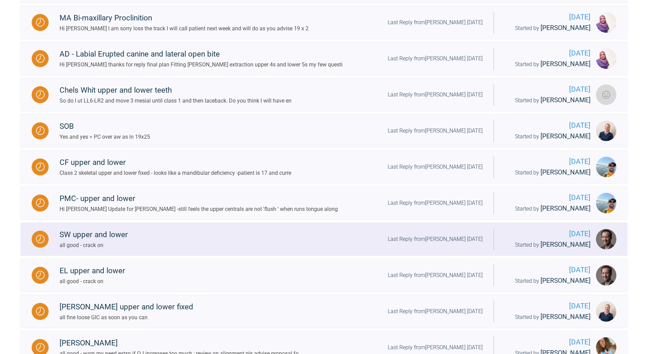
scroll to position [994, 0]
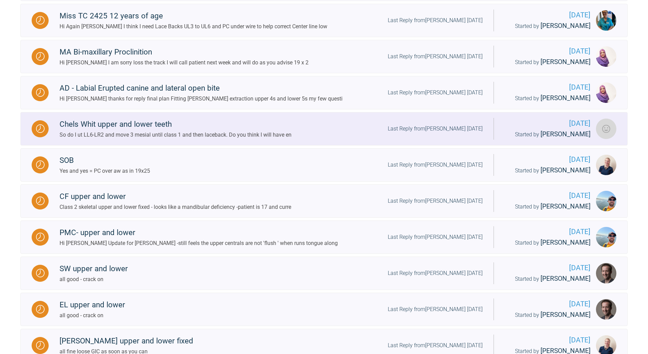
click at [442, 133] on div "Last Reply from [PERSON_NAME] [DATE]" at bounding box center [435, 128] width 95 height 9
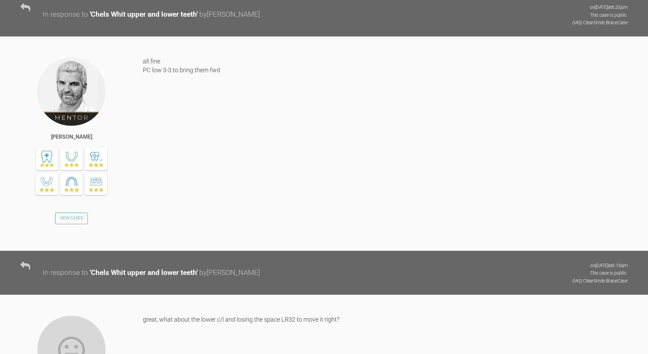
scroll to position [5701, 0]
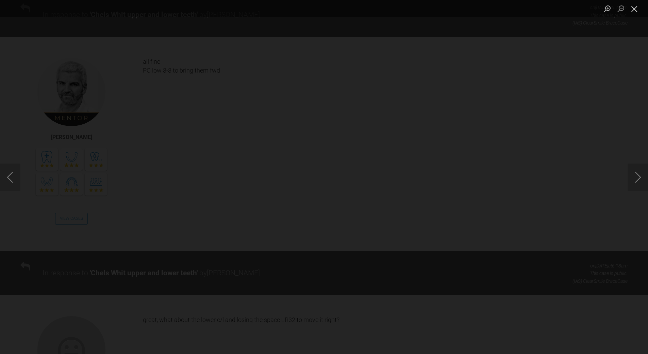
click at [634, 8] on button "Close lightbox" at bounding box center [635, 9] width 14 height 12
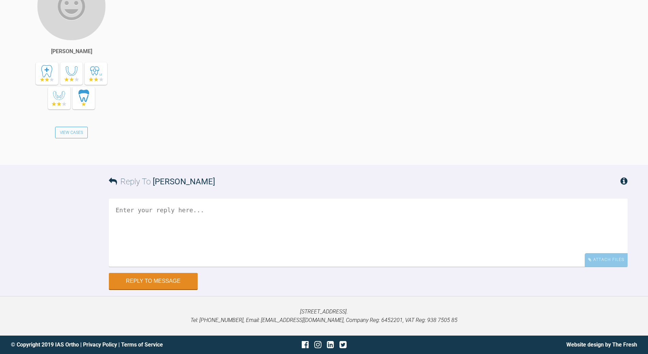
scroll to position [7266, 0]
click at [224, 256] on textarea at bounding box center [368, 232] width 519 height 68
click at [282, 261] on textarea at bounding box center [368, 232] width 519 height 68
click at [197, 237] on textarea "laec LR3 back and move teh 2 enoughto correct c/line" at bounding box center [368, 232] width 519 height 68
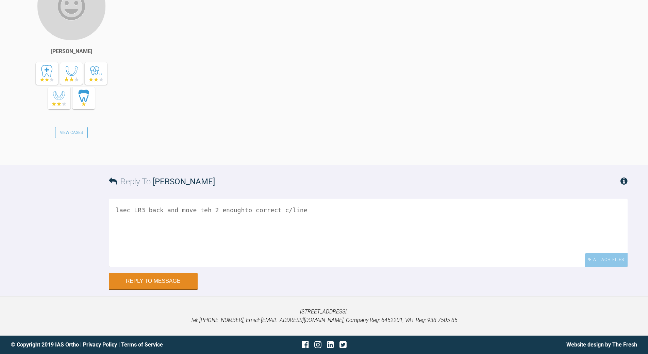
click at [234, 237] on textarea "laec LR3 back and move teh 2 enoughto correct c/line" at bounding box center [368, 232] width 519 height 68
click at [303, 237] on textarea "laec LR3 back and move teh 2 enough to correct c/line" at bounding box center [368, 232] width 519 height 68
click at [123, 245] on textarea "suggest correct c/line as priority laec LR3 back and move teh 2 enough to corre…" at bounding box center [368, 232] width 519 height 68
click at [198, 247] on textarea "suggest correct c/line as priority lace LR3 back and move teh 2 enough to corre…" at bounding box center [368, 232] width 519 height 68
type textarea "suggest correct c/line as priority lace LR3 back and move the 2 enough to corre…"
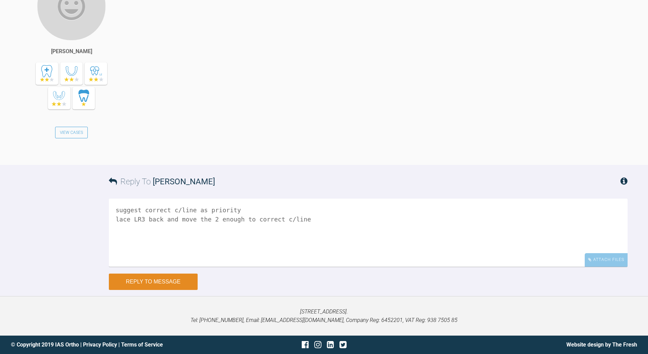
click at [159, 290] on button "Reply to Message" at bounding box center [153, 281] width 89 height 16
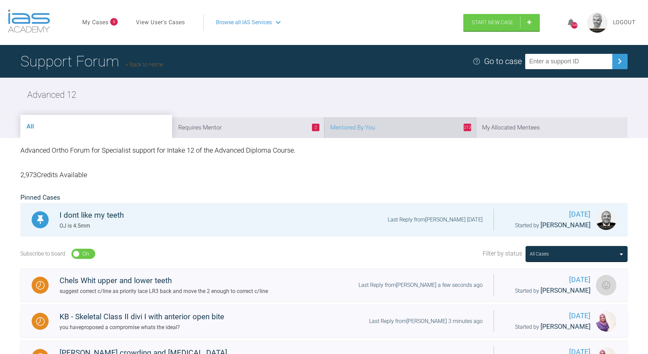
click at [405, 128] on li "213 Mentored By You" at bounding box center [400, 127] width 152 height 21
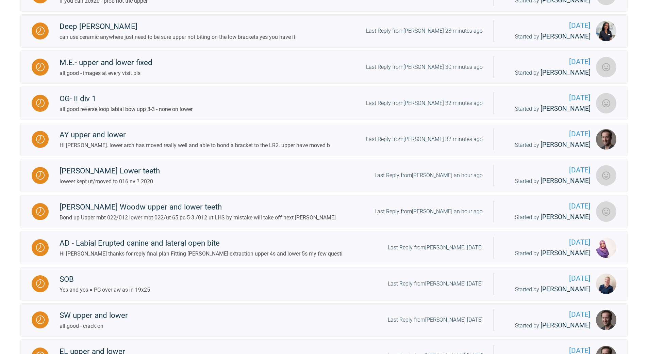
scroll to position [732, 0]
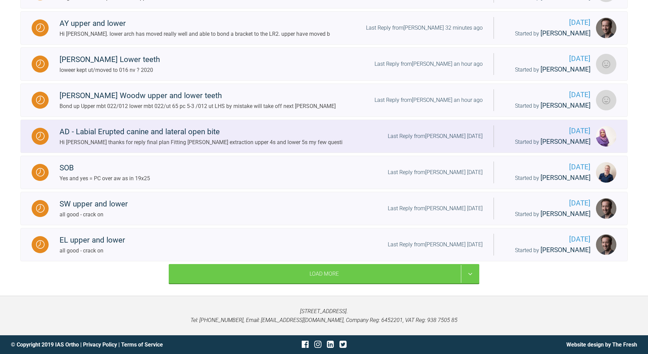
click at [433, 126] on div "AD - Labial Erupted canine and lateral open bite Hi [PERSON_NAME] thanks for re…" at bounding box center [271, 136] width 445 height 21
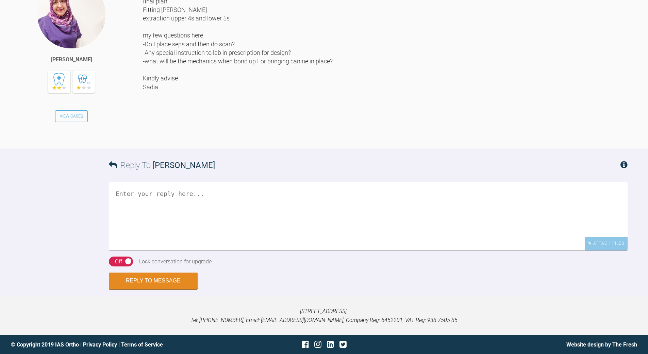
scroll to position [1485, 0]
click at [198, 204] on textarea at bounding box center [368, 216] width 519 height 68
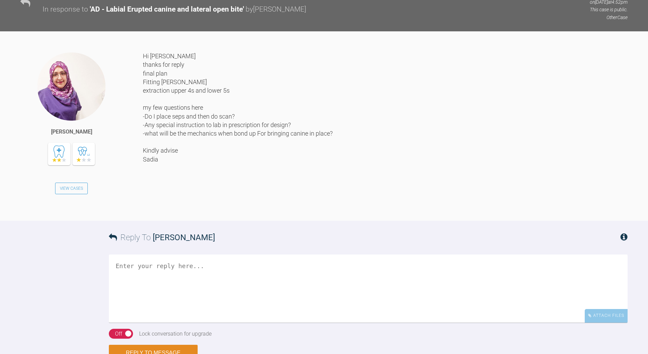
scroll to position [1383, 0]
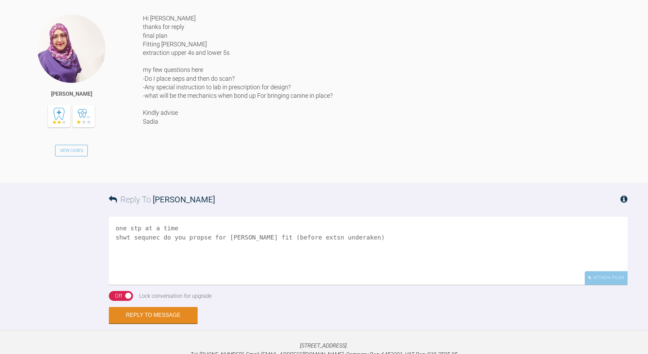
click at [135, 284] on textarea "one stp at a time shwt sequnec do you propse for [PERSON_NAME] fit (before exts…" at bounding box center [368, 250] width 519 height 68
click at [125, 284] on textarea "one step at a time shwt sequnec do you propse for [PERSON_NAME] fit (before ext…" at bounding box center [368, 250] width 519 height 68
click at [196, 284] on textarea "one step at a time what sequnec do you propse for [PERSON_NAME] fit (before ext…" at bounding box center [368, 250] width 519 height 68
click at [146, 284] on textarea "one step at a time what sequnec do you propose for [PERSON_NAME] fit (before ex…" at bounding box center [368, 250] width 519 height 68
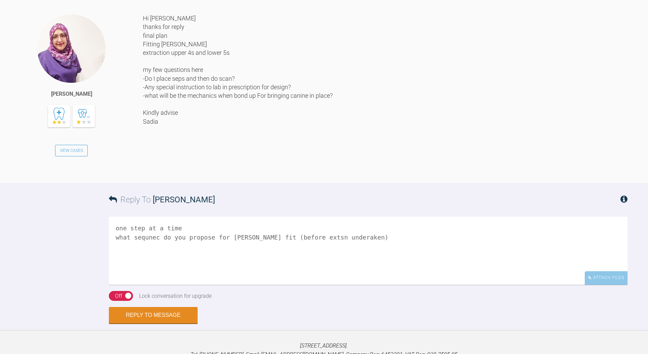
click at [146, 284] on textarea "one step at a time what sequnec do you propose for [PERSON_NAME] fit (before ex…" at bounding box center [368, 250] width 519 height 68
click at [300, 284] on textarea "one step at a time what sequence do you propose for [PERSON_NAME] fit (before e…" at bounding box center [368, 250] width 519 height 68
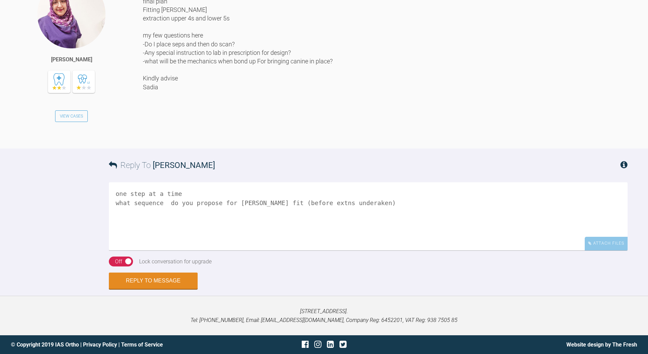
scroll to position [1505, 0]
type textarea "one step at a time what sequence do you propose for [PERSON_NAME] fit (before e…"
click at [122, 263] on div "On Off" at bounding box center [121, 261] width 24 height 10
drag, startPoint x: 143, startPoint y: 280, endPoint x: 228, endPoint y: 231, distance: 98.3
click at [150, 275] on button "Reply to Message" at bounding box center [153, 280] width 89 height 16
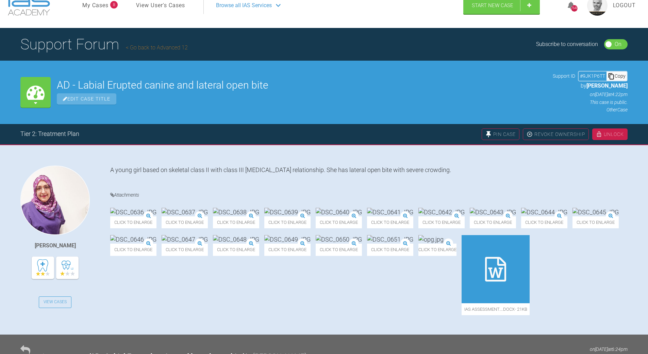
scroll to position [0, 0]
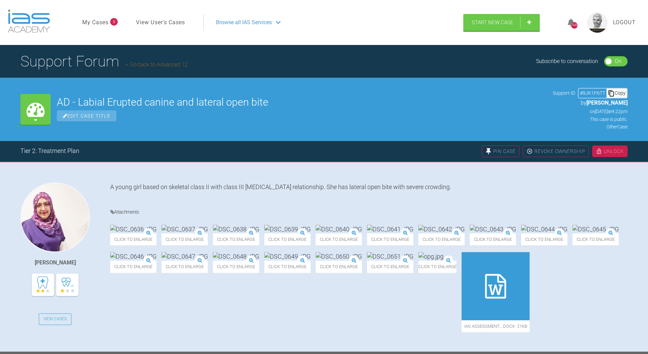
click at [136, 64] on link "Go back to Advanced 12" at bounding box center [157, 64] width 62 height 6
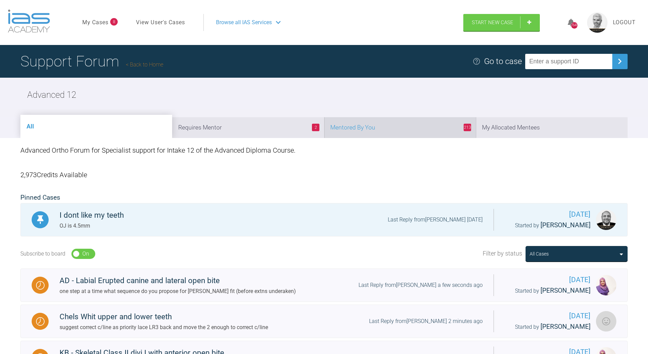
click at [408, 125] on li "213 Mentored By You" at bounding box center [400, 127] width 152 height 21
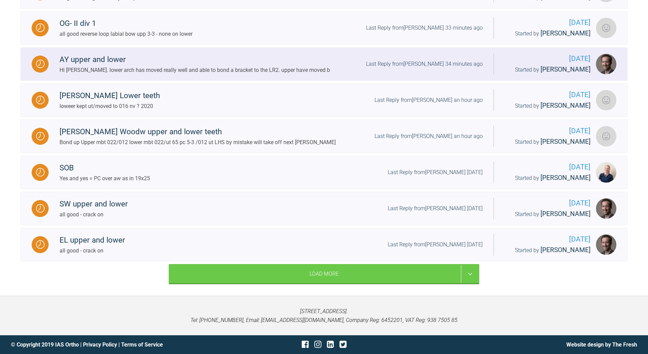
scroll to position [732, 0]
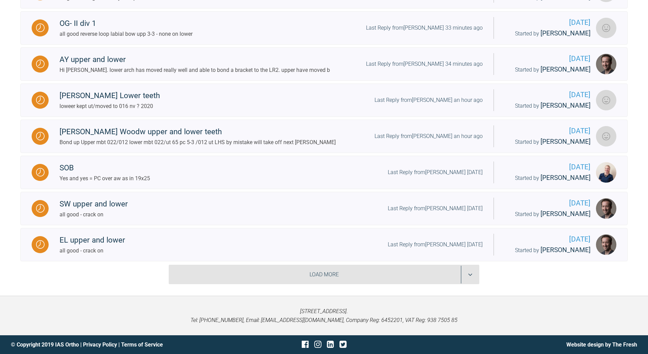
click at [470, 274] on div "Load More" at bounding box center [324, 274] width 311 height 20
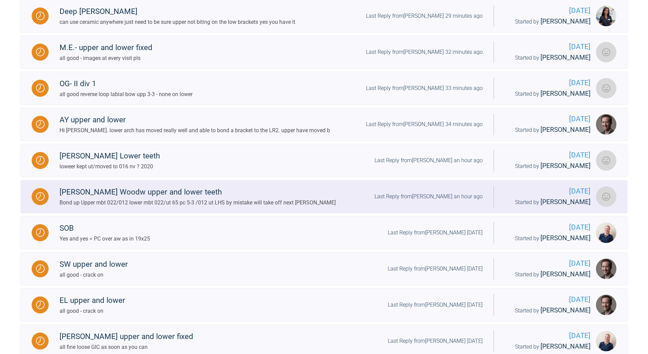
scroll to position [596, 0]
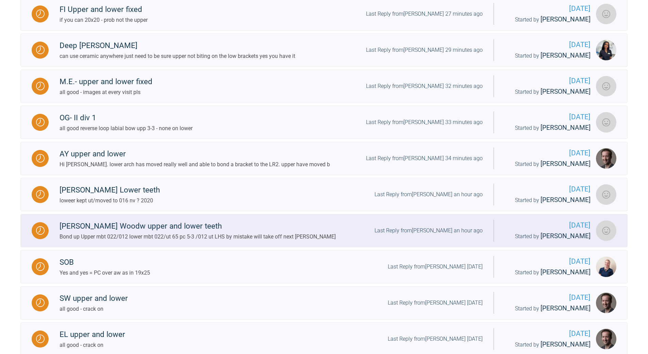
click at [441, 235] on div "Last Reply from [PERSON_NAME] an hour ago" at bounding box center [429, 230] width 108 height 9
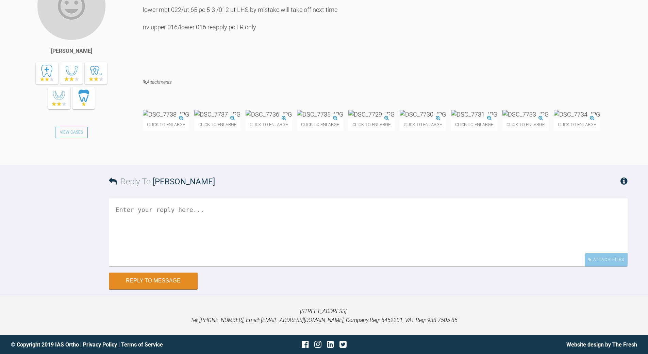
scroll to position [3109, 0]
click at [185, 220] on textarea at bounding box center [368, 232] width 519 height 68
type textarea "all good - crack on"
click at [162, 275] on button "Reply to Message" at bounding box center [153, 281] width 89 height 16
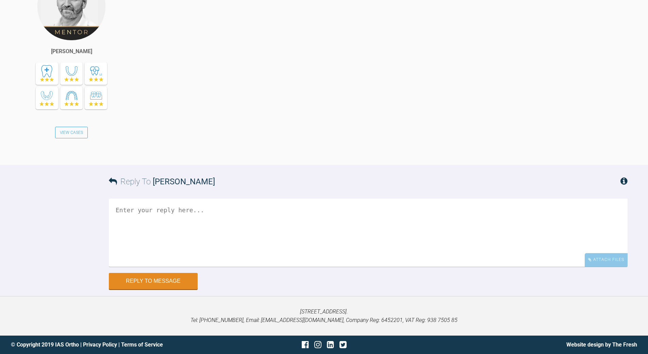
scroll to position [3367, 0]
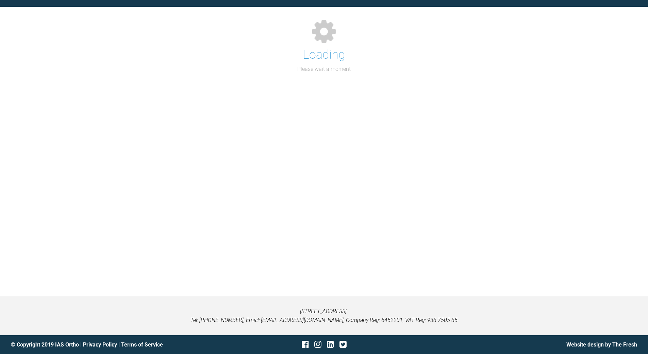
scroll to position [711, 0]
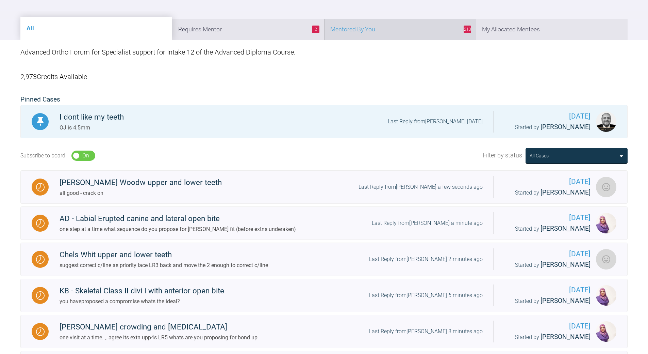
click at [428, 29] on li "213 Mentored By You" at bounding box center [400, 29] width 152 height 21
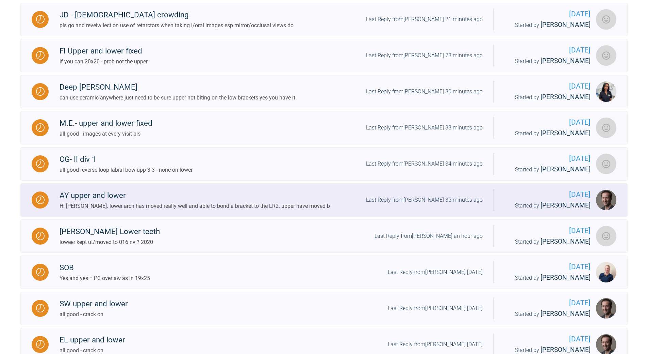
scroll to position [677, 0]
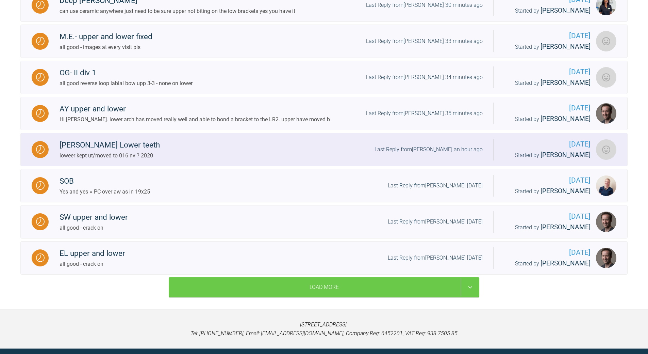
click at [445, 154] on div "Last Reply from [PERSON_NAME] an hour ago" at bounding box center [429, 149] width 108 height 9
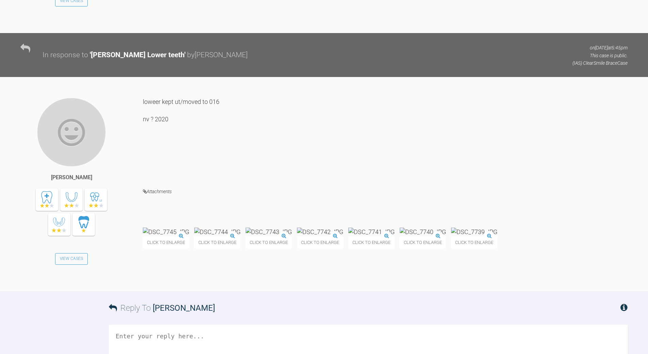
scroll to position [10163, 0]
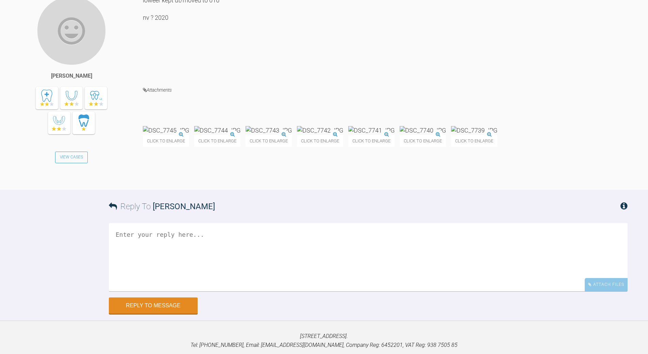
click at [395, 134] on img at bounding box center [371, 130] width 46 height 9
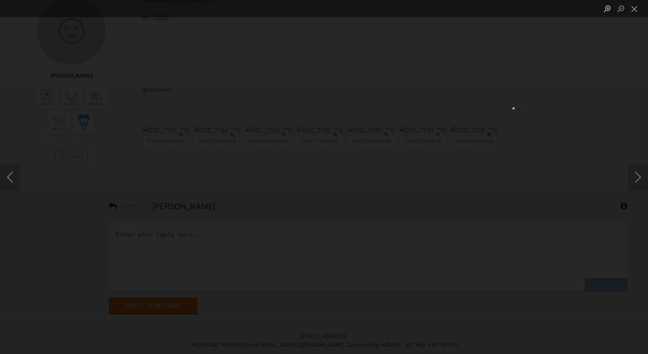
drag, startPoint x: 638, startPoint y: 8, endPoint x: 584, endPoint y: 33, distance: 59.8
click at [637, 8] on button "Close lightbox" at bounding box center [635, 9] width 14 height 12
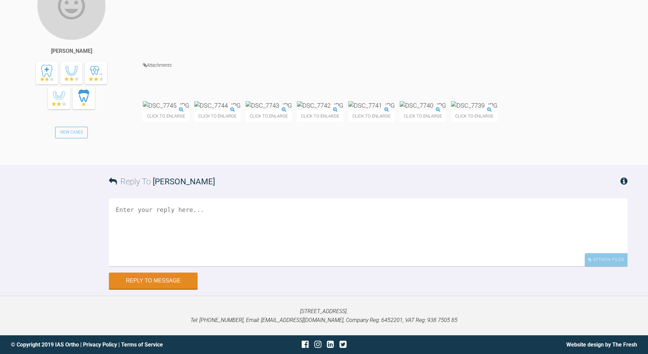
scroll to position [10265, 0]
click at [195, 266] on textarea at bounding box center [368, 232] width 519 height 68
click at [149, 266] on textarea "needs a sacle and P" at bounding box center [368, 232] width 519 height 68
click at [186, 266] on textarea "needs a scale and P" at bounding box center [368, 232] width 519 height 68
click at [395, 110] on img at bounding box center [371, 105] width 46 height 9
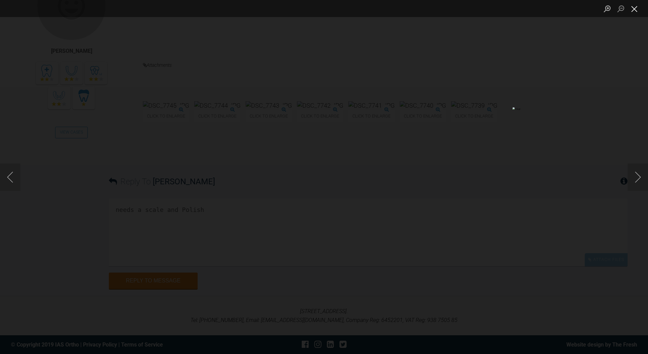
click at [635, 11] on button "Close lightbox" at bounding box center [635, 9] width 14 height 12
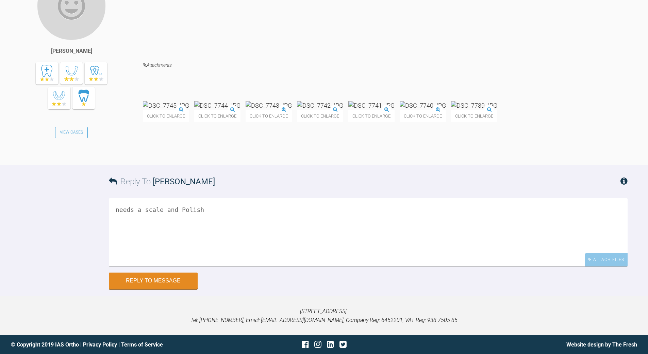
click at [220, 266] on textarea "needs a scale and Polish" at bounding box center [368, 232] width 519 height 68
drag, startPoint x: 128, startPoint y: 285, endPoint x: 145, endPoint y: 275, distance: 19.7
click at [128, 266] on textarea "needs a scale and Polish prpob be 0.016 again" at bounding box center [368, 232] width 519 height 68
type textarea "needs a scale and Polish prob be 0.016 again"
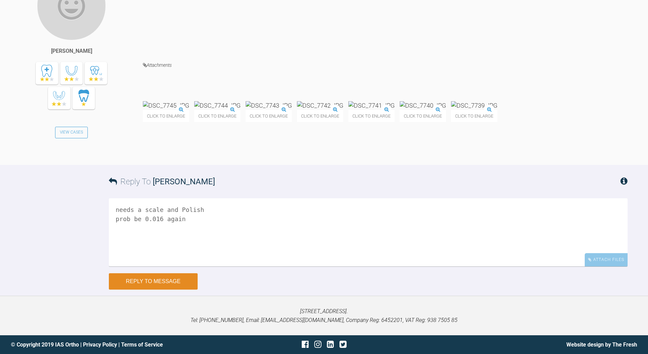
click at [155, 284] on button "Reply to Message" at bounding box center [153, 281] width 89 height 16
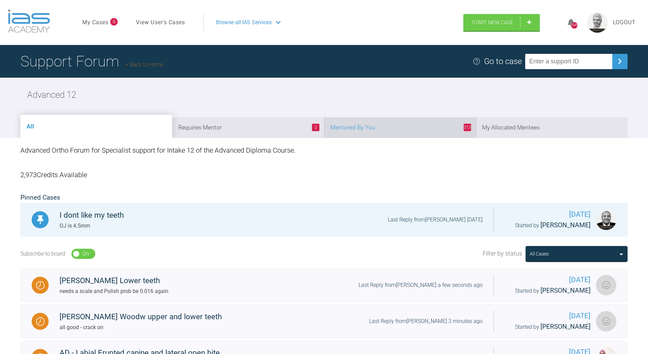
click at [441, 125] on li "213 Mentored By You" at bounding box center [400, 127] width 152 height 21
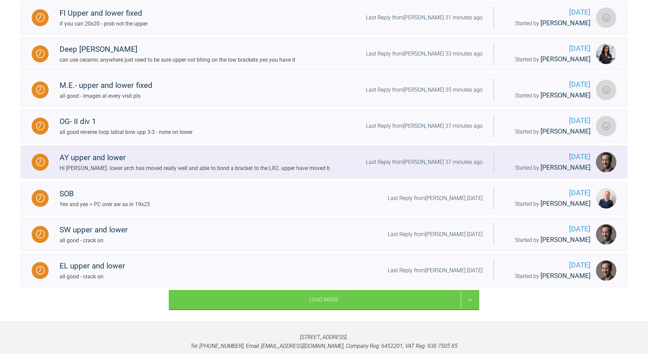
scroll to position [664, 0]
click at [439, 167] on div "Last Reply from [PERSON_NAME] 37 minutes ago" at bounding box center [424, 162] width 117 height 9
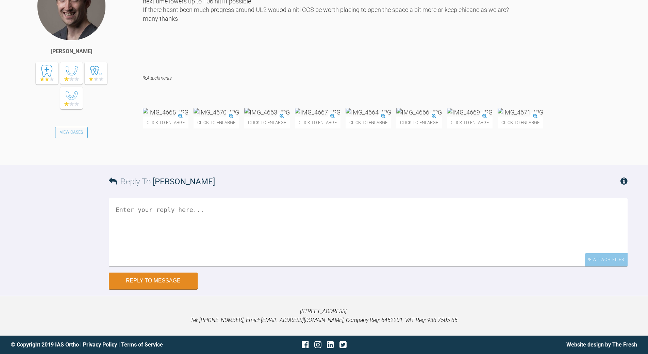
scroll to position [4507, 0]
click at [217, 228] on textarea at bounding box center [368, 232] width 519 height 68
click at [335, 221] on textarea "yep if UL2 hasnt nmove stop the chicane and a pile of niti coil psring to open" at bounding box center [368, 232] width 519 height 68
click at [177, 223] on textarea "yep if UL2 hasnt nmove stop the chicane and a pile of niti coil spring to open" at bounding box center [368, 232] width 519 height 68
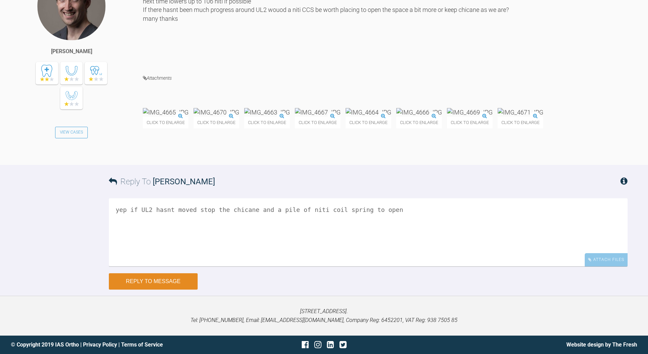
type textarea "yep if UL2 hasnt moved stop the chicane and a pile of niti coil spring to open"
click at [186, 289] on button "Reply to Message" at bounding box center [153, 281] width 89 height 16
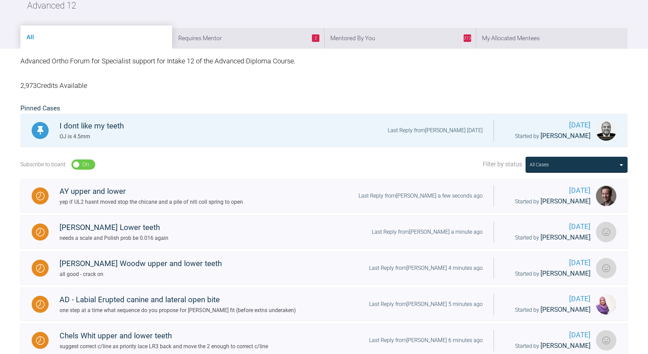
scroll to position [64, 0]
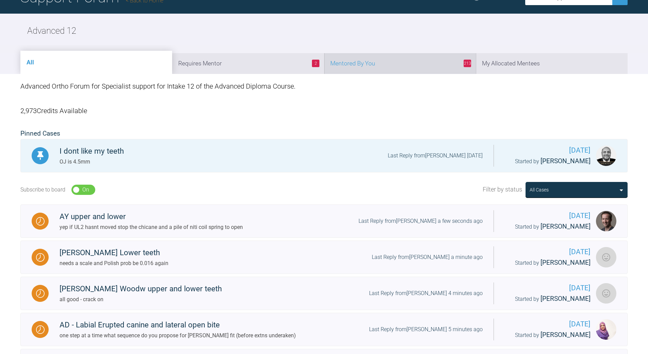
click at [429, 65] on li "213 Mentored By You" at bounding box center [400, 63] width 152 height 21
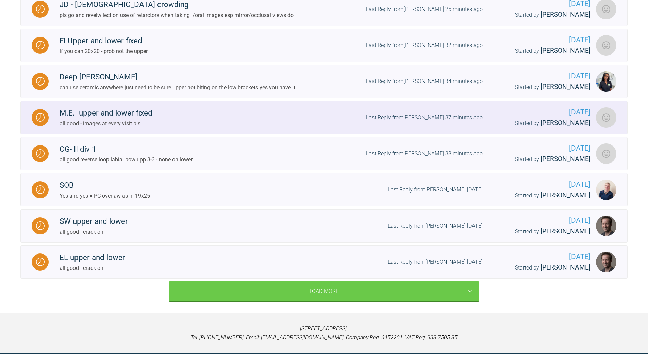
scroll to position [732, 0]
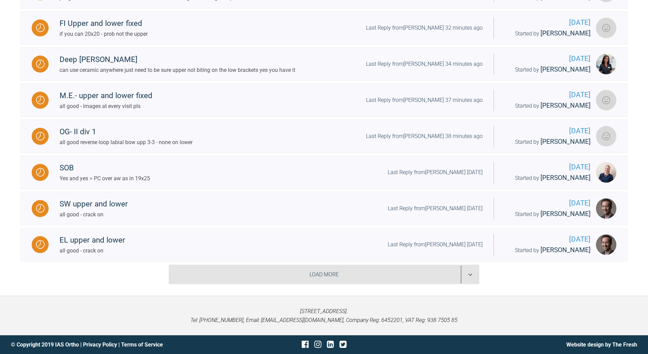
click at [468, 270] on div "Load More" at bounding box center [324, 274] width 311 height 20
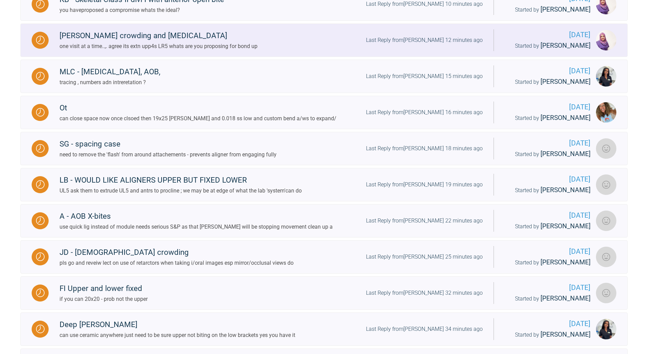
scroll to position [357, 0]
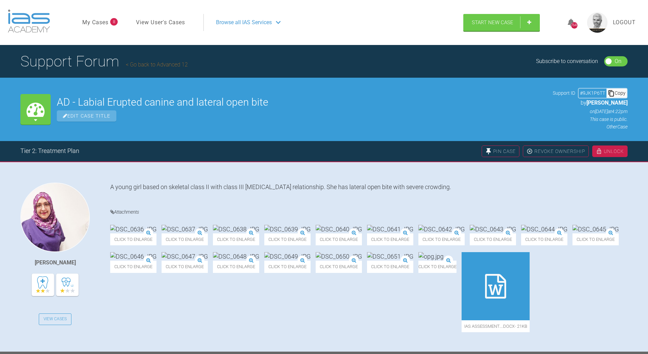
click at [139, 65] on link "Go back to Advanced 12" at bounding box center [157, 64] width 62 height 6
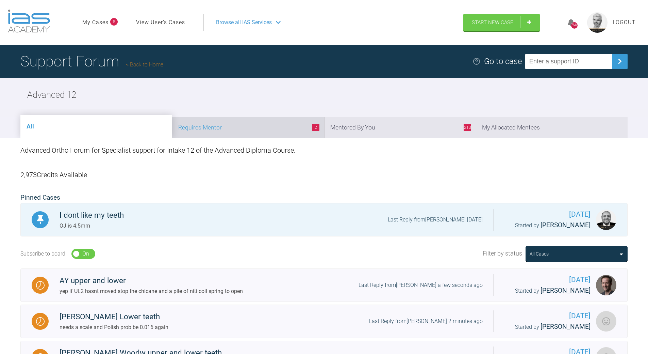
click at [274, 126] on li "2 Requires Mentor" at bounding box center [248, 127] width 152 height 21
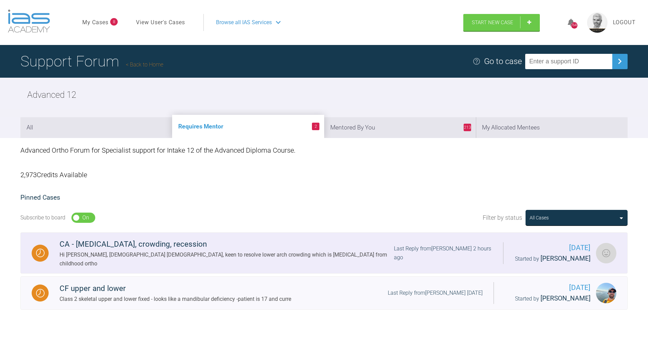
click at [235, 256] on div "Hi [PERSON_NAME], [DEMOGRAPHIC_DATA] [DEMOGRAPHIC_DATA], keen to resolve lower …" at bounding box center [227, 258] width 335 height 17
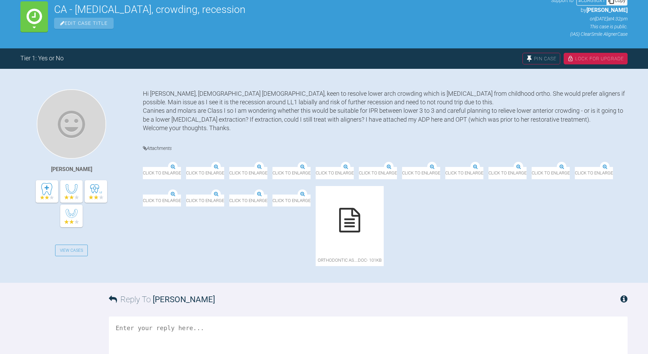
scroll to position [102, 0]
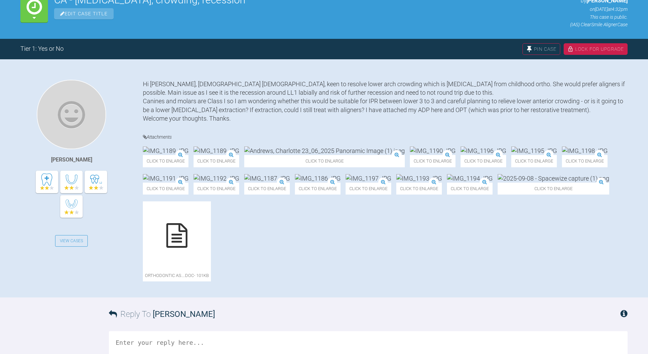
click at [341, 182] on img at bounding box center [318, 178] width 46 height 9
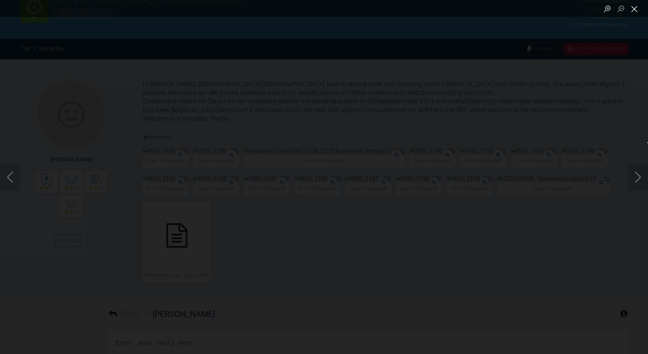
click at [637, 10] on button "Close lightbox" at bounding box center [635, 9] width 14 height 12
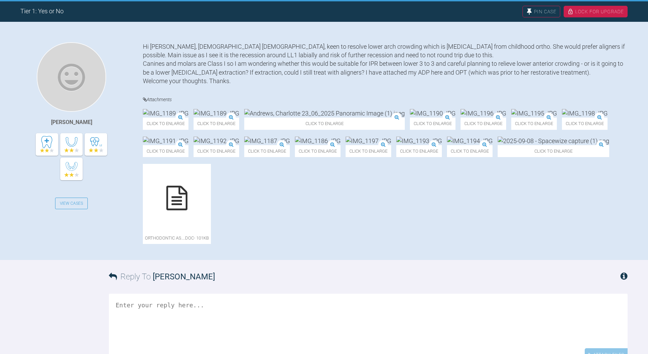
scroll to position [136, 0]
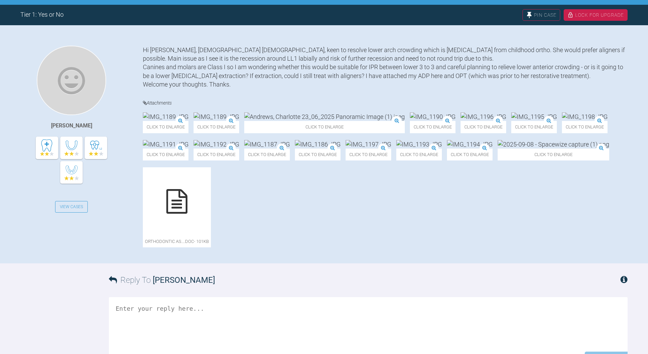
click at [188, 213] on icon at bounding box center [176, 201] width 21 height 25
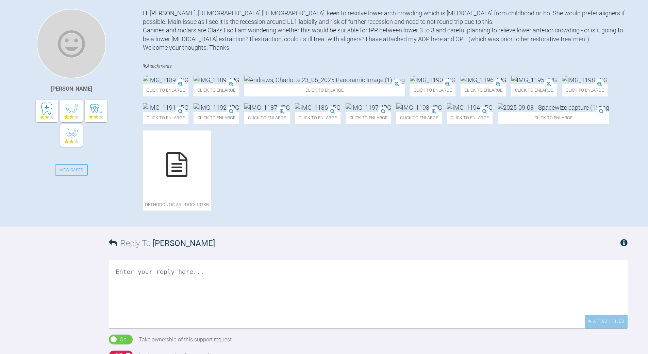
scroll to position [238, 0]
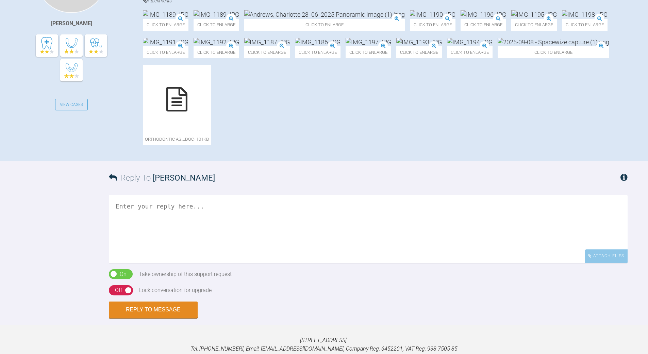
click at [173, 263] on textarea at bounding box center [368, 229] width 519 height 68
click at [150, 263] on textarea "so whats teh casue fo teh problem?" at bounding box center [368, 229] width 519 height 68
click at [178, 263] on textarea "so whats the causue fo teh problem?" at bounding box center [368, 229] width 519 height 68
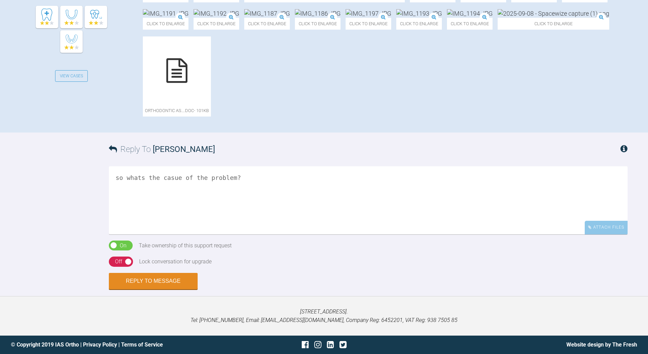
scroll to position [340, 0]
type textarea "so whats the casue of the problem?"
click at [119, 260] on div "Off" at bounding box center [118, 261] width 7 height 9
click at [149, 284] on button "Reply to Message" at bounding box center [153, 281] width 89 height 16
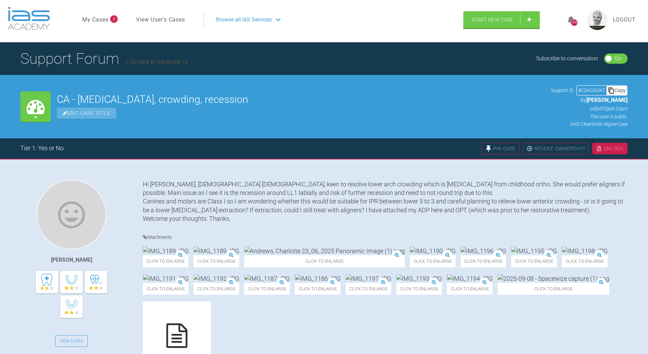
scroll to position [0, 0]
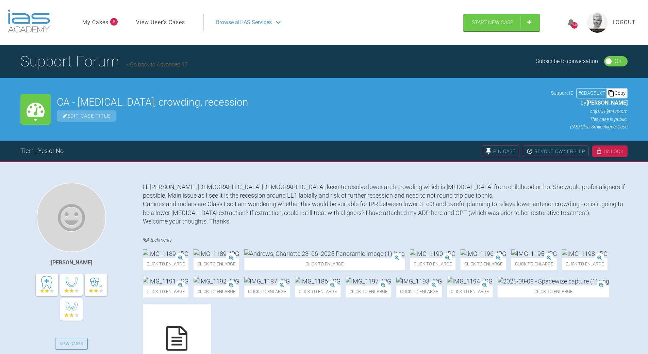
click at [620, 92] on div "Copy" at bounding box center [617, 92] width 20 height 9
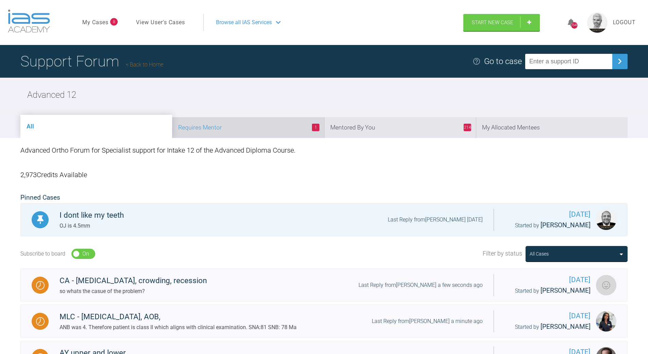
click at [263, 125] on li "1 Requires Mentor" at bounding box center [248, 127] width 152 height 21
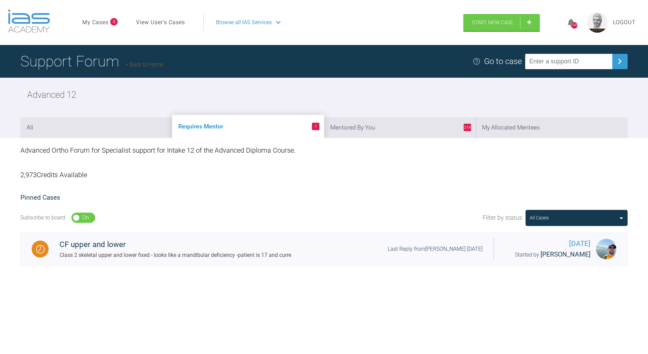
click at [146, 65] on link "Back to Home" at bounding box center [144, 64] width 37 height 6
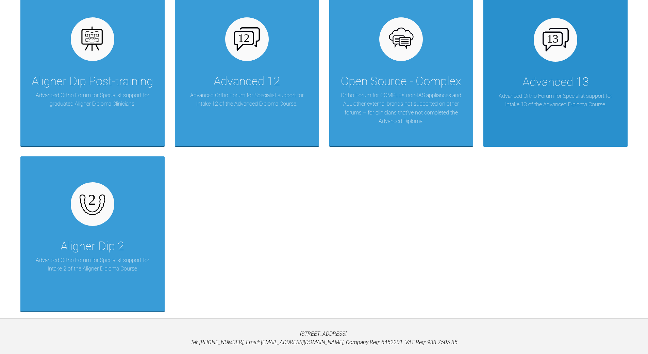
click at [540, 89] on div "Advanced 13" at bounding box center [556, 81] width 66 height 19
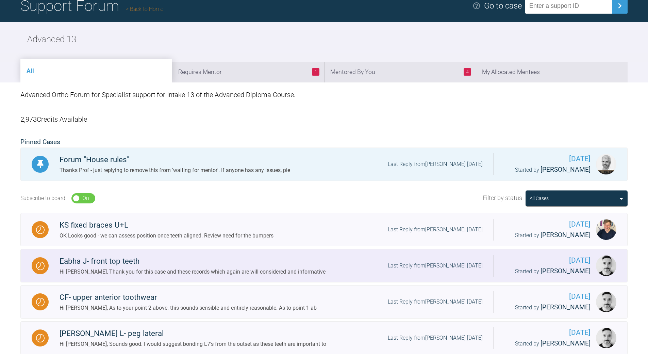
scroll to position [43, 0]
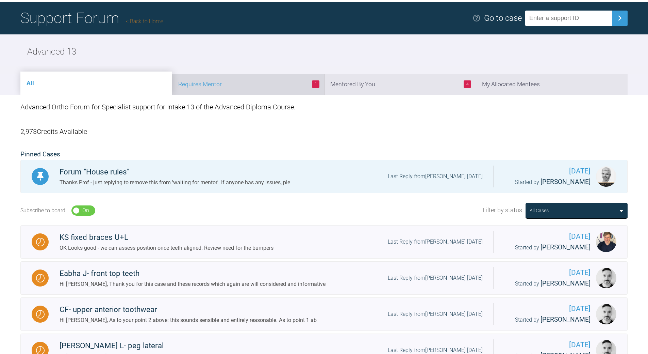
click at [245, 79] on li "1 Requires Mentor" at bounding box center [248, 84] width 152 height 21
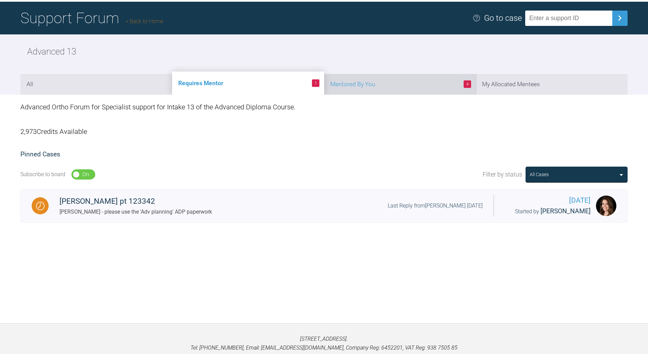
click at [396, 81] on li "4 Mentored By You" at bounding box center [400, 84] width 152 height 21
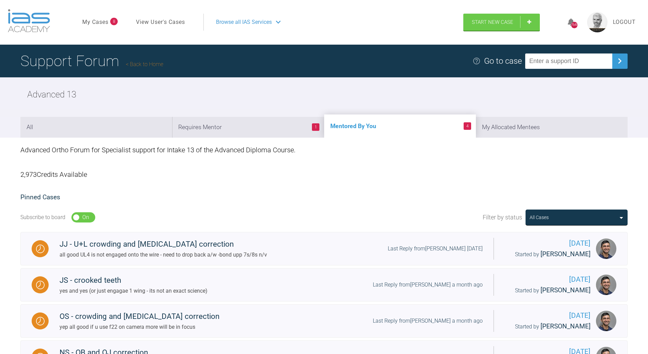
scroll to position [0, 0]
